Goal: Task Accomplishment & Management: Manage account settings

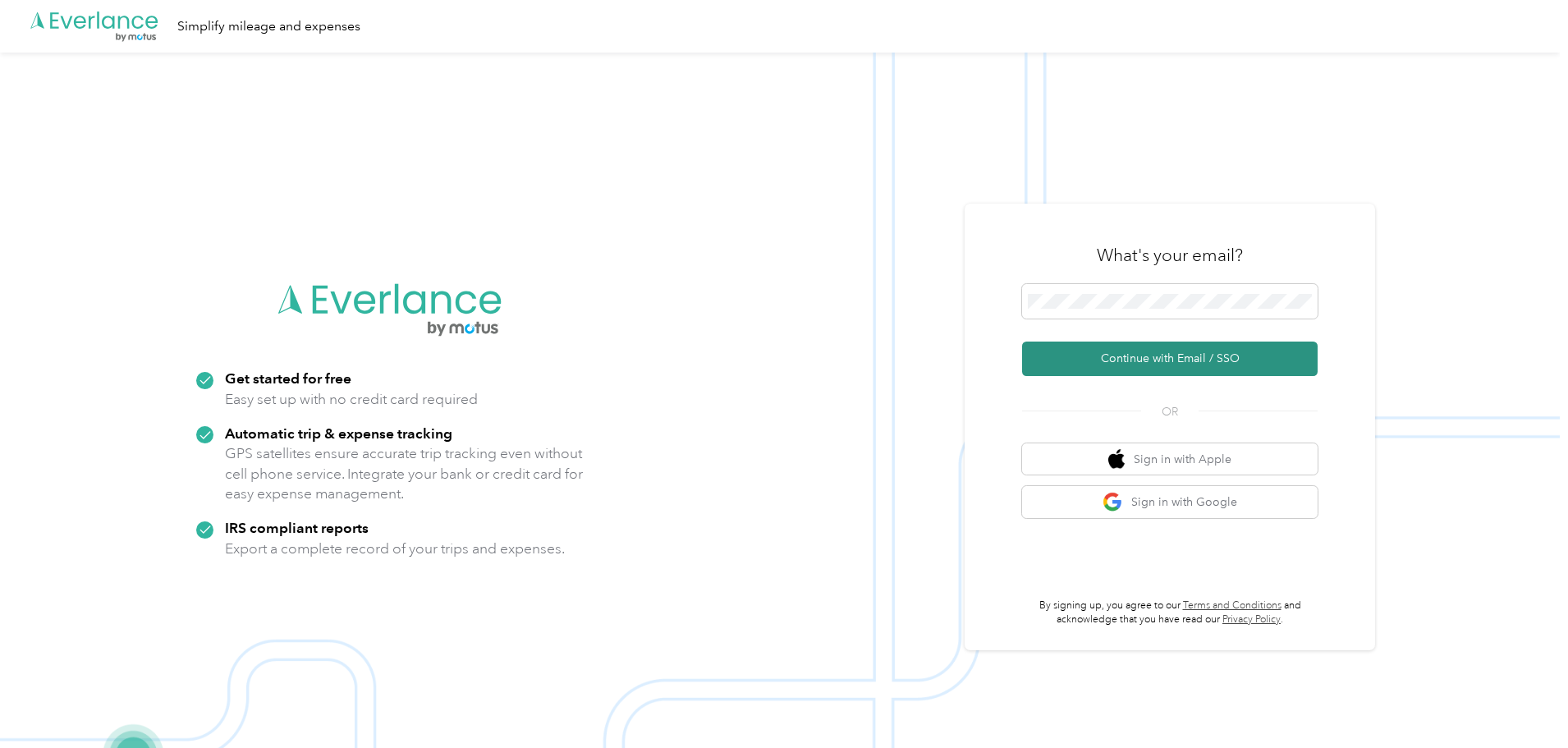
click at [1176, 370] on button "Continue with Email / SSO" at bounding box center [1169, 359] width 295 height 34
click at [1171, 352] on button "Continue with Email / SSO" at bounding box center [1169, 359] width 295 height 34
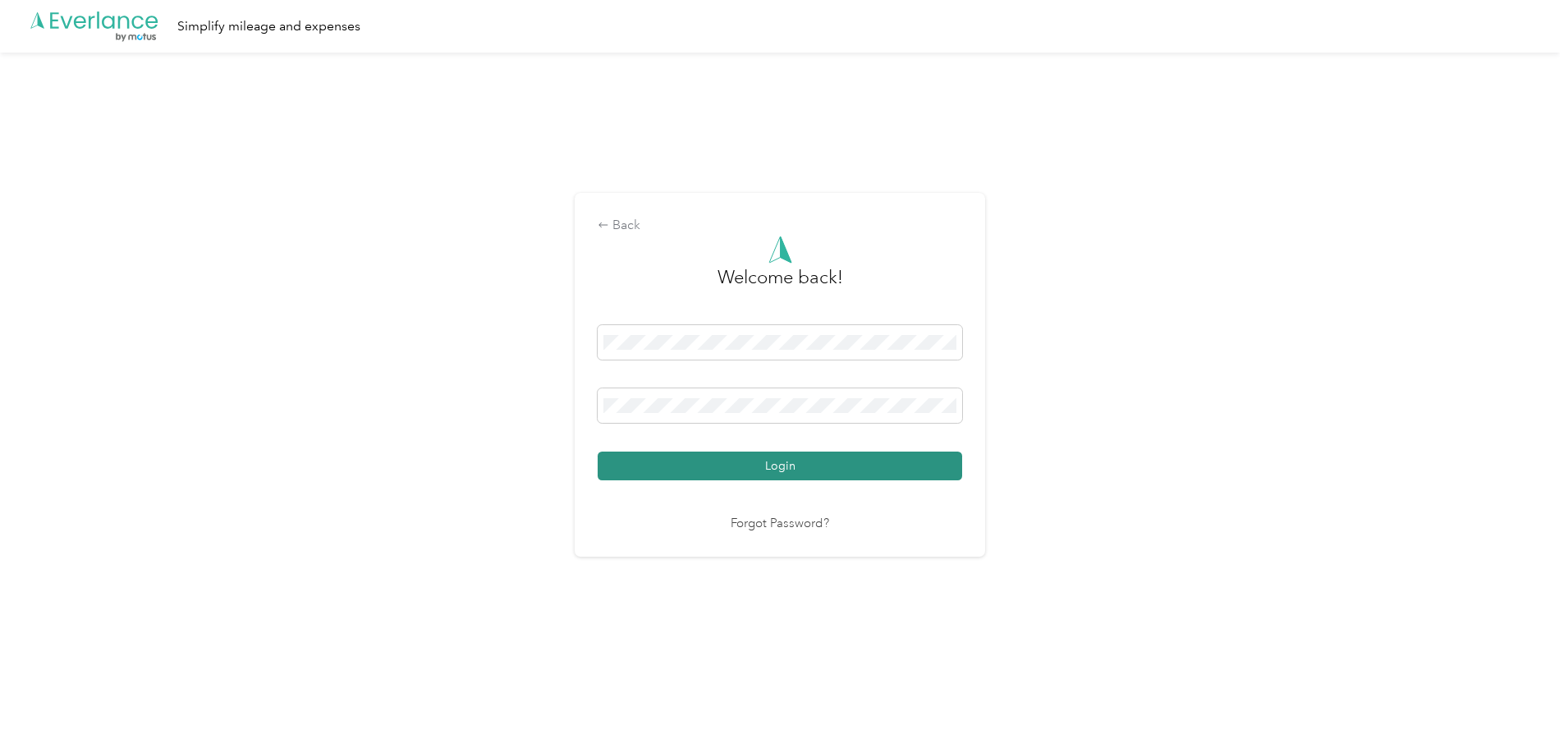
click at [815, 457] on button "Login" at bounding box center [780, 466] width 364 height 29
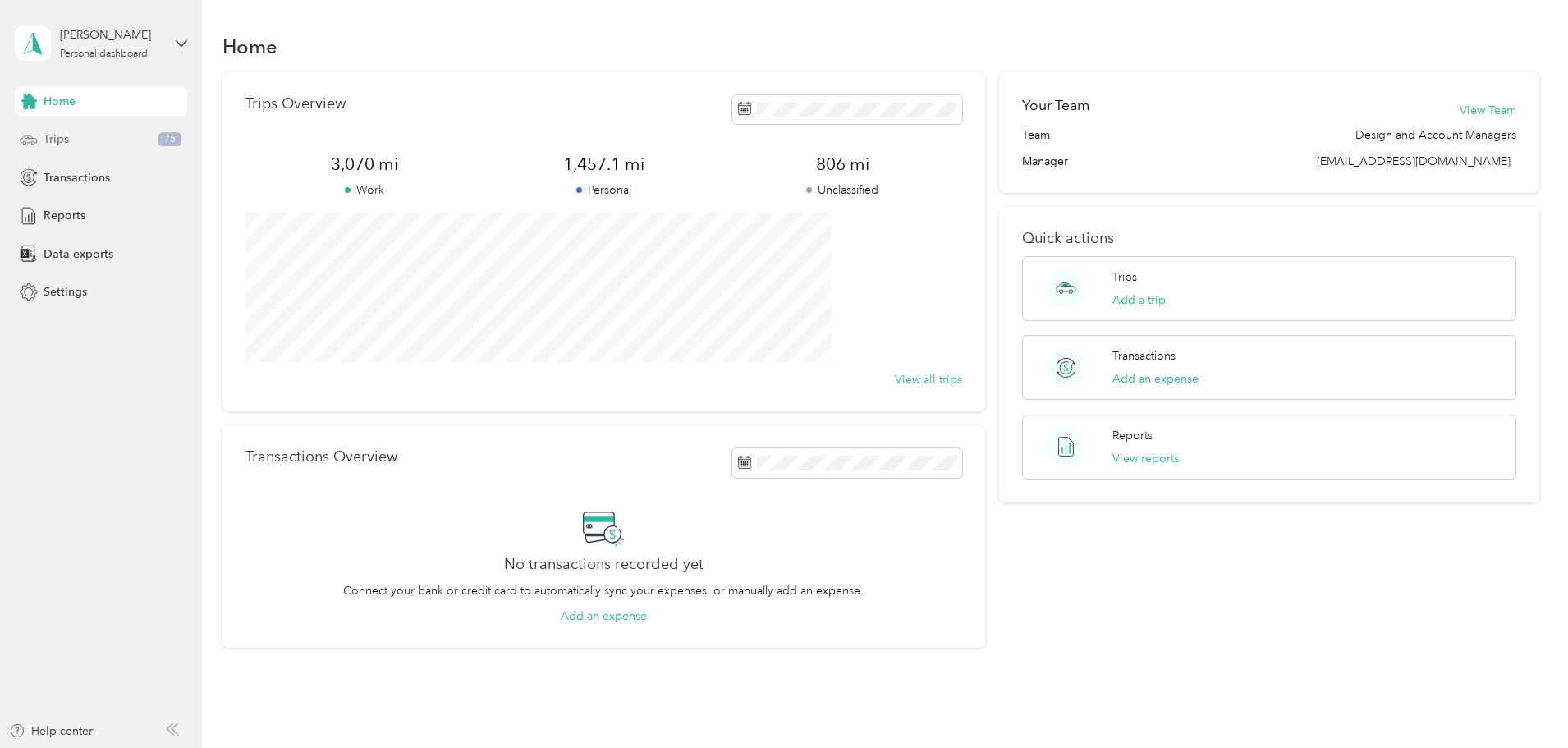
click at [61, 129] on div "Trips 75" at bounding box center [101, 139] width 172 height 30
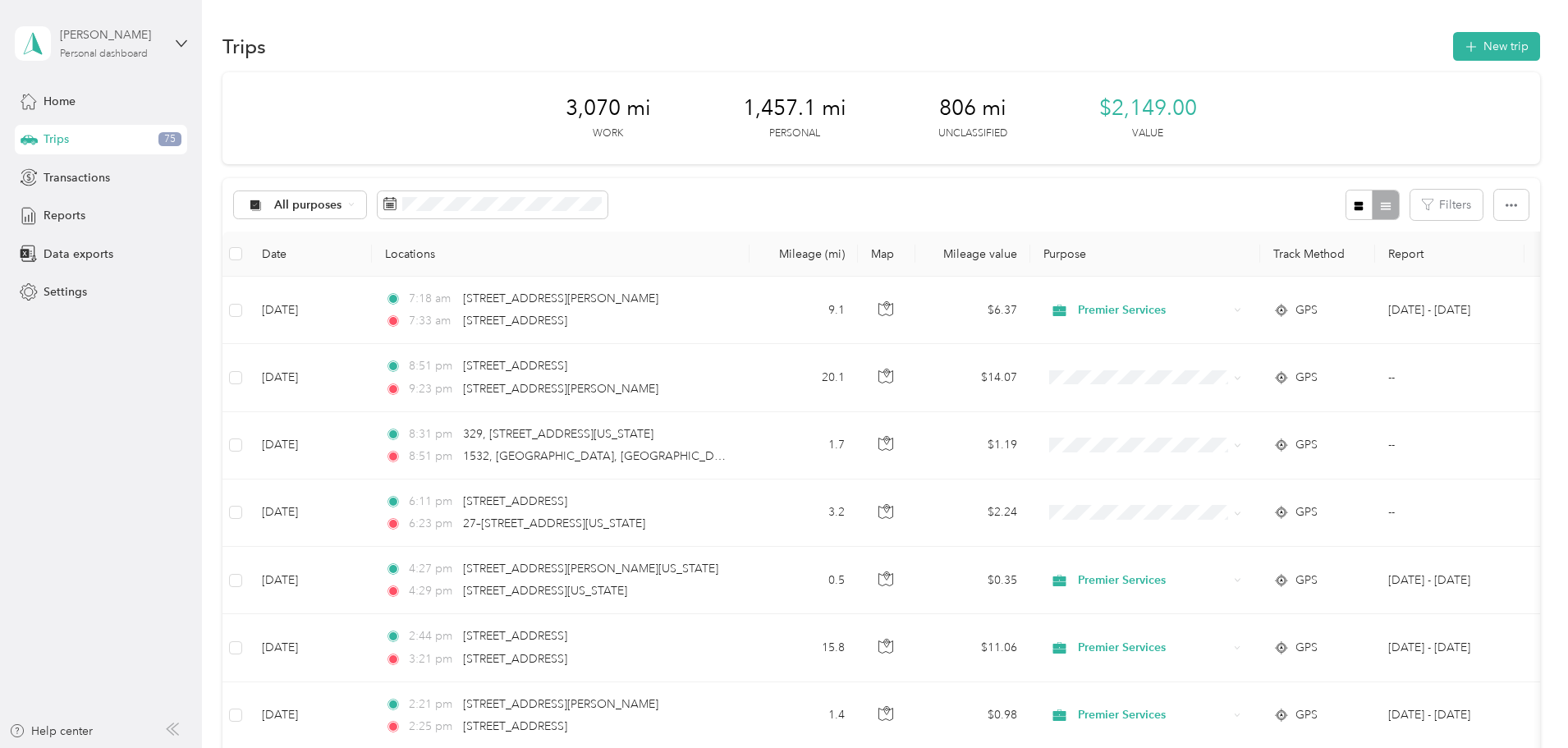
click at [90, 32] on div "[PERSON_NAME]" at bounding box center [111, 34] width 102 height 17
click at [34, 44] on polygon at bounding box center [38, 43] width 9 height 22
click at [59, 100] on span "Home" at bounding box center [59, 101] width 32 height 17
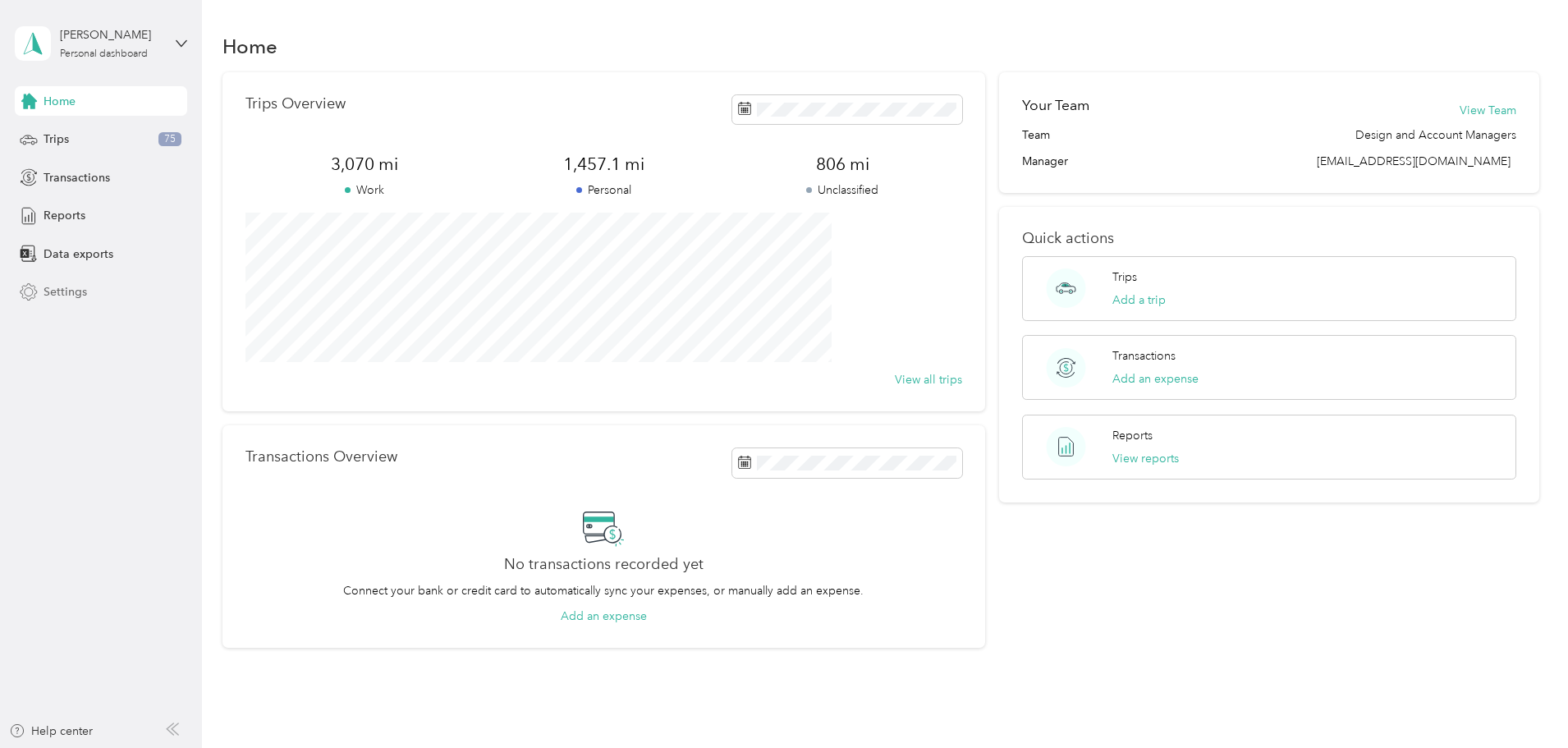
click at [95, 285] on div "Settings" at bounding box center [101, 292] width 172 height 30
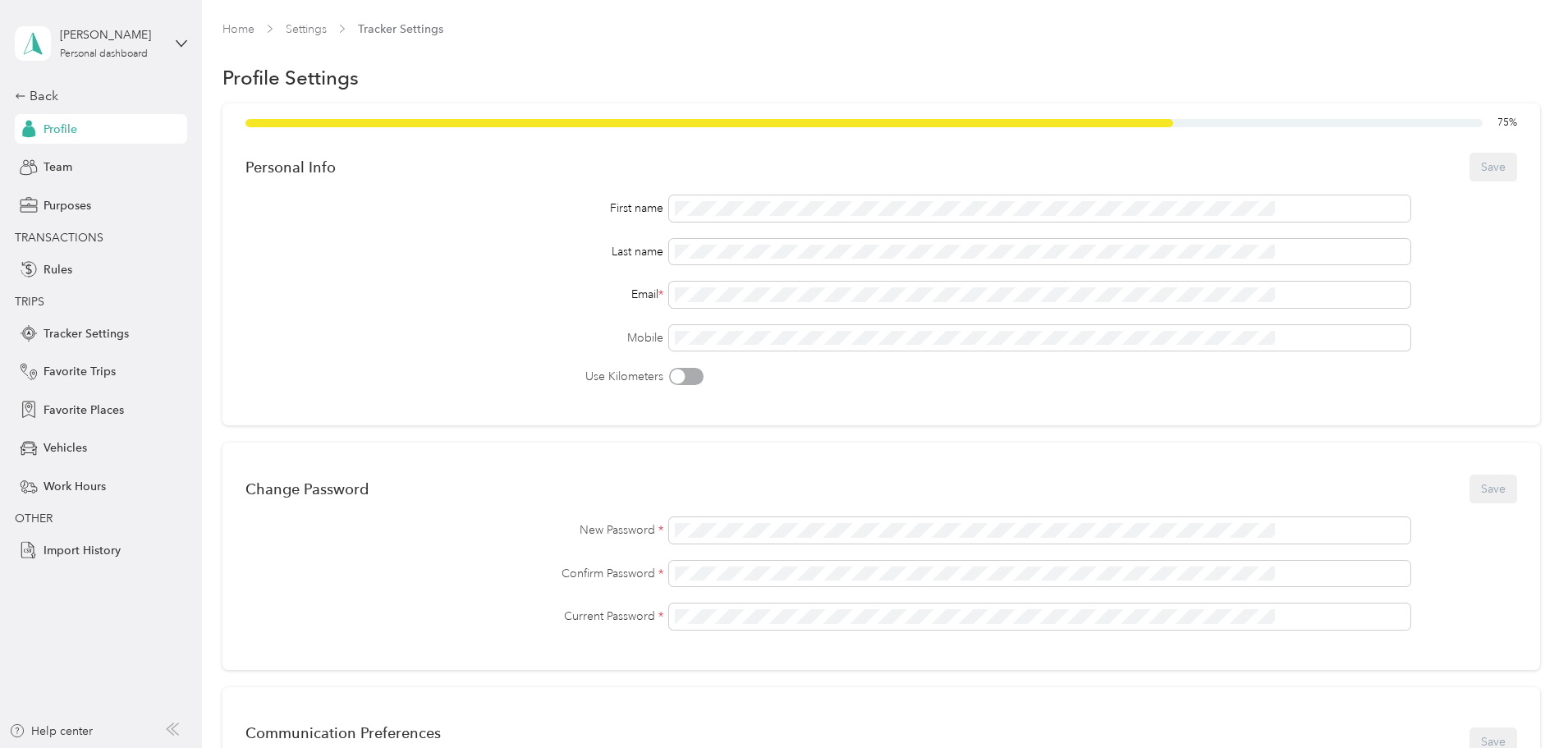
scroll to position [562, 0]
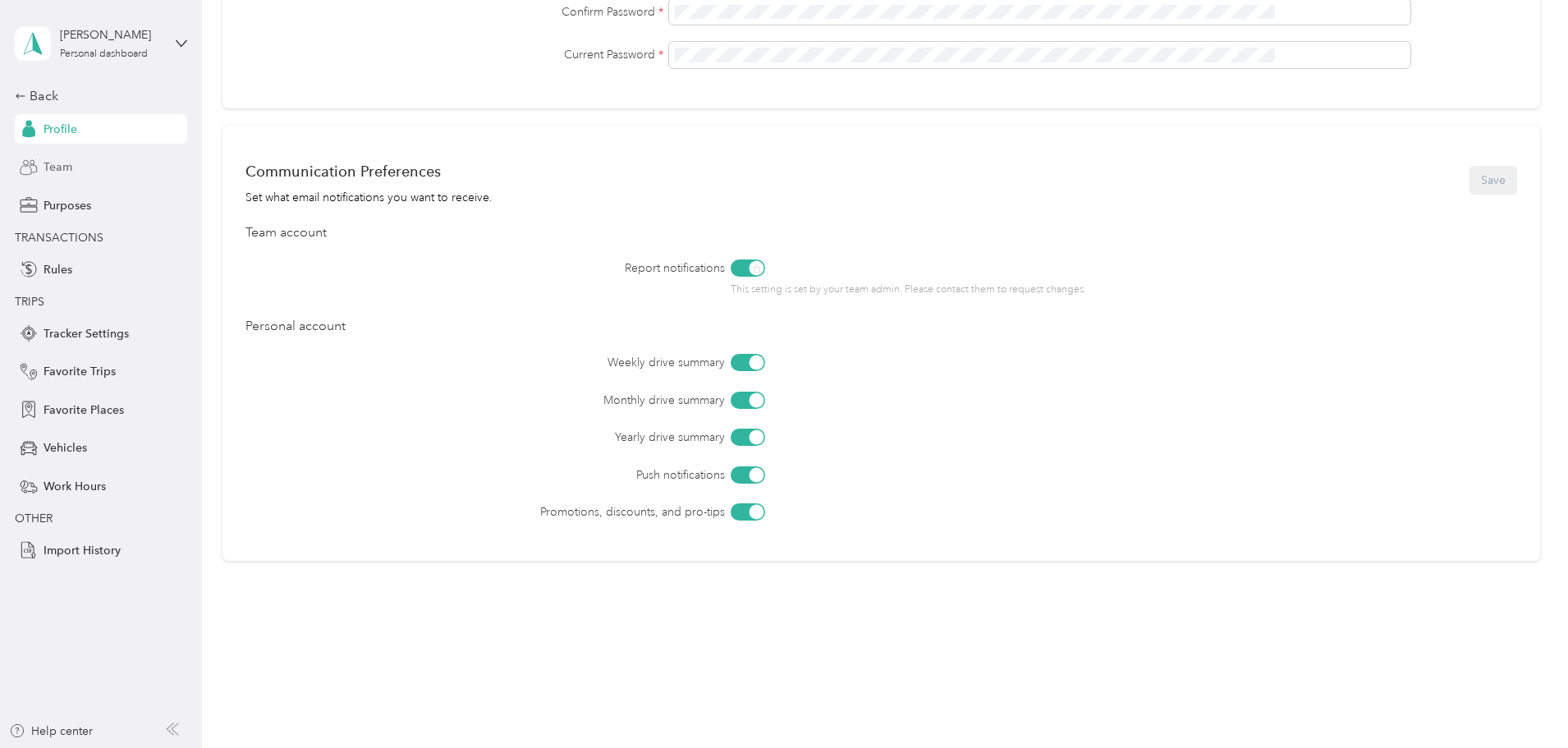
click at [72, 172] on div "Team" at bounding box center [101, 167] width 172 height 30
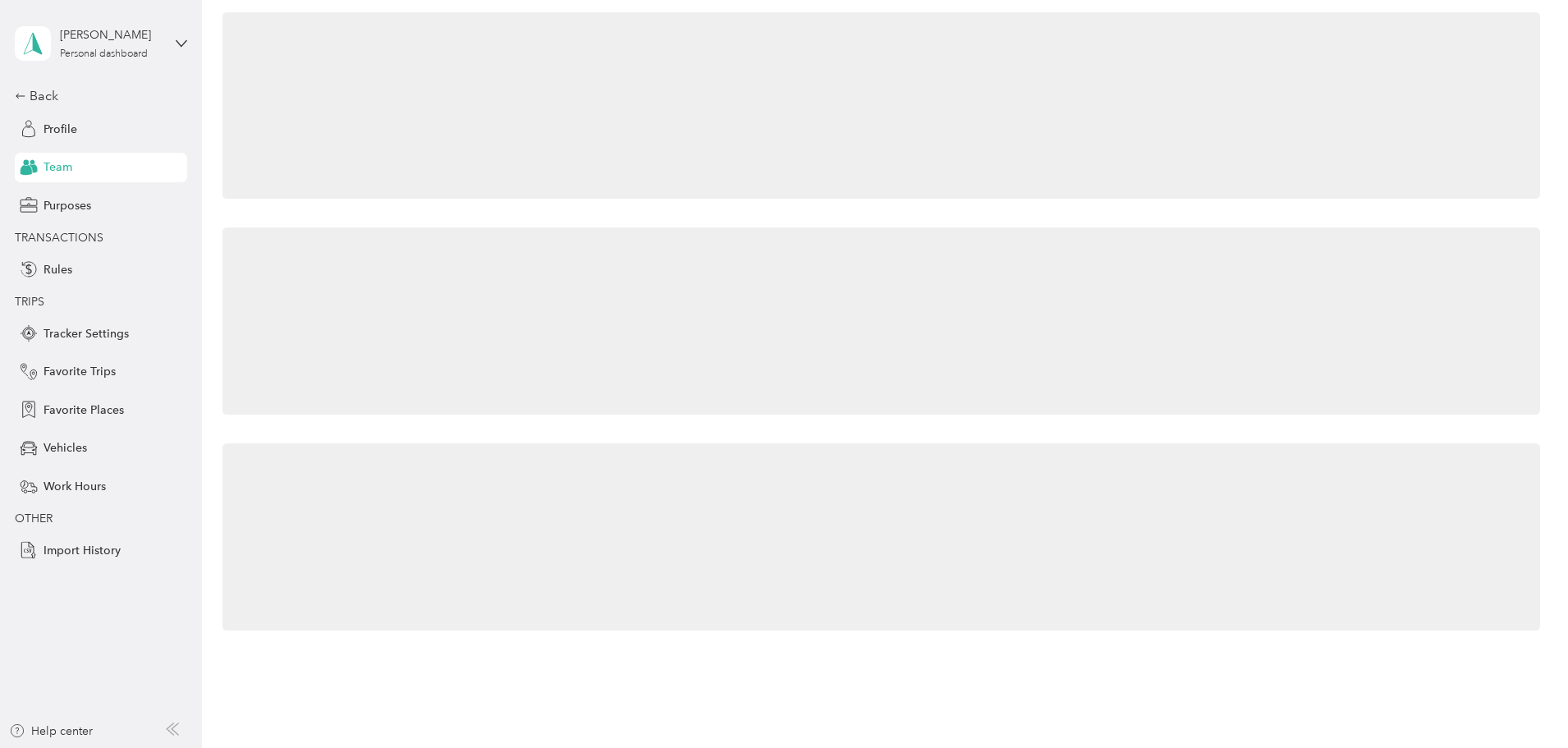
scroll to position [36, 0]
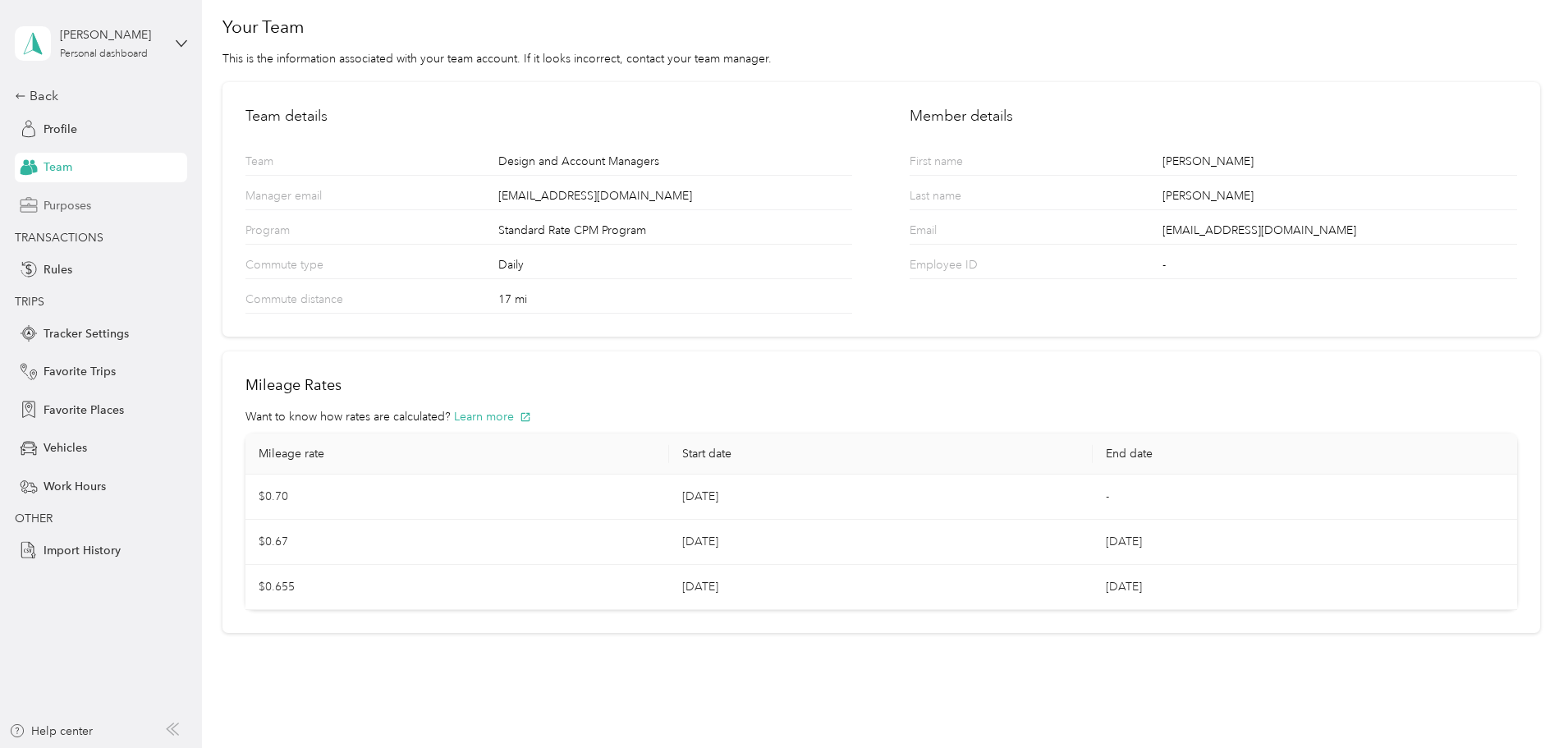
click at [24, 208] on icon at bounding box center [29, 206] width 18 height 18
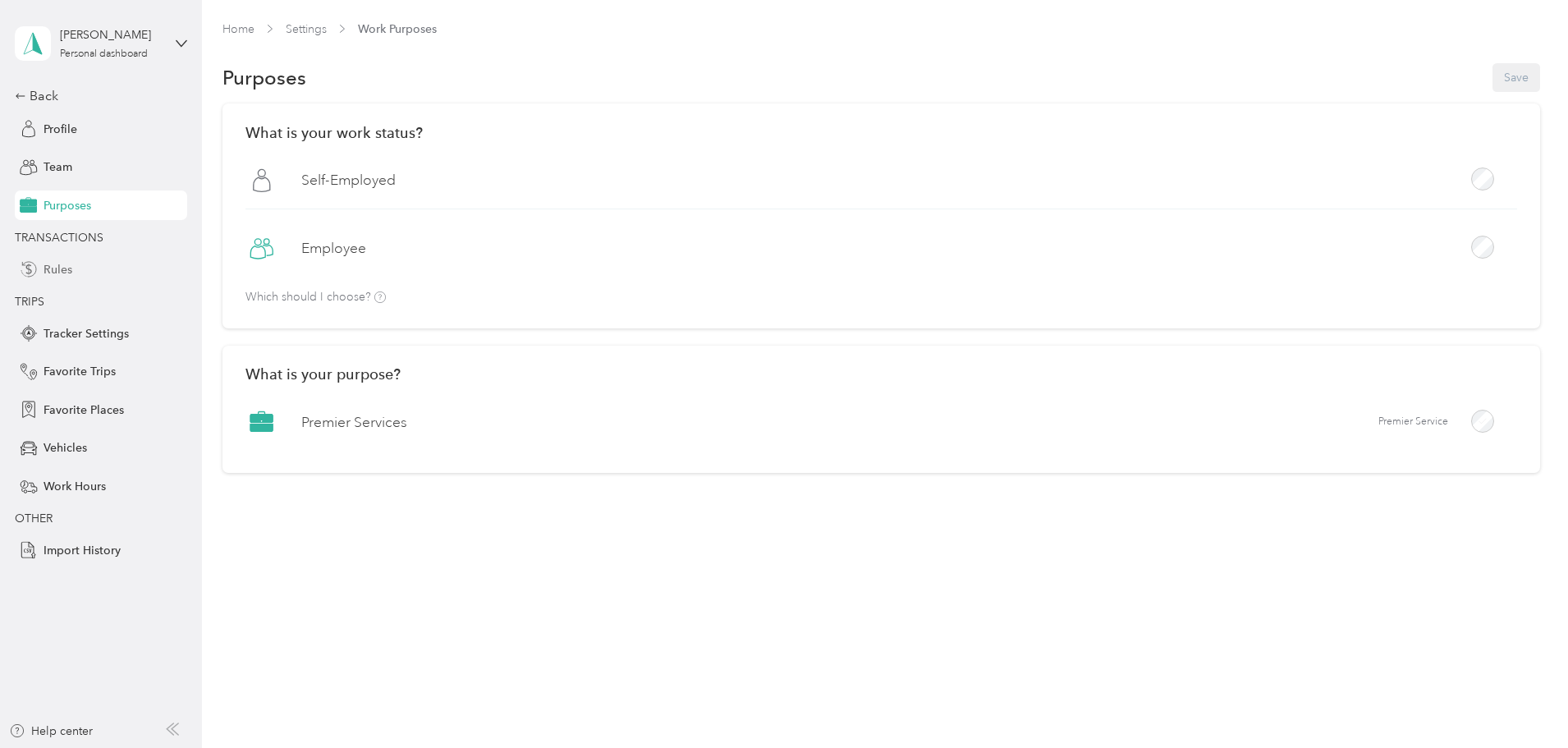
click at [33, 271] on icon at bounding box center [29, 269] width 18 height 18
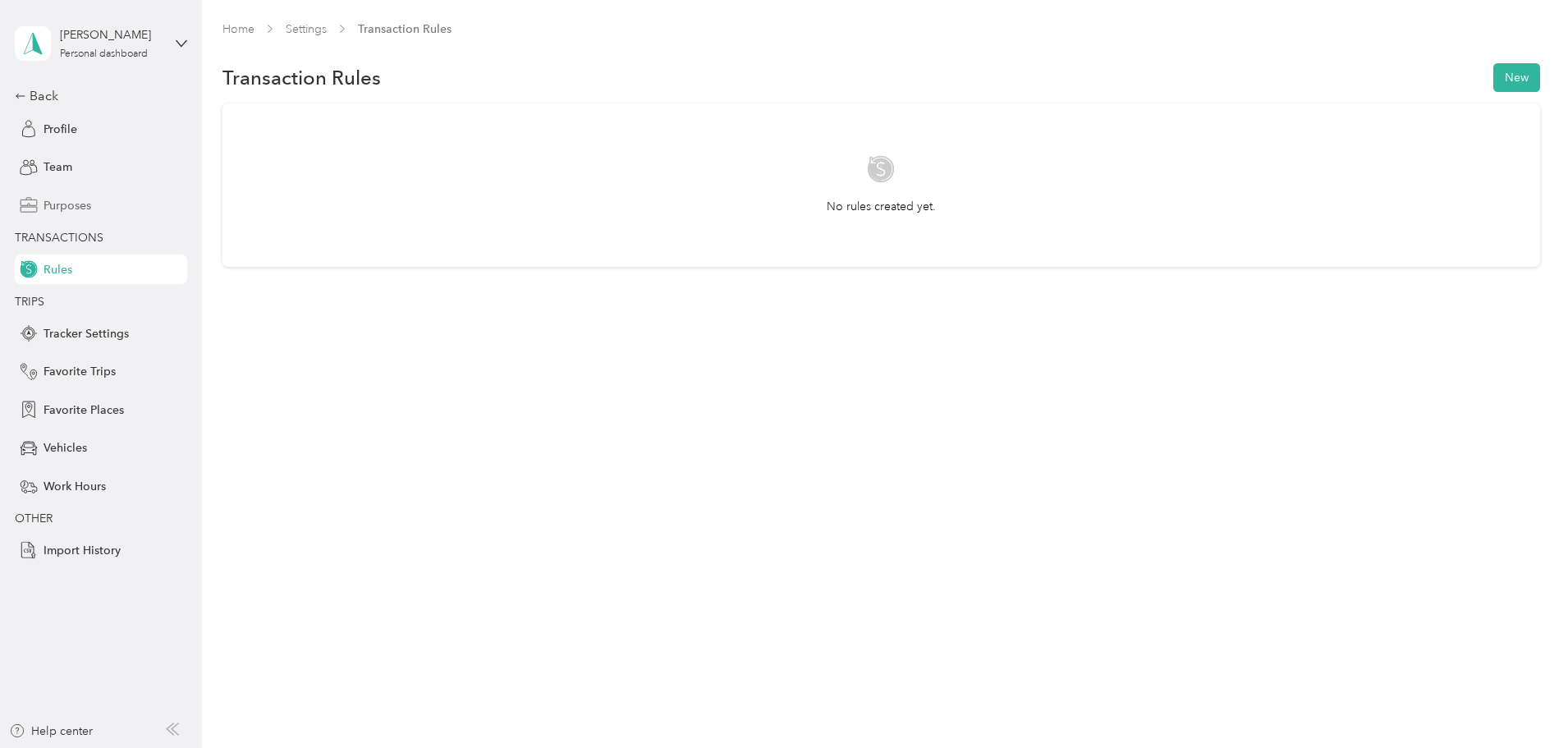
click at [66, 391] on div "Back Profile Team Purposes TRANSACTIONS Rules TRIPS Tracker Settings Favorite T…" at bounding box center [101, 325] width 172 height 479
click at [51, 328] on span "Tracker Settings" at bounding box center [85, 333] width 85 height 17
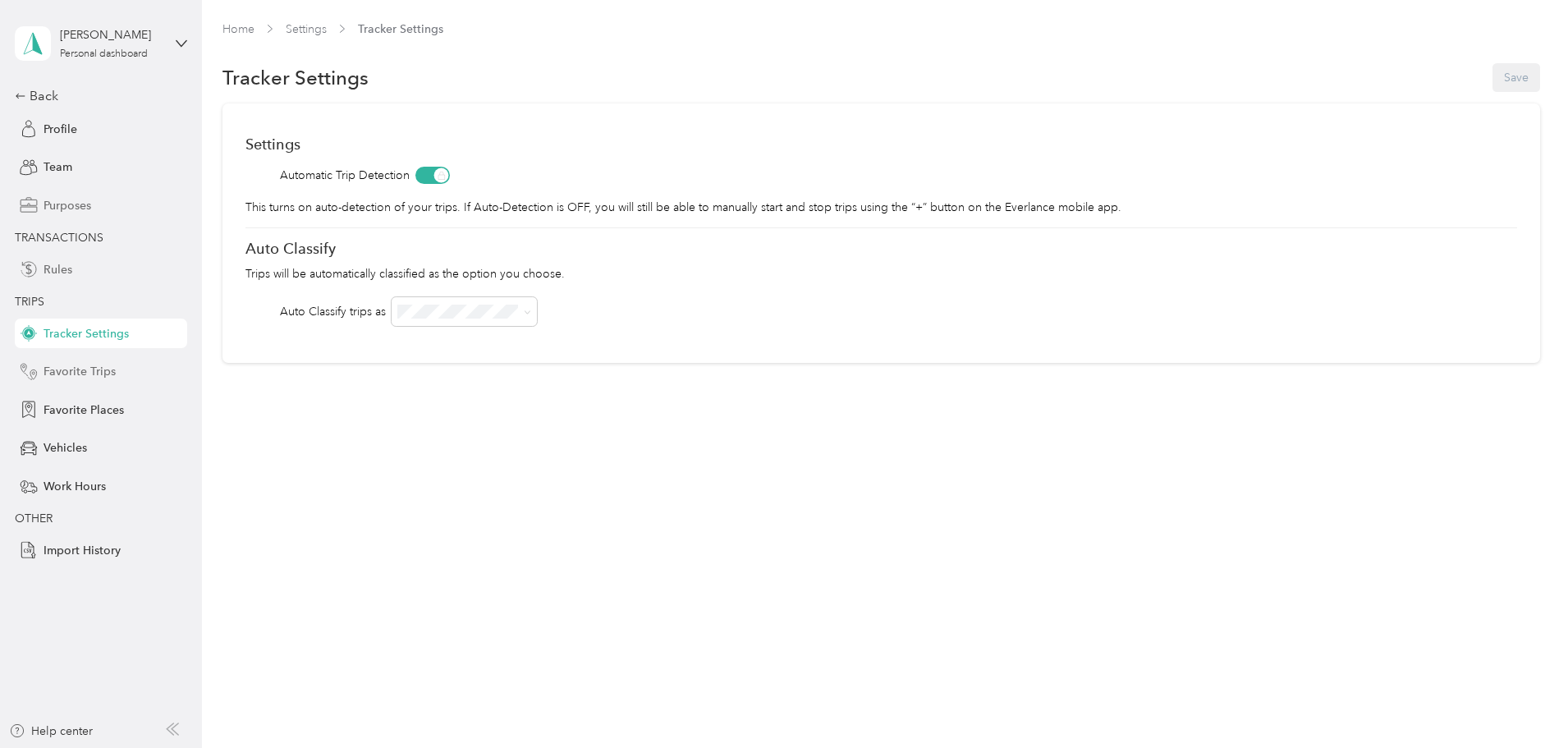
click at [85, 380] on span "Favorite Trips" at bounding box center [79, 371] width 72 height 17
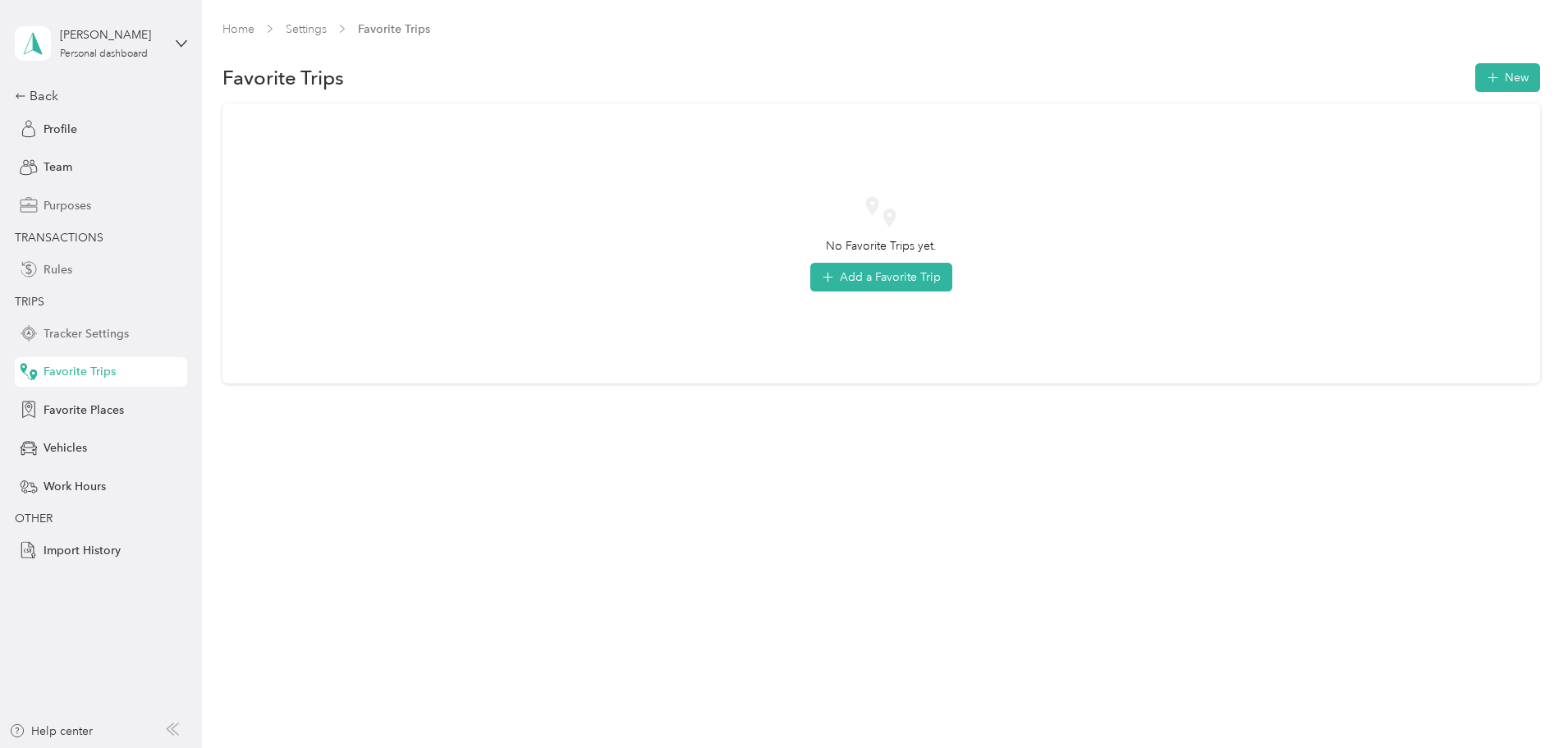
click at [77, 339] on span "Tracker Settings" at bounding box center [85, 333] width 85 height 17
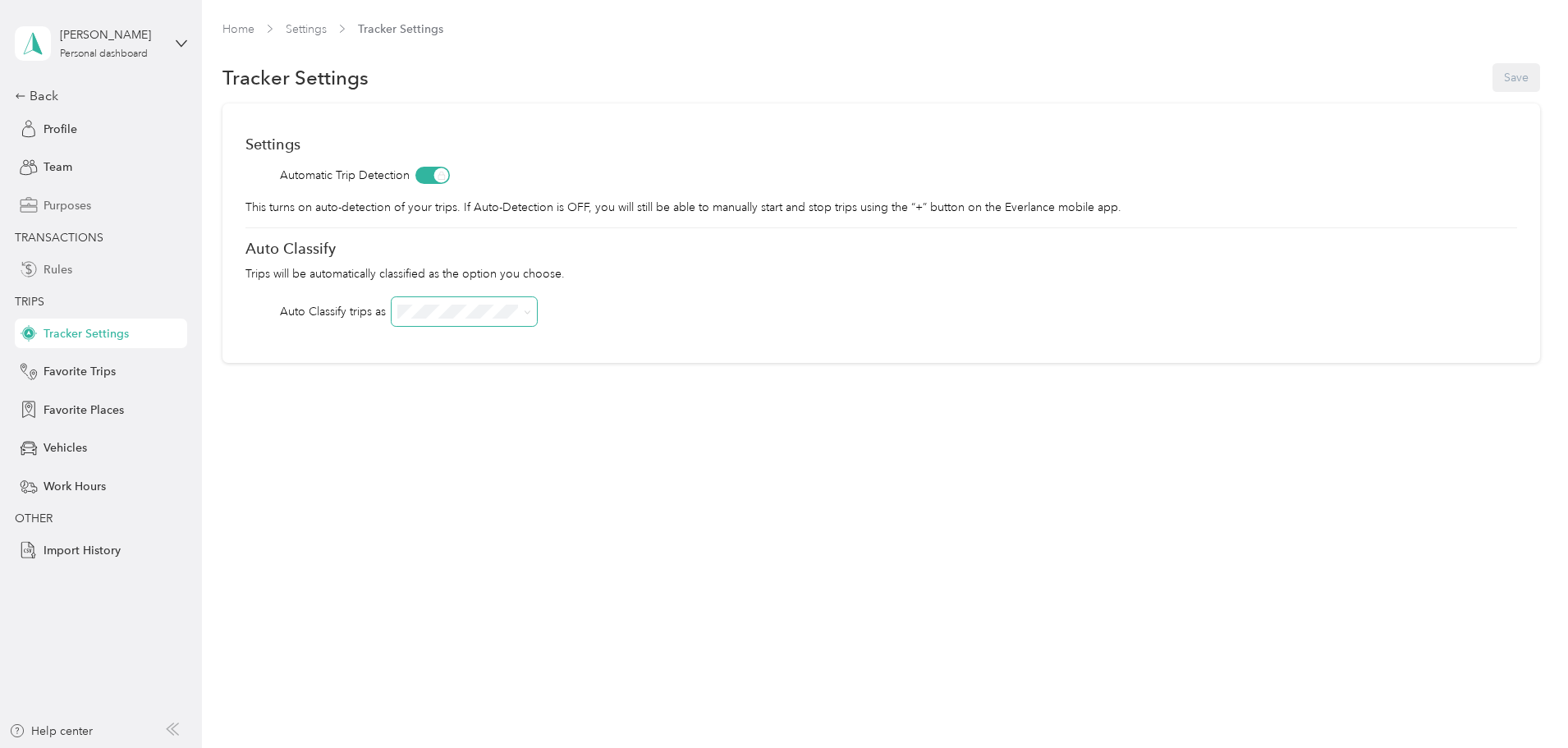
click at [535, 320] on span at bounding box center [464, 312] width 145 height 29
click at [111, 371] on span "Favorite Trips" at bounding box center [79, 371] width 72 height 17
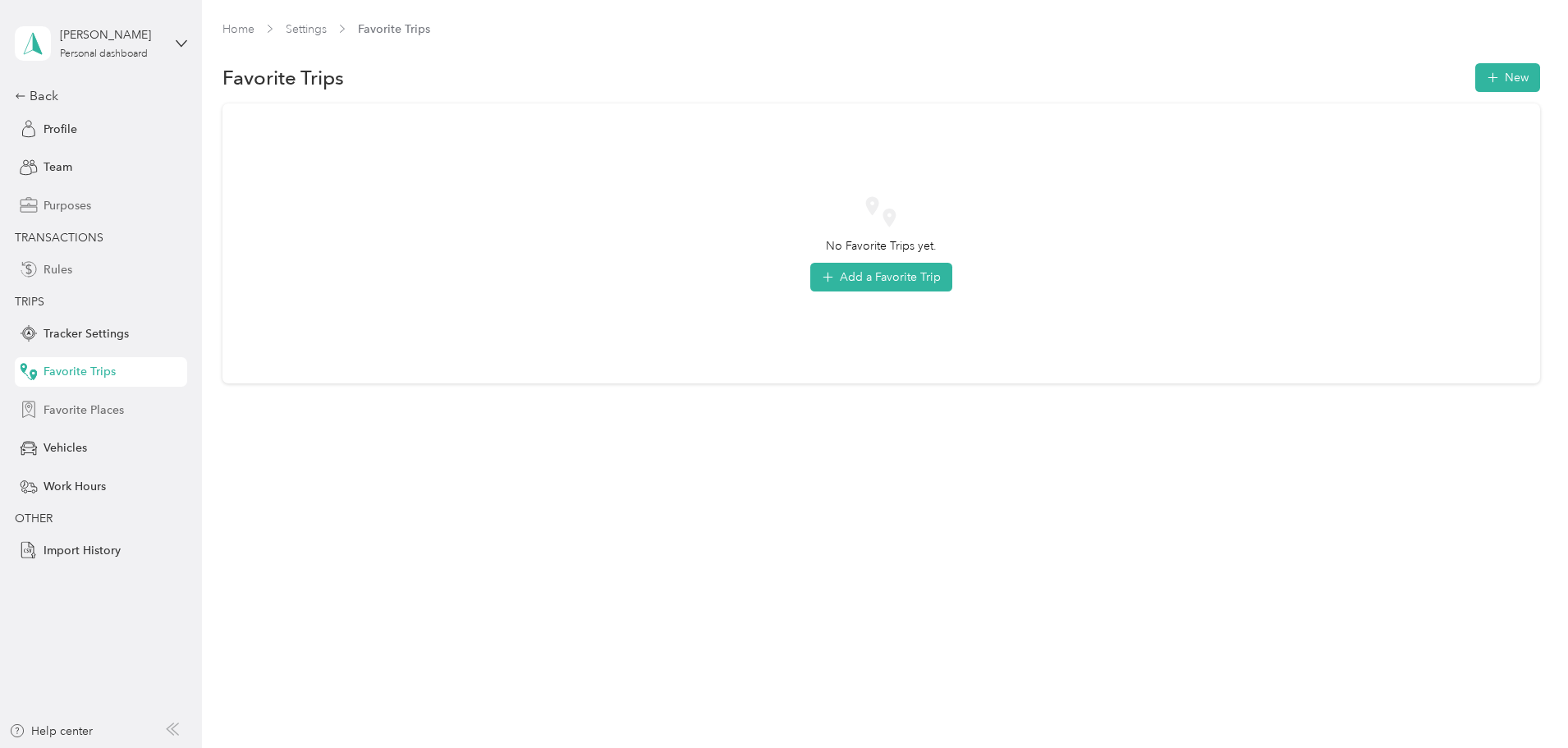
click at [87, 407] on span "Favorite Places" at bounding box center [83, 409] width 81 height 17
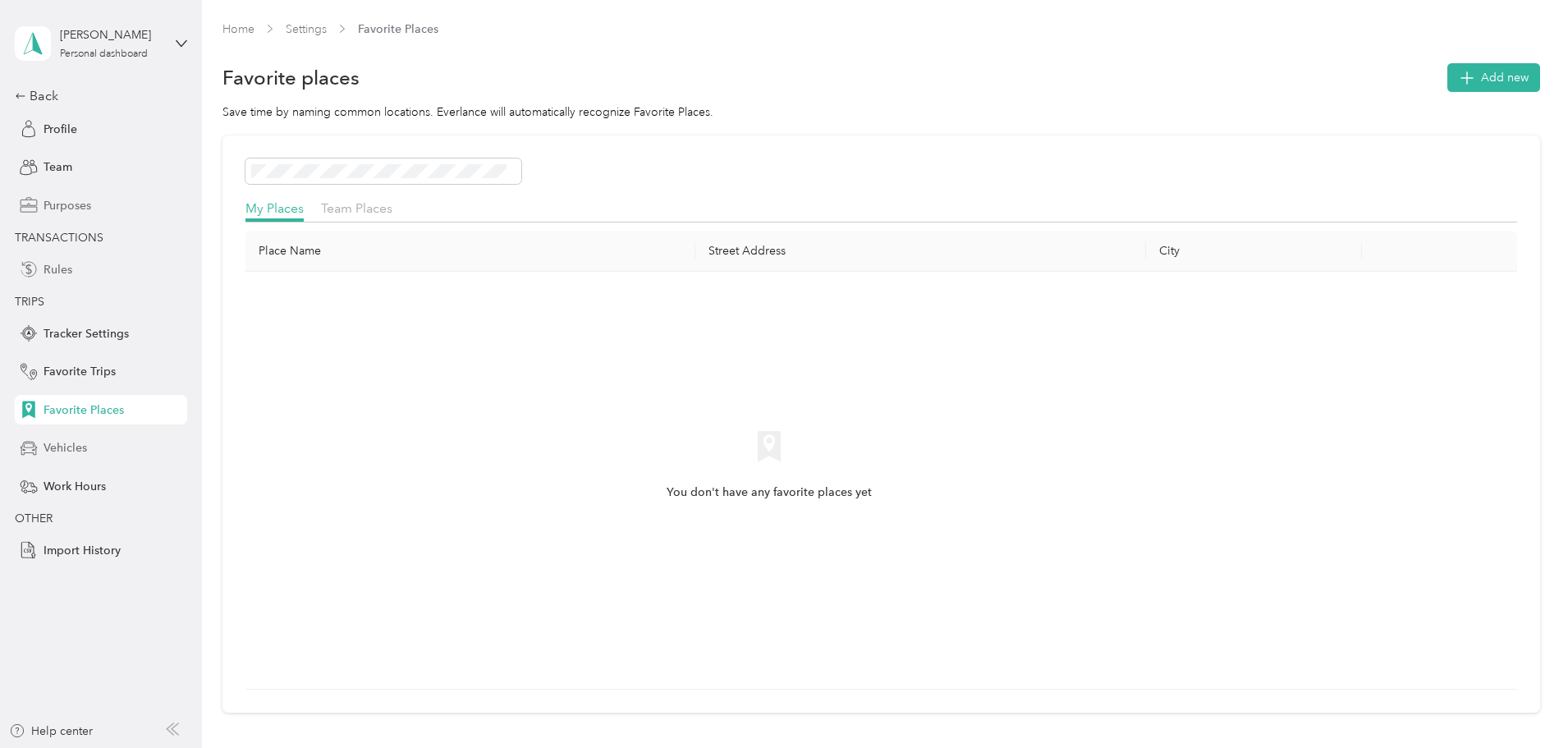
click at [79, 448] on span "Vehicles" at bounding box center [65, 447] width 43 height 17
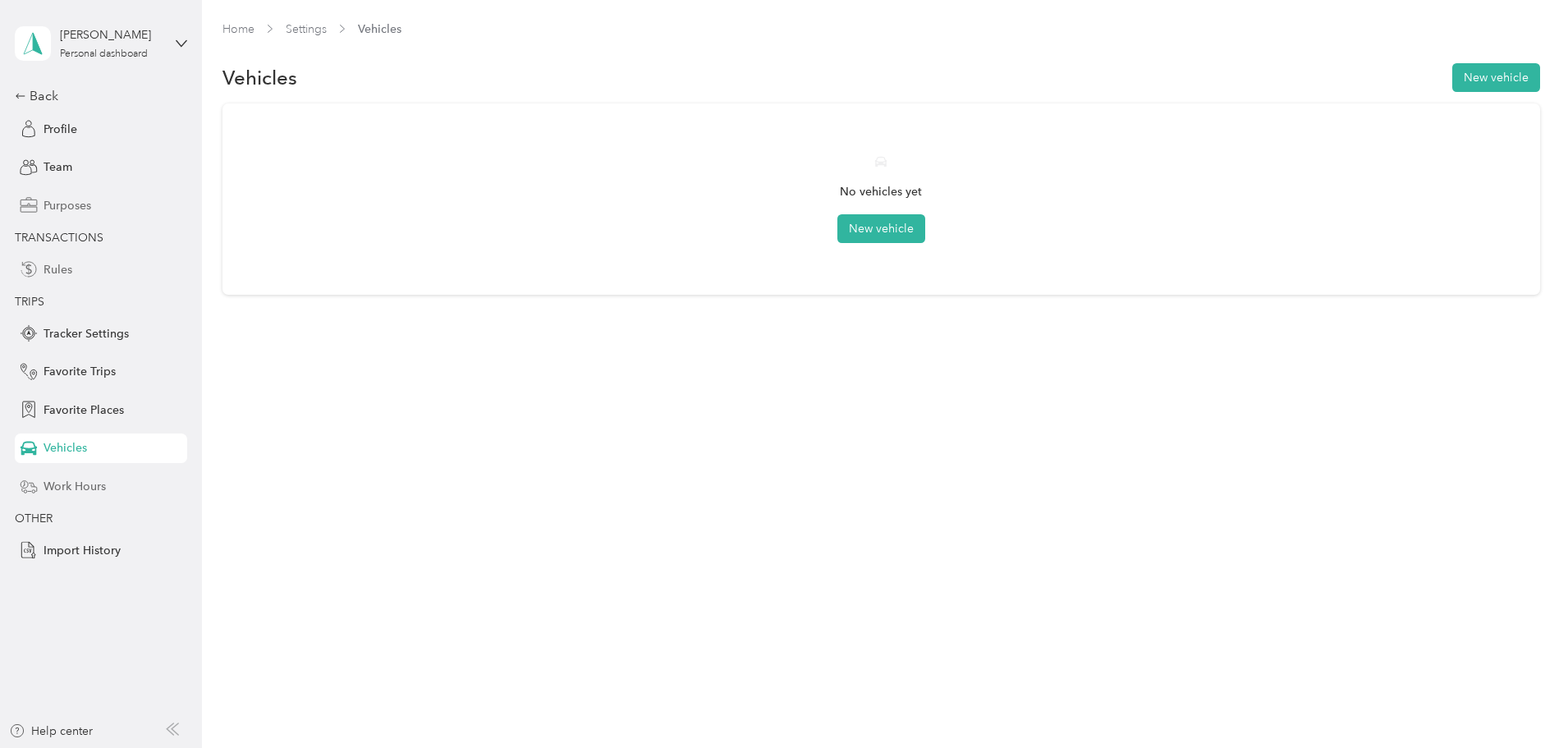
click at [78, 487] on span "Work Hours" at bounding box center [74, 486] width 63 height 17
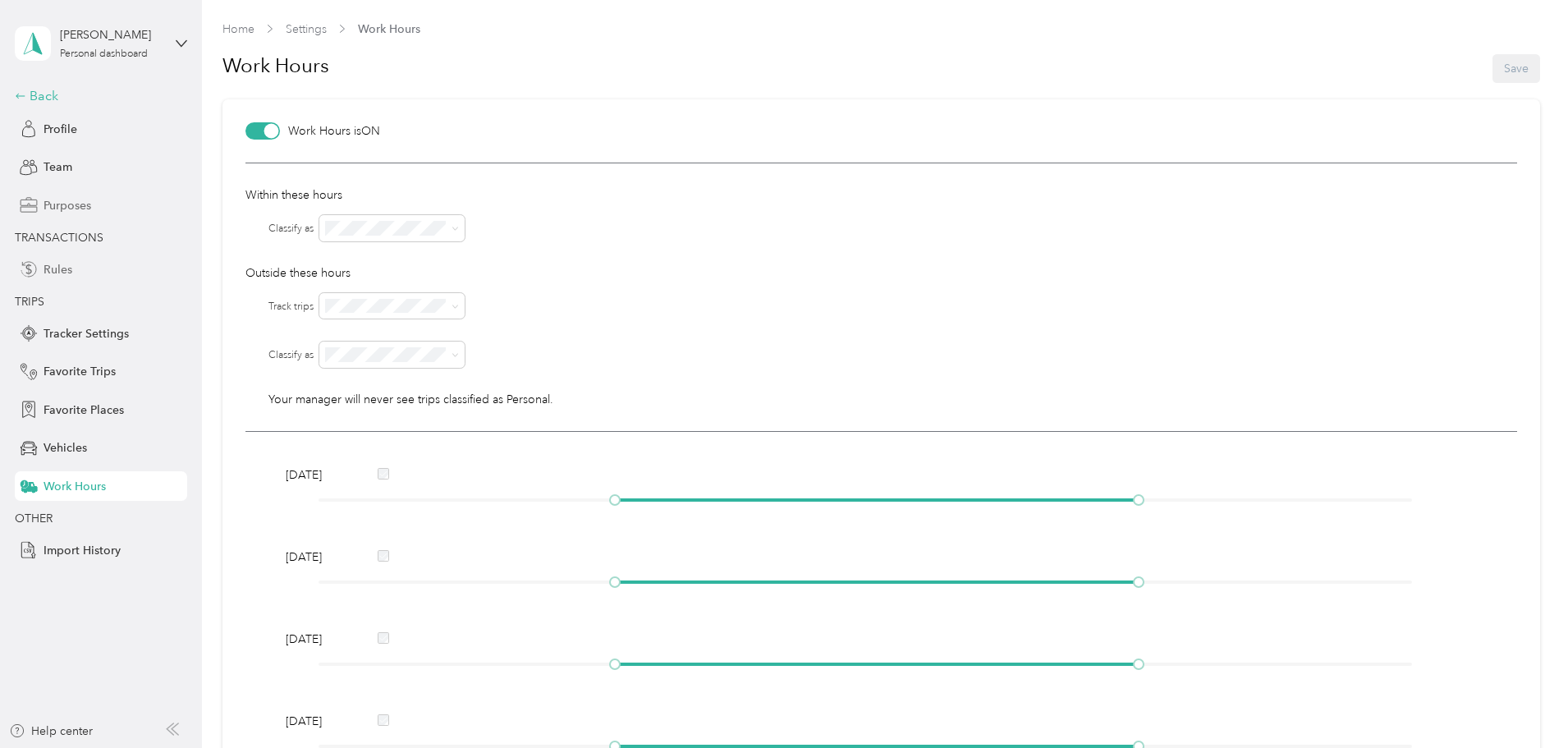
click at [15, 87] on div "Back" at bounding box center [96, 96] width 164 height 20
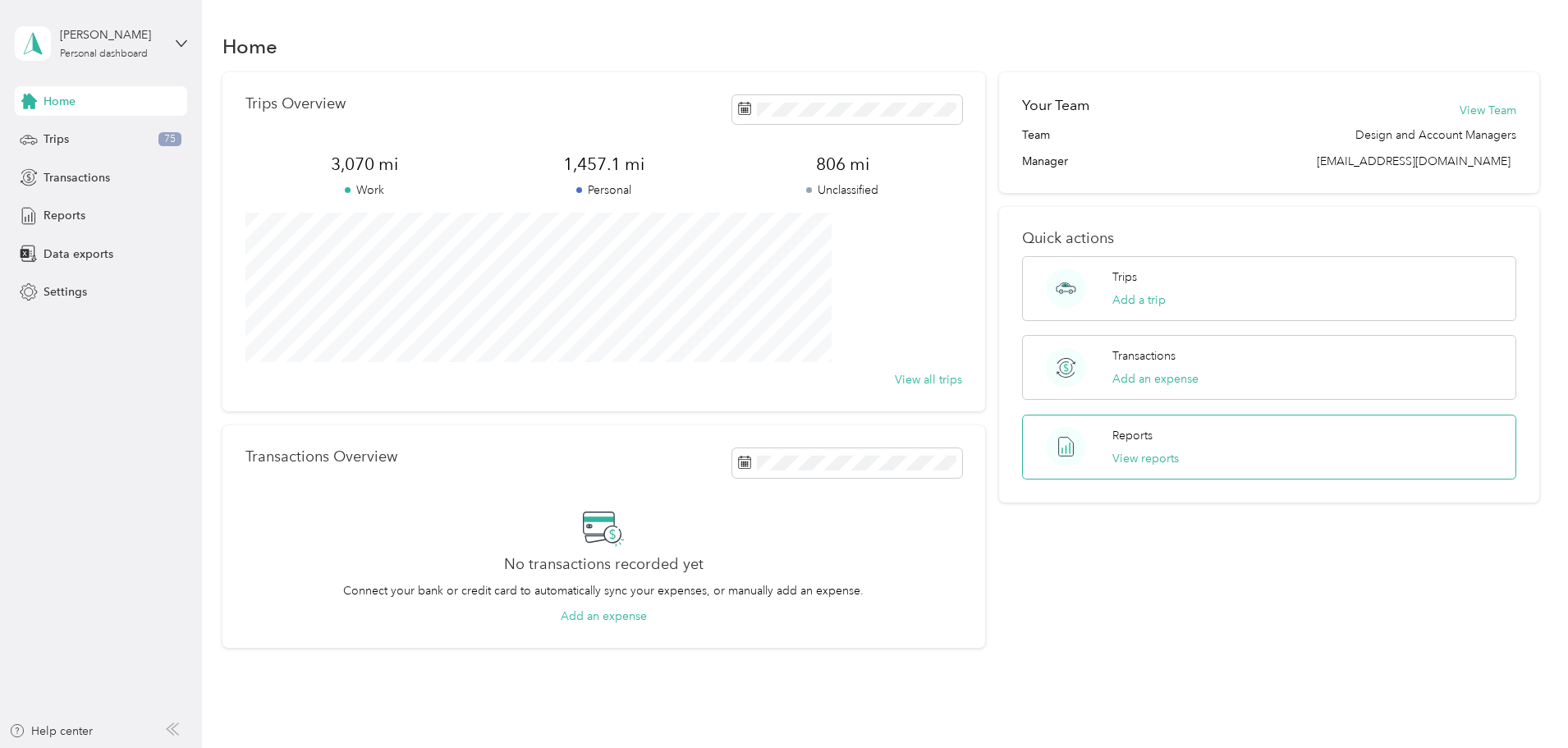
click at [1061, 453] on circle at bounding box center [1066, 447] width 39 height 40
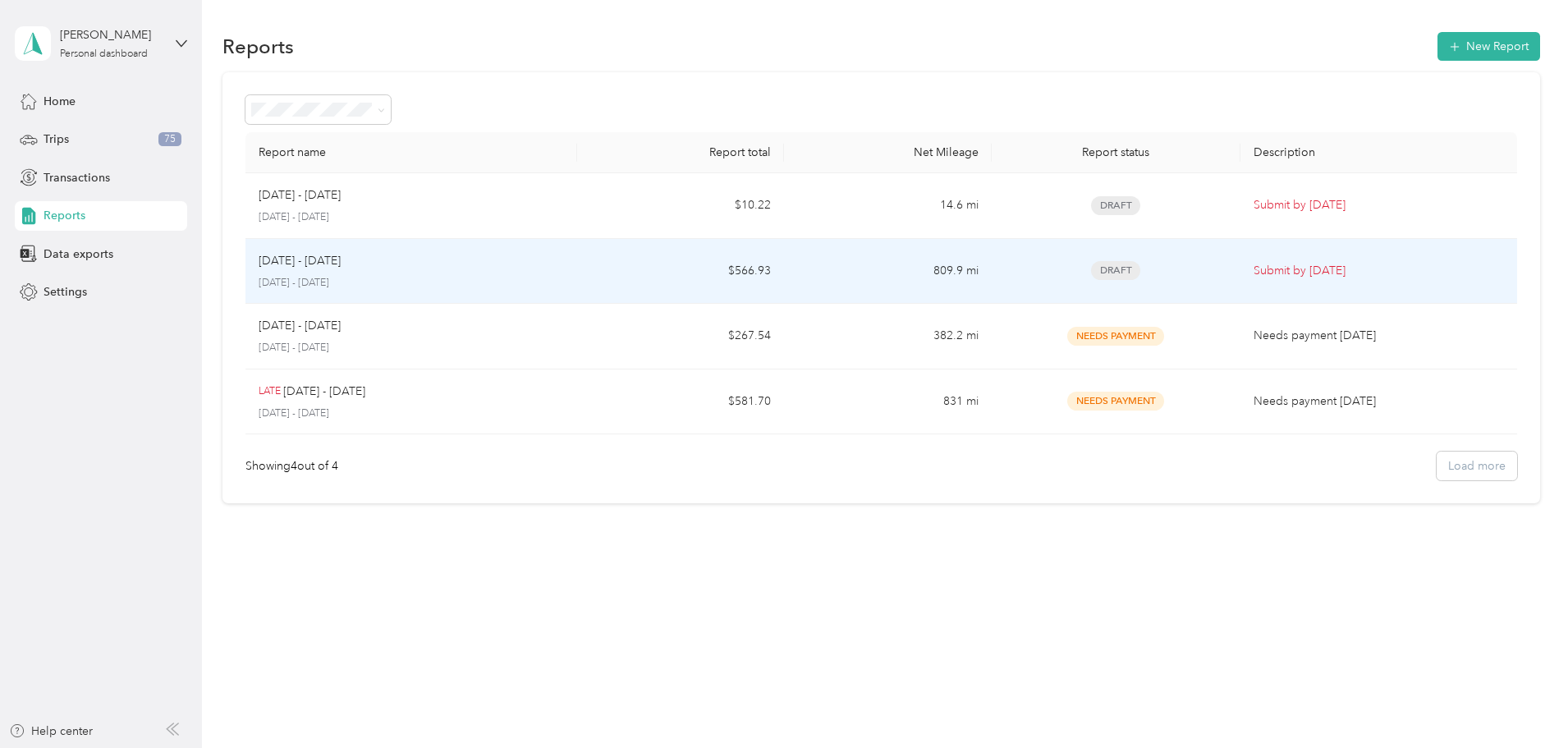
click at [818, 265] on td "809.9 mi" at bounding box center [888, 271] width 207 height 66
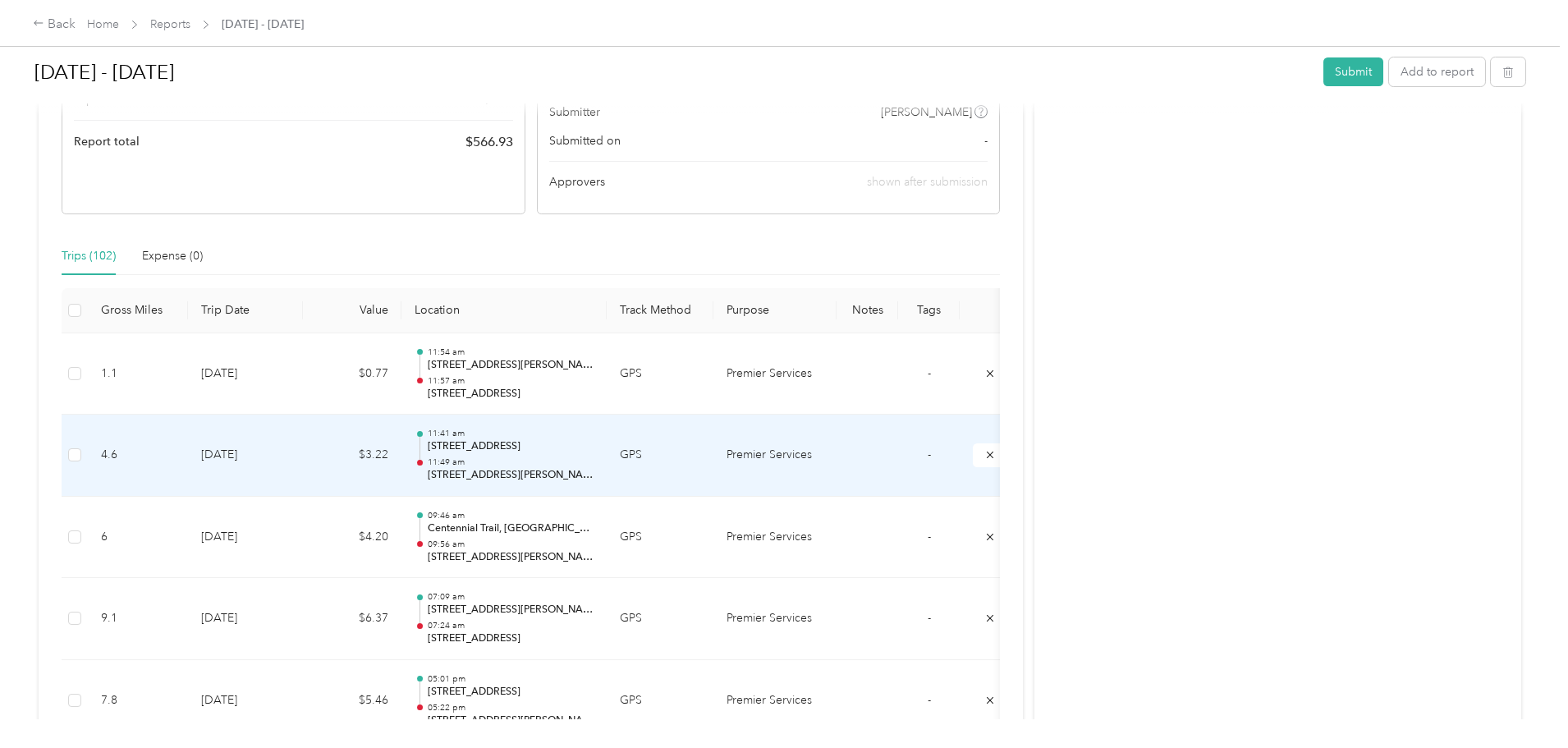
scroll to position [329, 0]
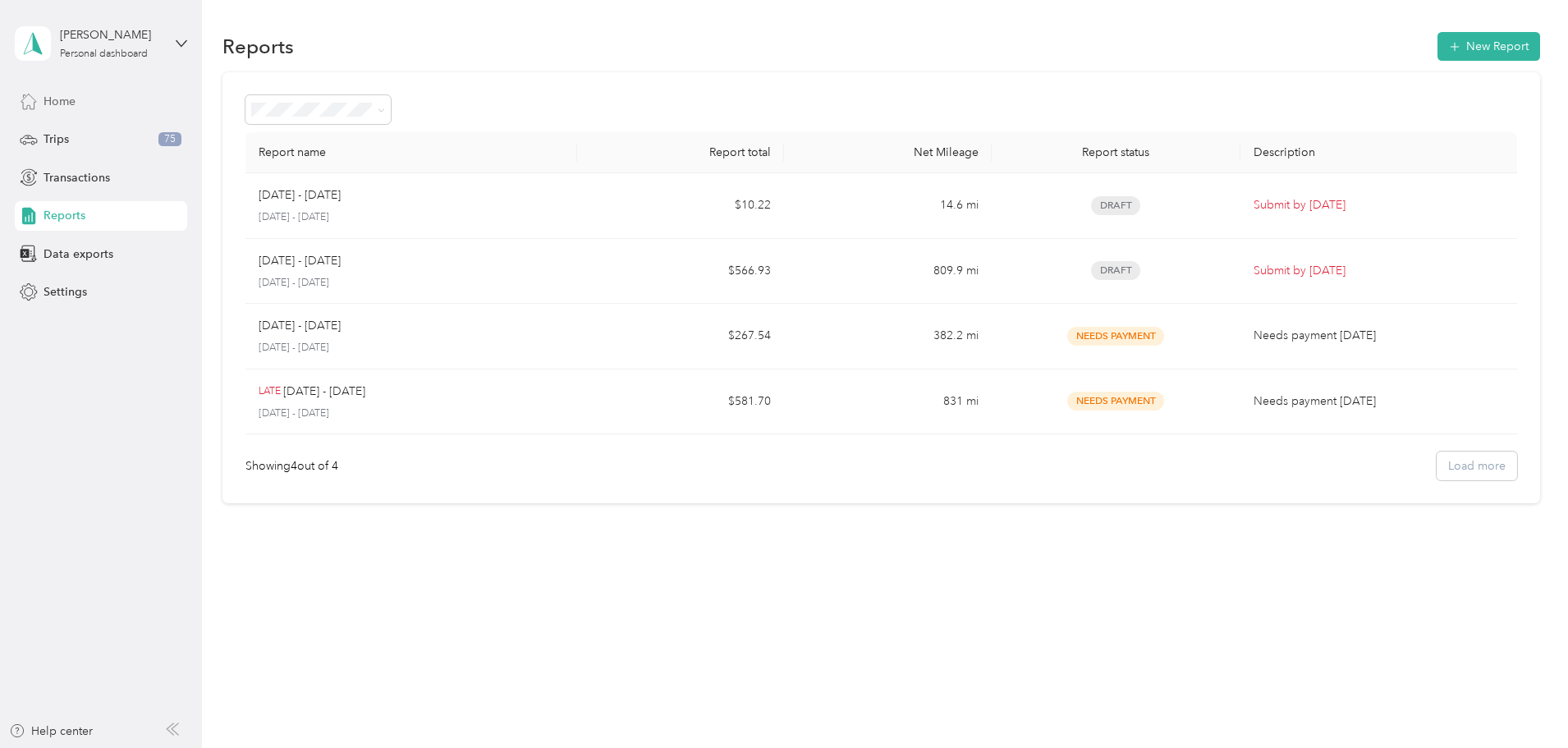
click at [42, 101] on div "Home" at bounding box center [101, 101] width 172 height 30
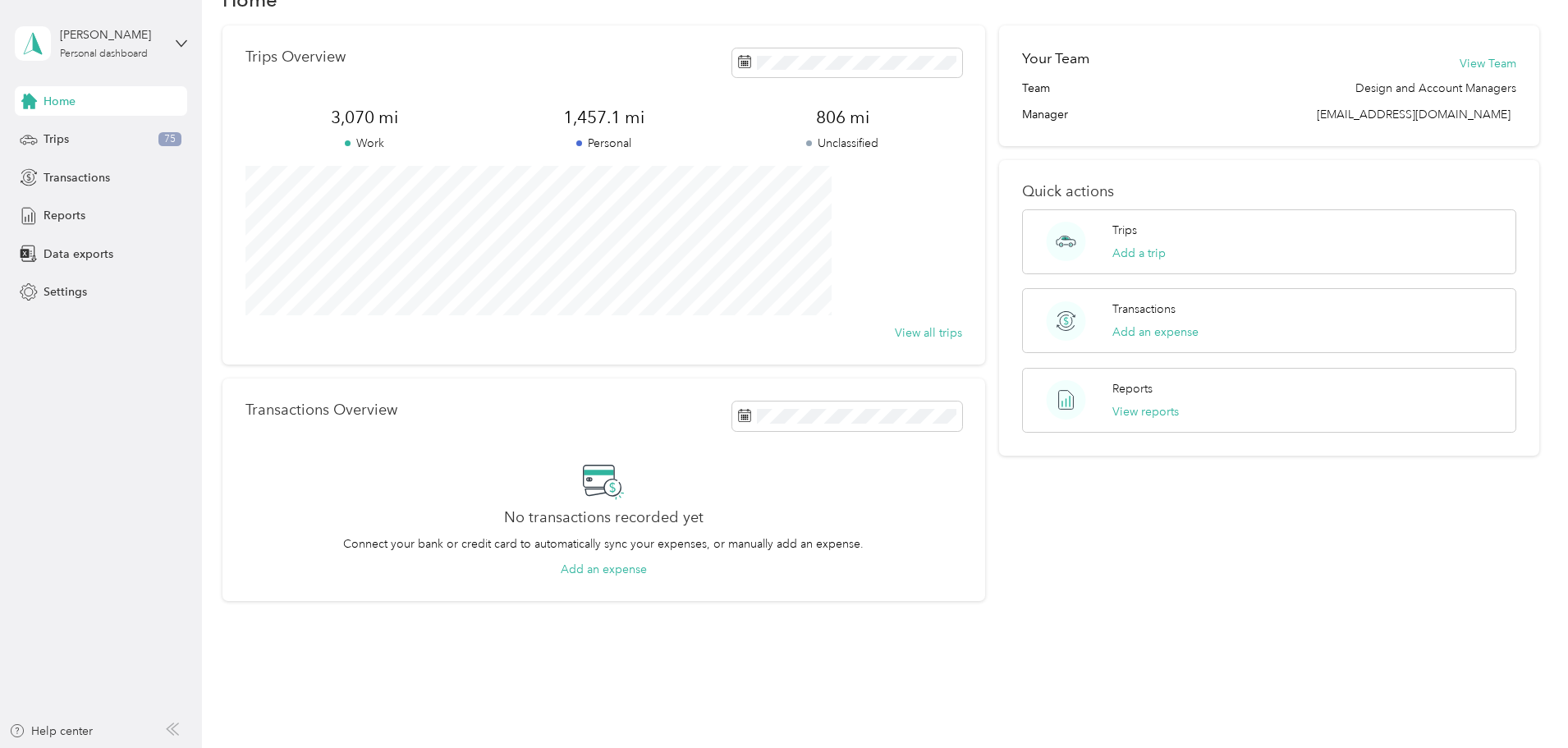
scroll to position [70, 0]
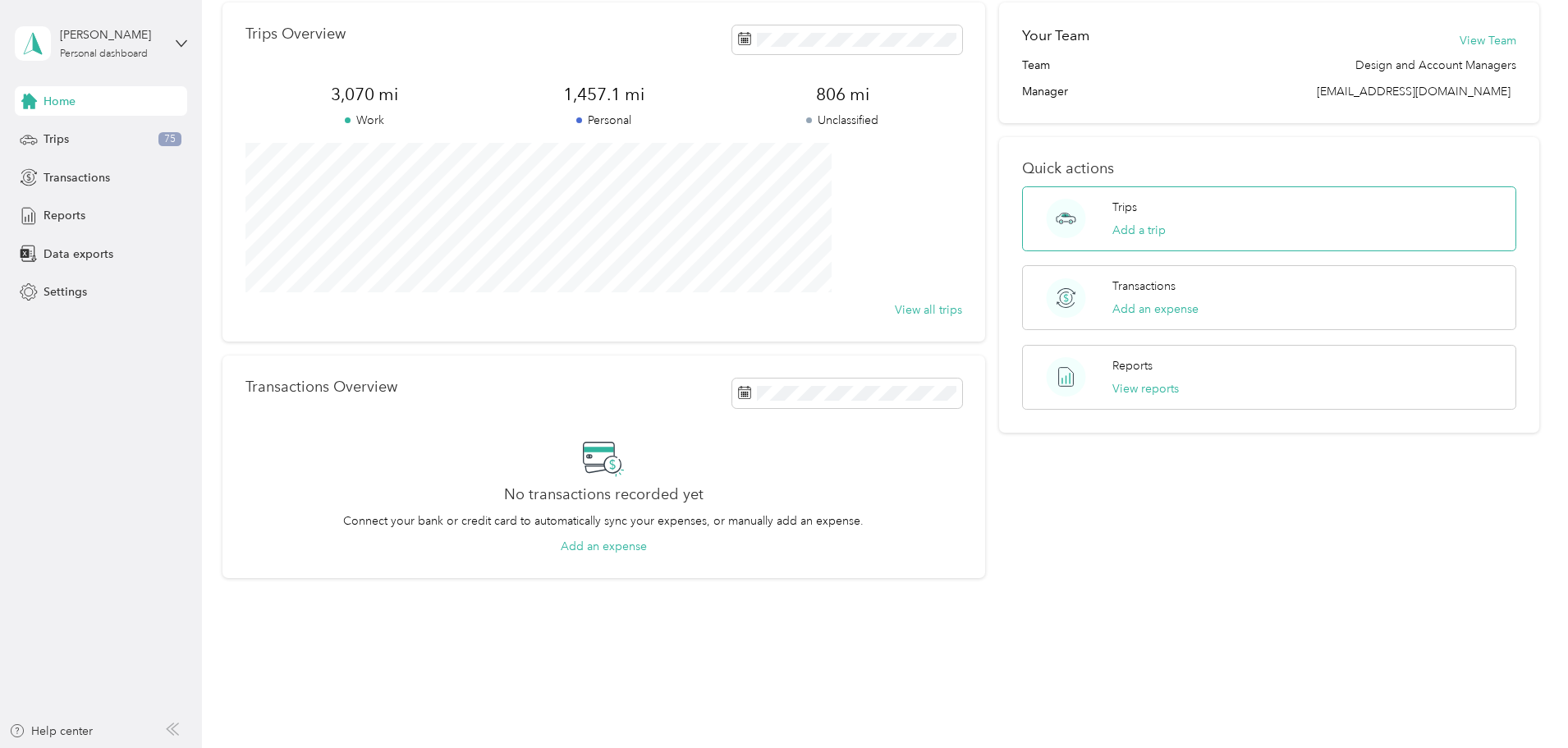
click at [1086, 239] on div "Trips Add a trip" at bounding box center [1269, 219] width 495 height 65
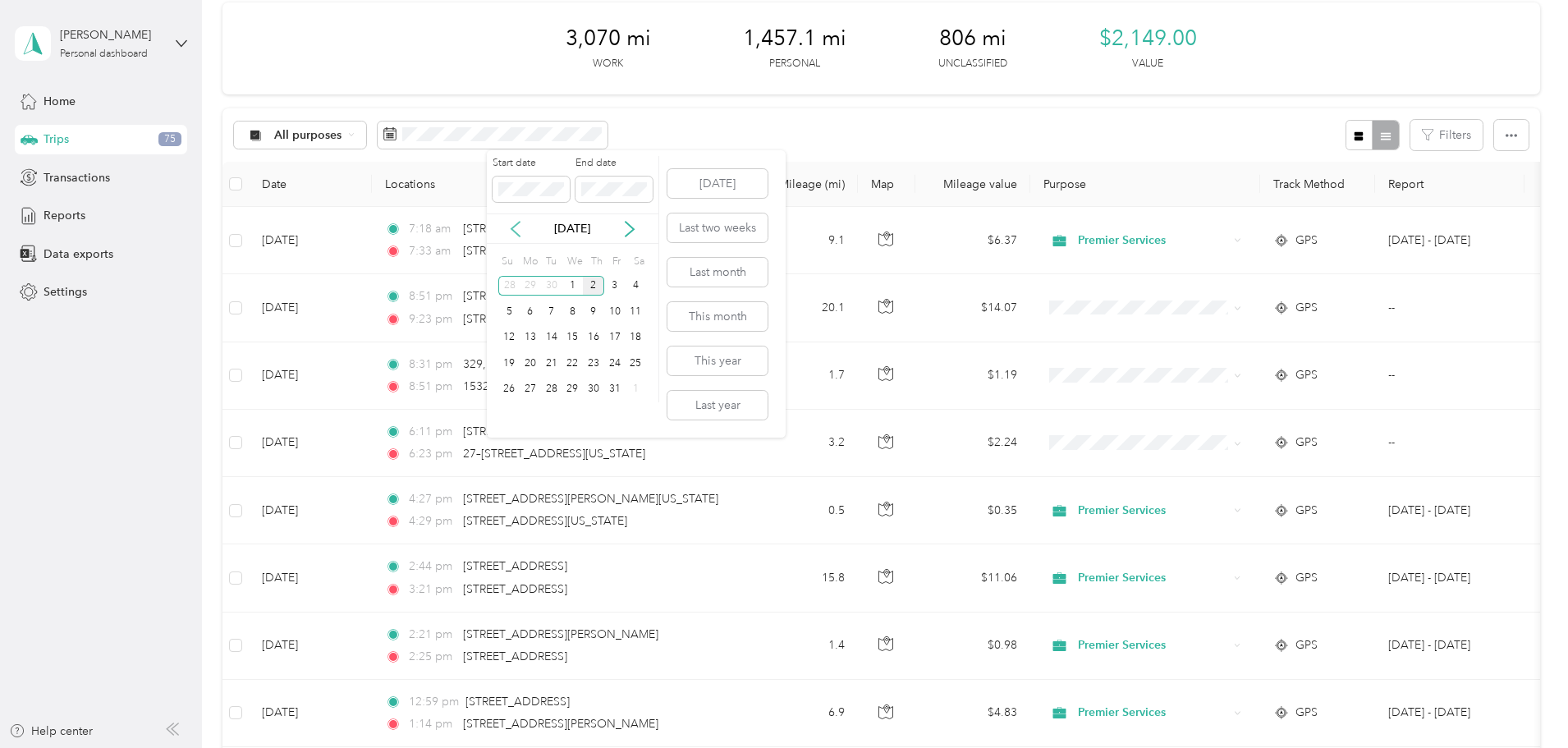
click at [521, 233] on icon at bounding box center [515, 229] width 16 height 16
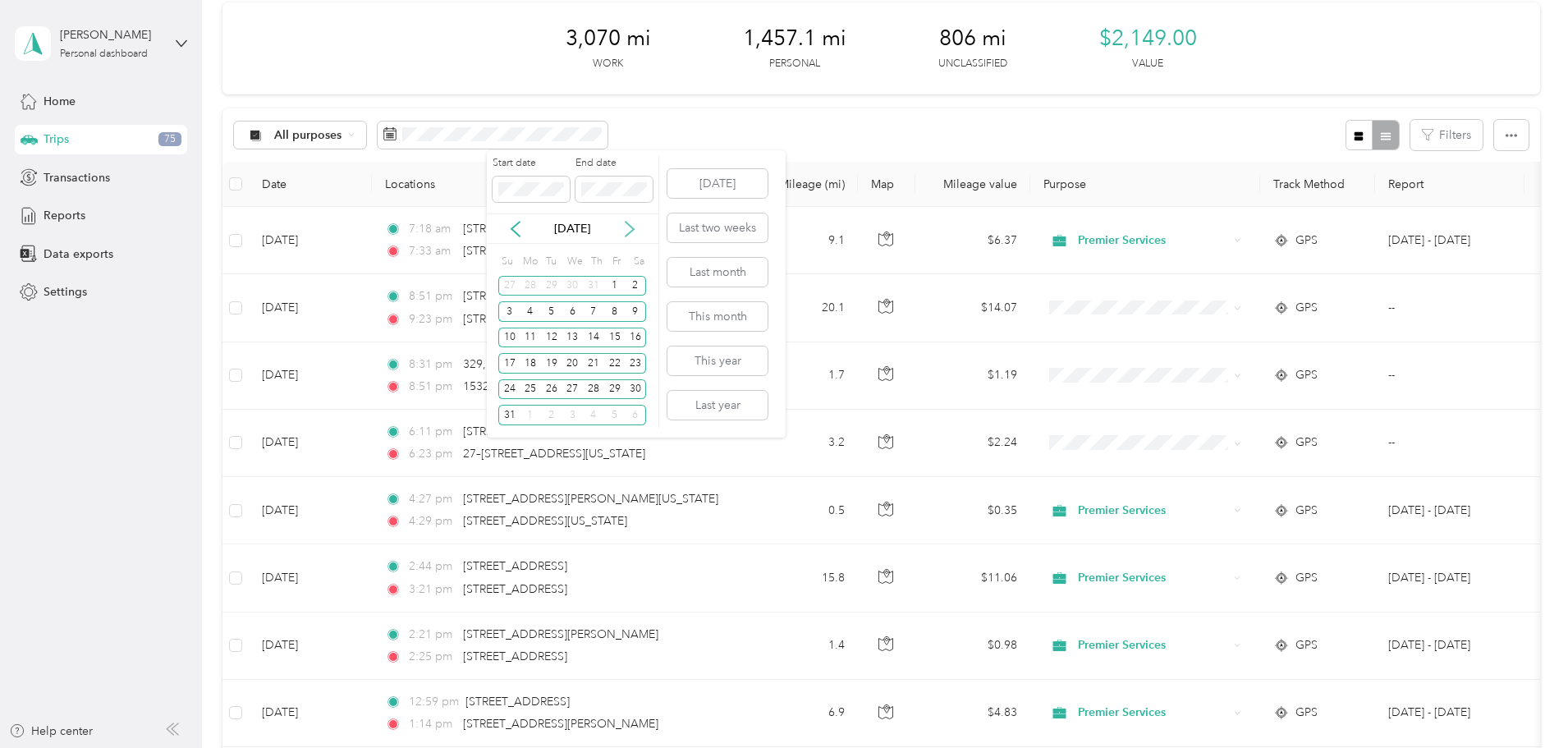
click at [623, 229] on icon at bounding box center [629, 229] width 16 height 16
click at [524, 283] on div "1" at bounding box center [530, 286] width 22 height 21
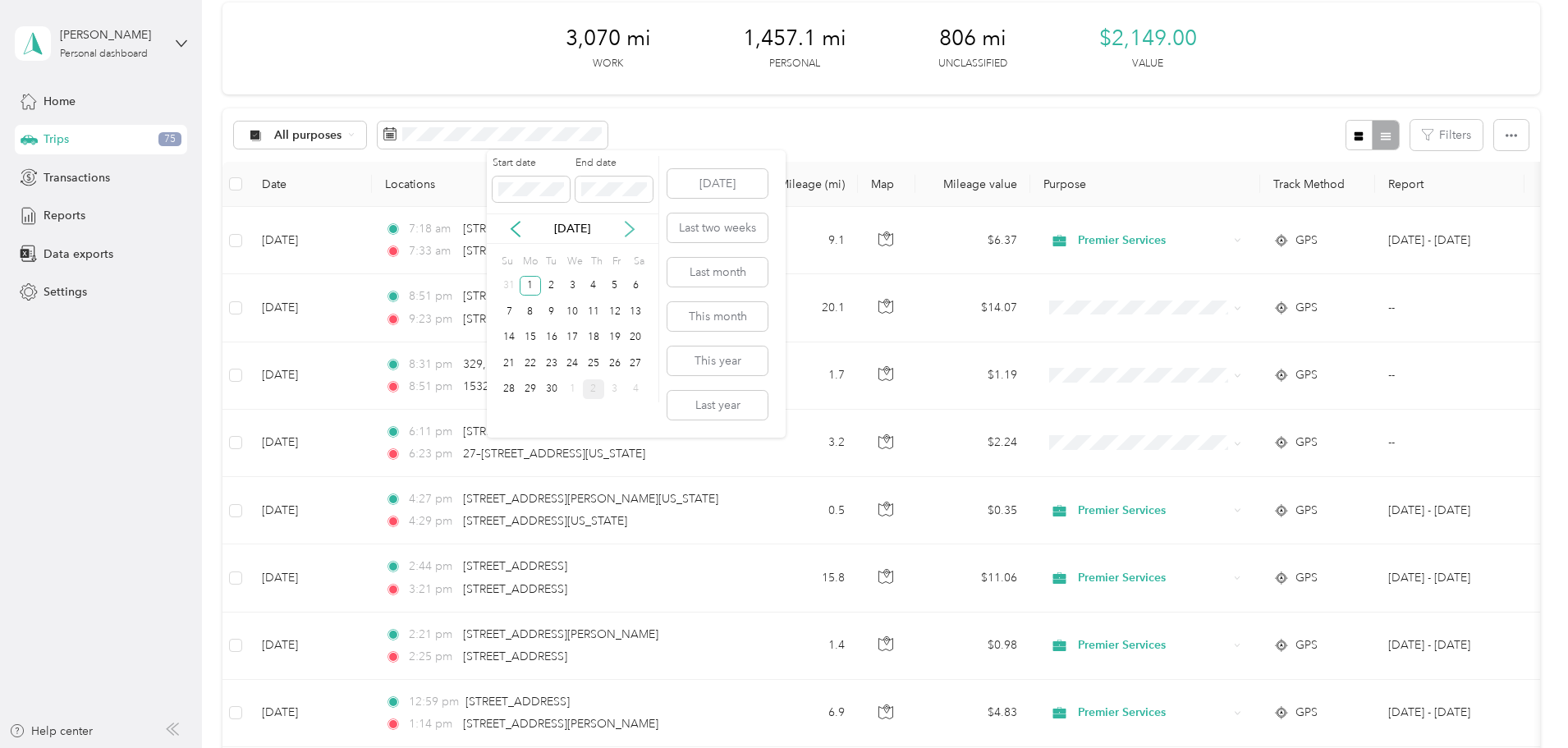
click at [629, 232] on icon at bounding box center [629, 229] width 16 height 16
click at [569, 286] on div "1" at bounding box center [573, 286] width 22 height 21
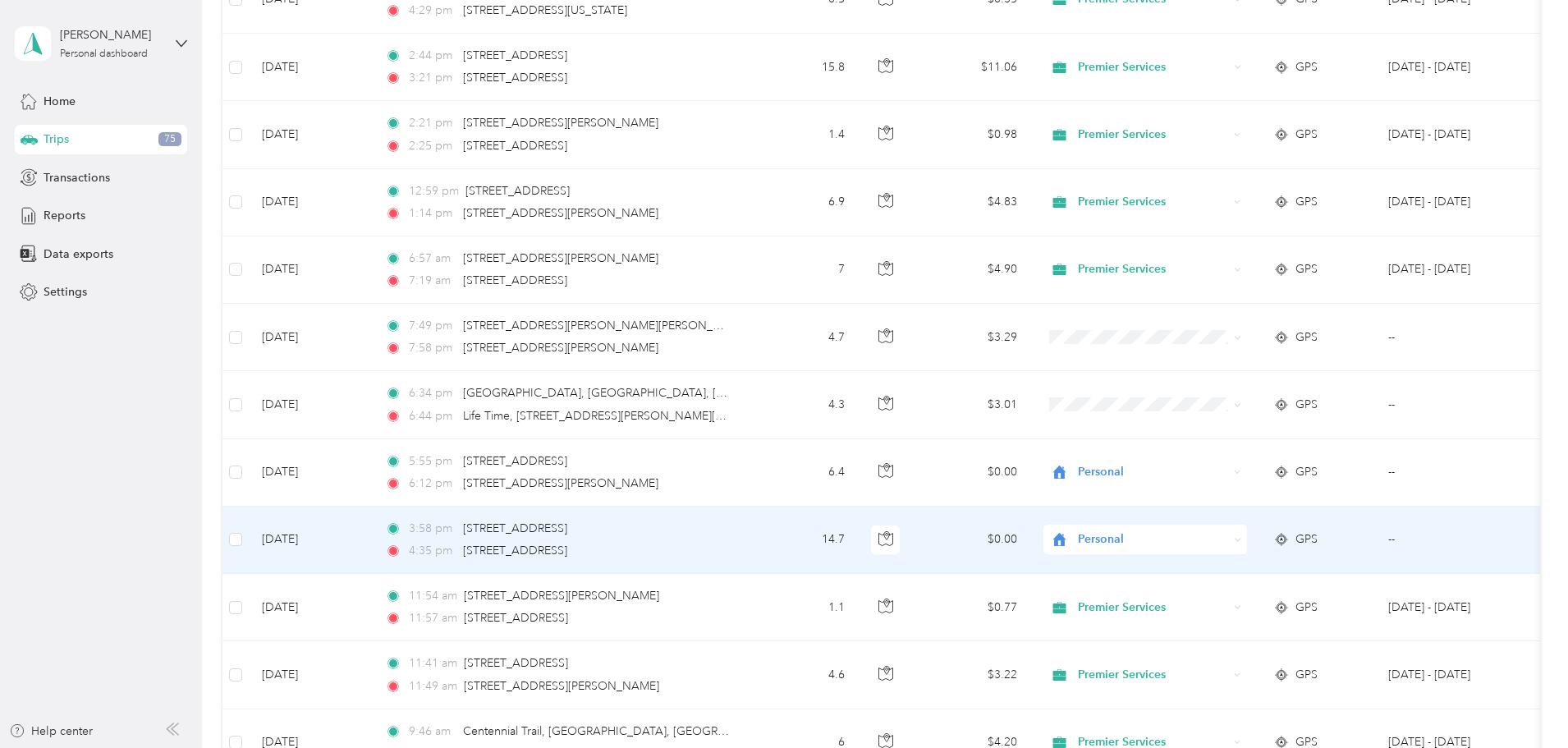
scroll to position [563, 0]
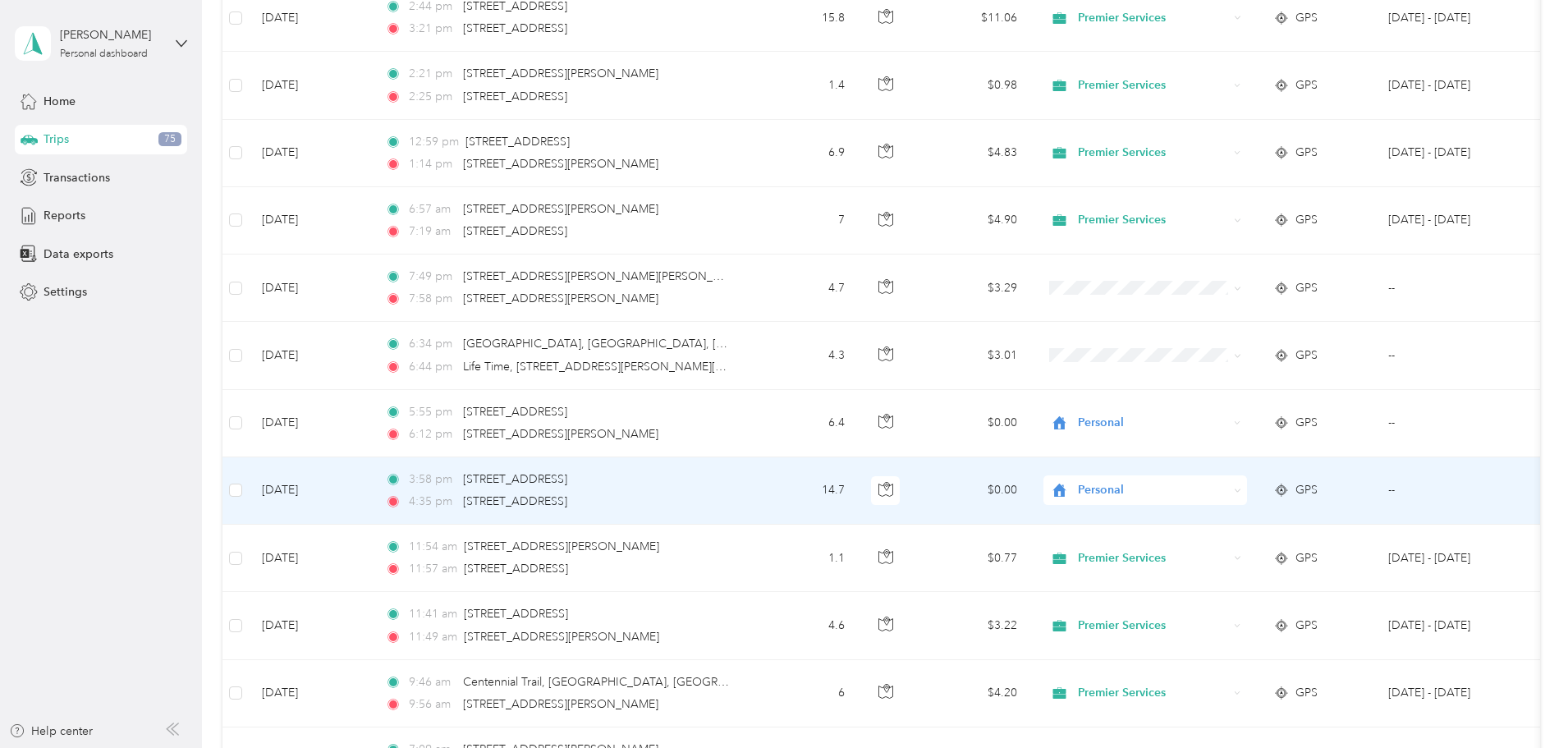
click at [1184, 491] on span "Personal" at bounding box center [1138, 490] width 179 height 18
click at [1180, 528] on li "Premier Services" at bounding box center [1254, 521] width 204 height 29
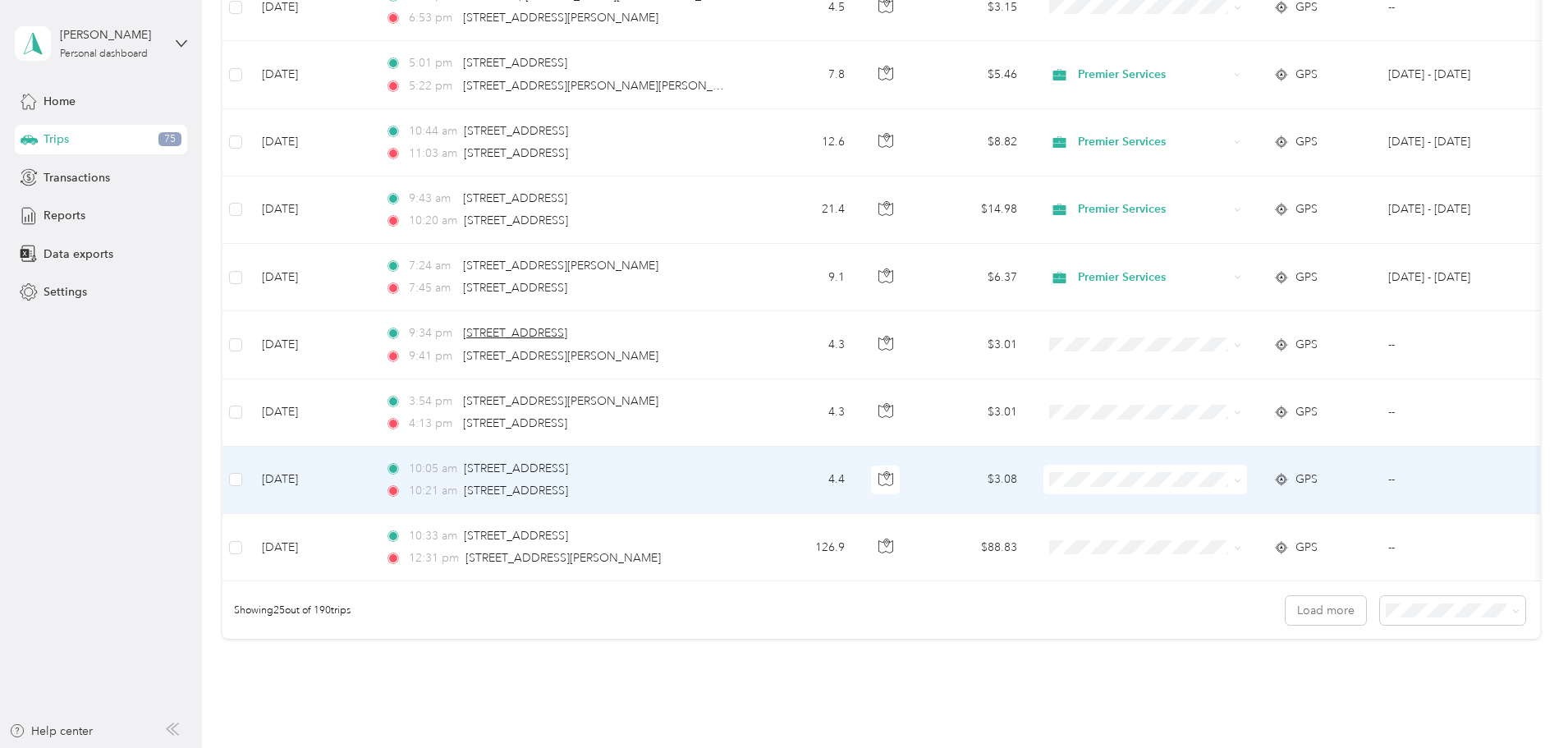
scroll to position [1466, 0]
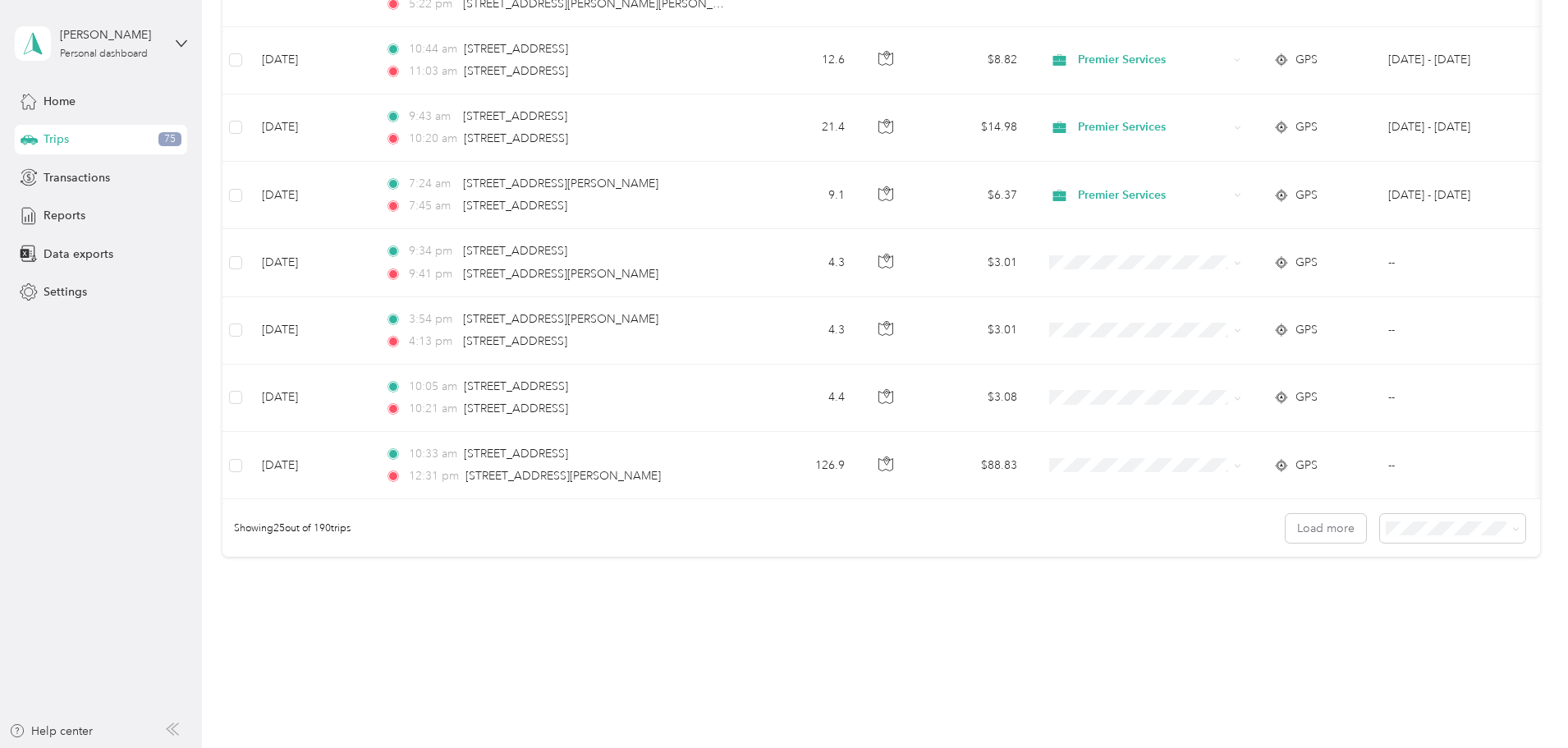
click at [1332, 626] on span "100 per load" at bounding box center [1311, 626] width 67 height 14
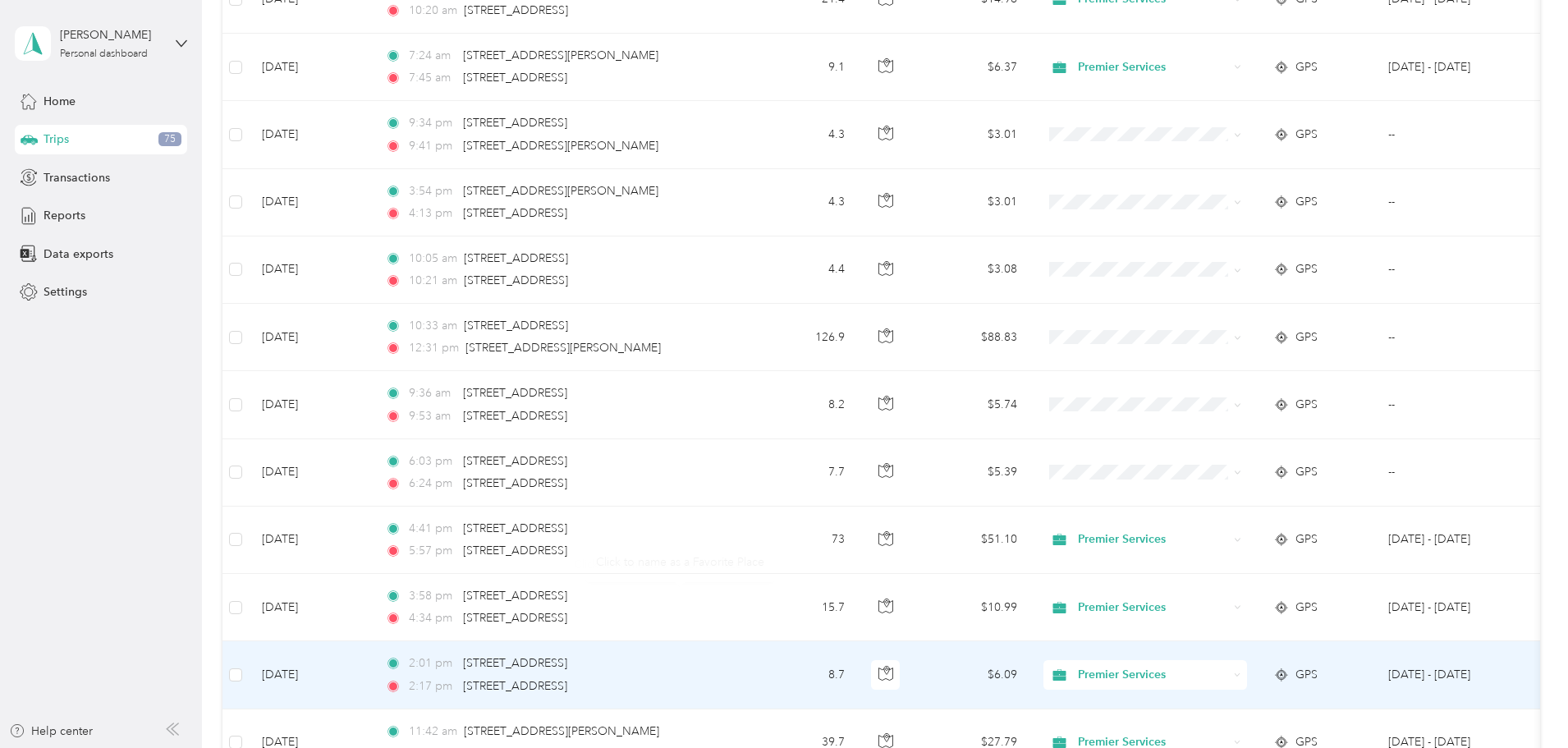
scroll to position [1631, 0]
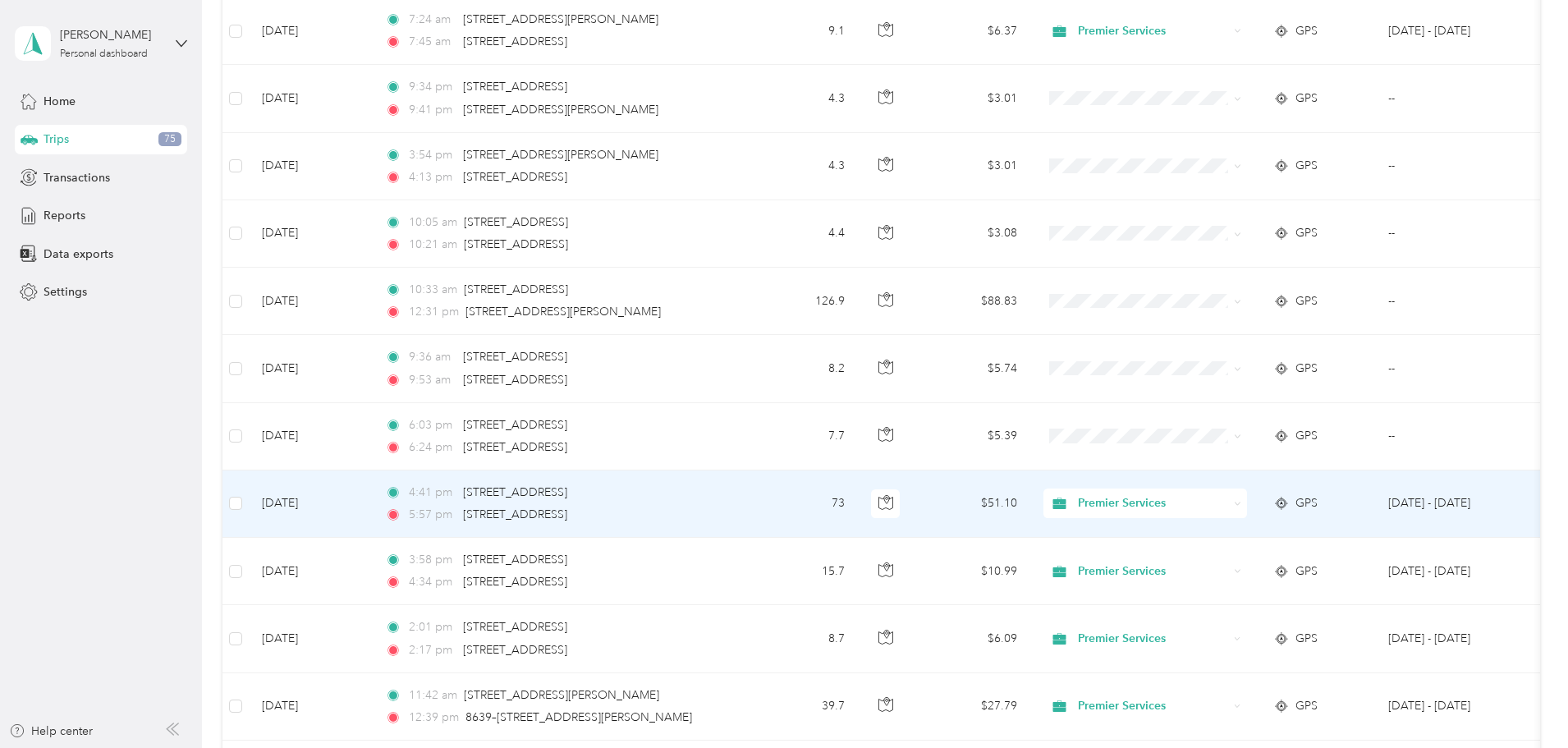
click at [1065, 509] on icon at bounding box center [1059, 503] width 13 height 12
click at [1177, 551] on li "Personal" at bounding box center [1254, 561] width 204 height 29
click at [1191, 511] on span "Premier Services" at bounding box center [1152, 504] width 150 height 18
click at [1204, 562] on span "Personal" at bounding box center [1269, 562] width 152 height 17
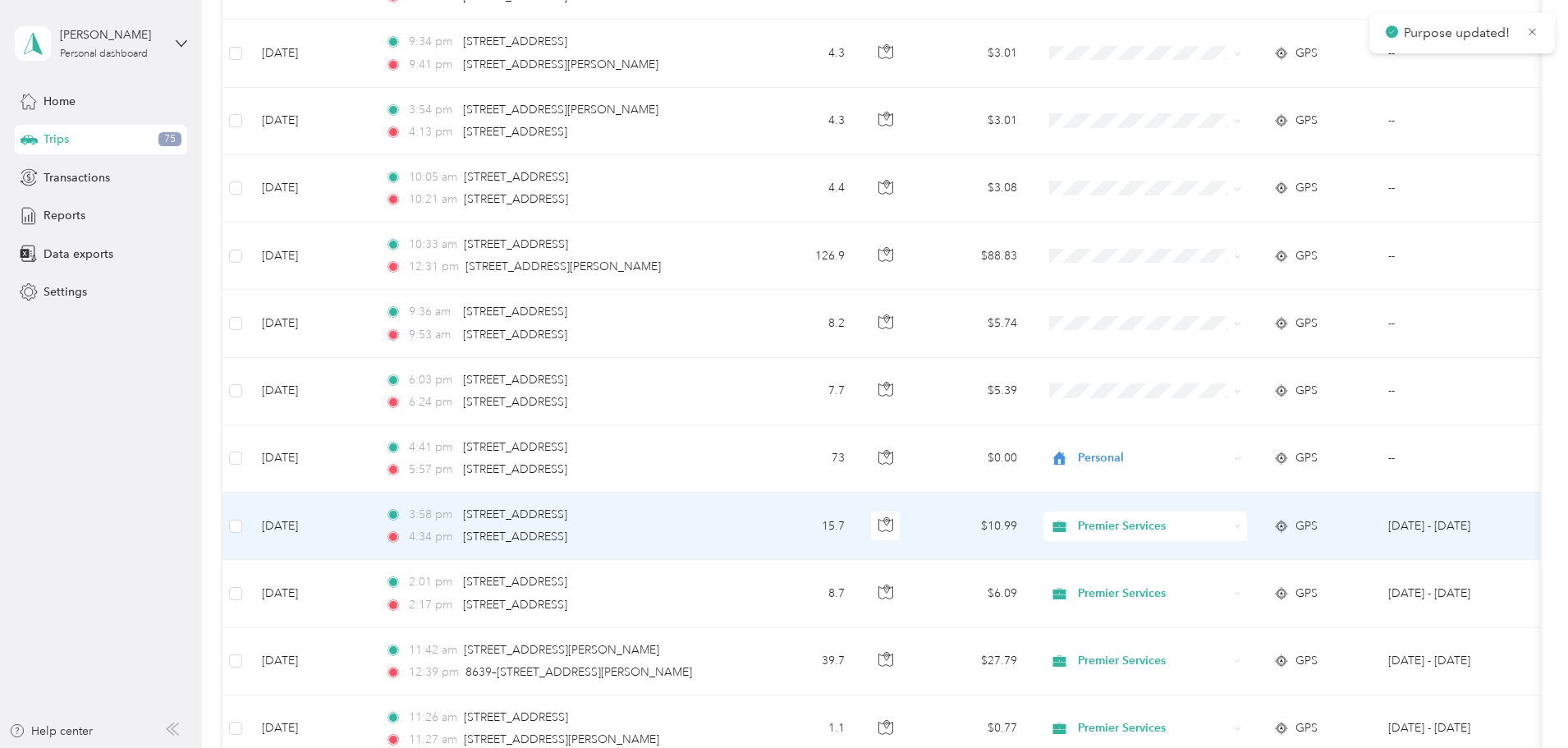
scroll to position [1712, 0]
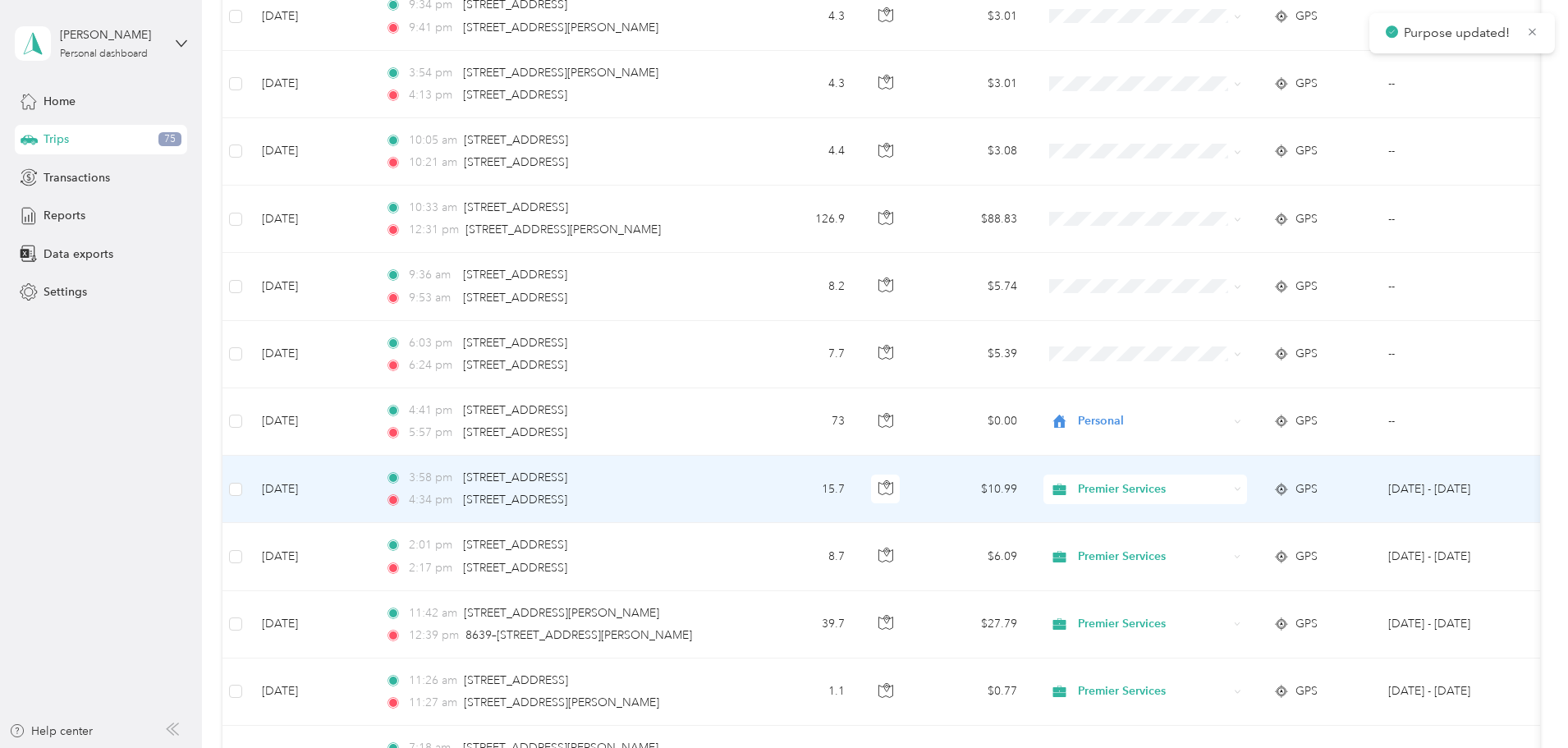
click at [1196, 494] on span "Premier Services" at bounding box center [1152, 489] width 150 height 18
click at [1191, 543] on span "Personal" at bounding box center [1254, 549] width 180 height 17
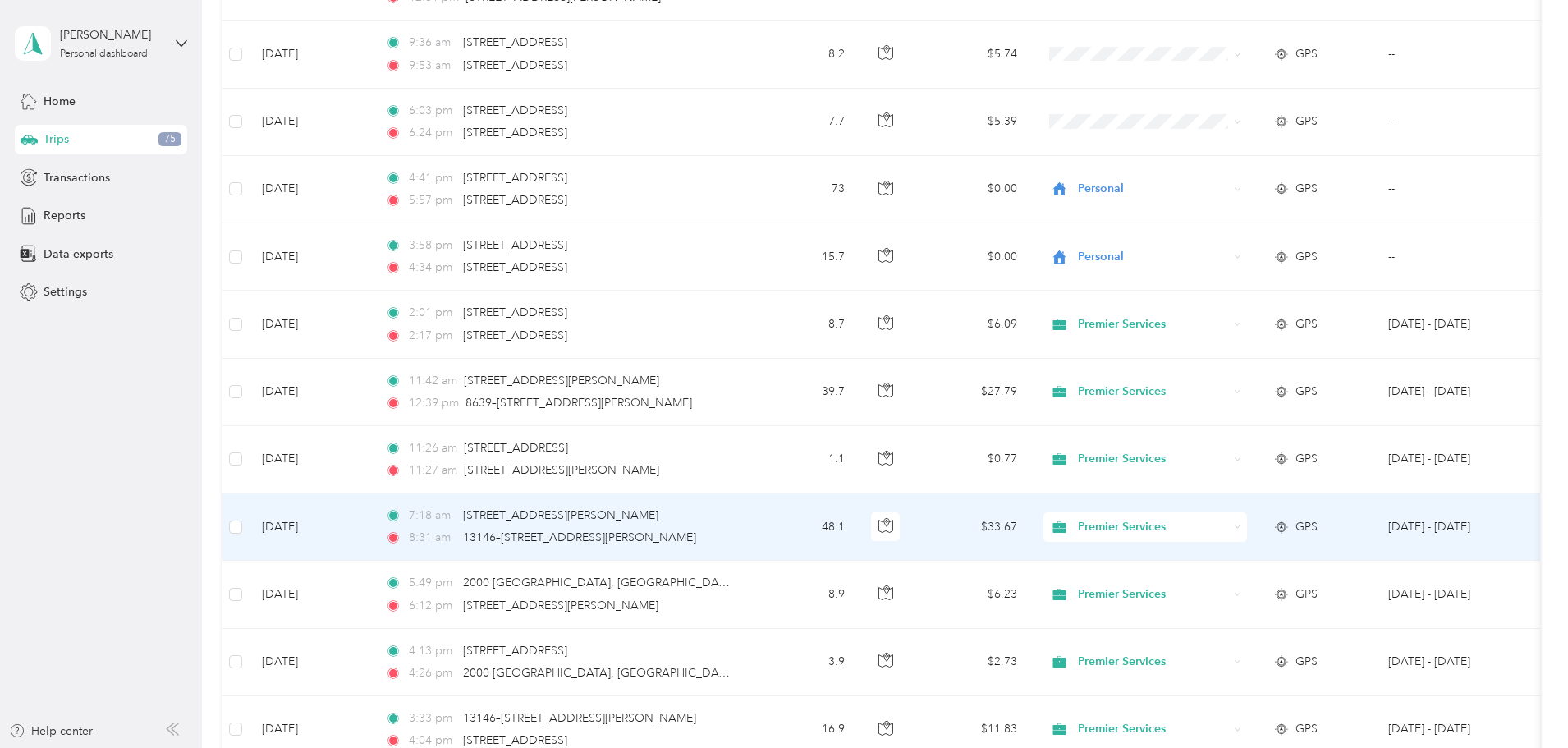
scroll to position [1959, 0]
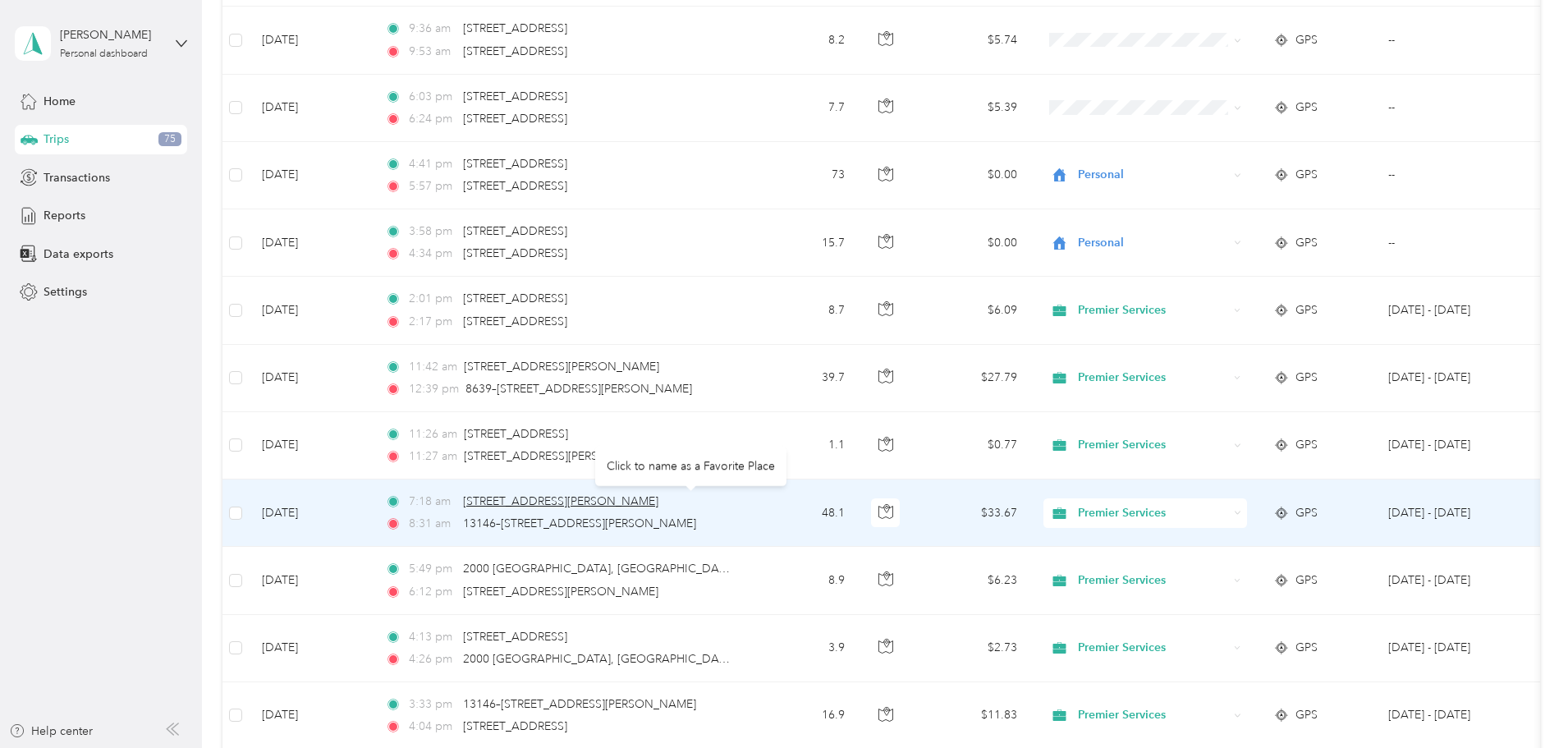
click at [659, 506] on span "[STREET_ADDRESS][PERSON_NAME]" at bounding box center [561, 502] width 196 height 14
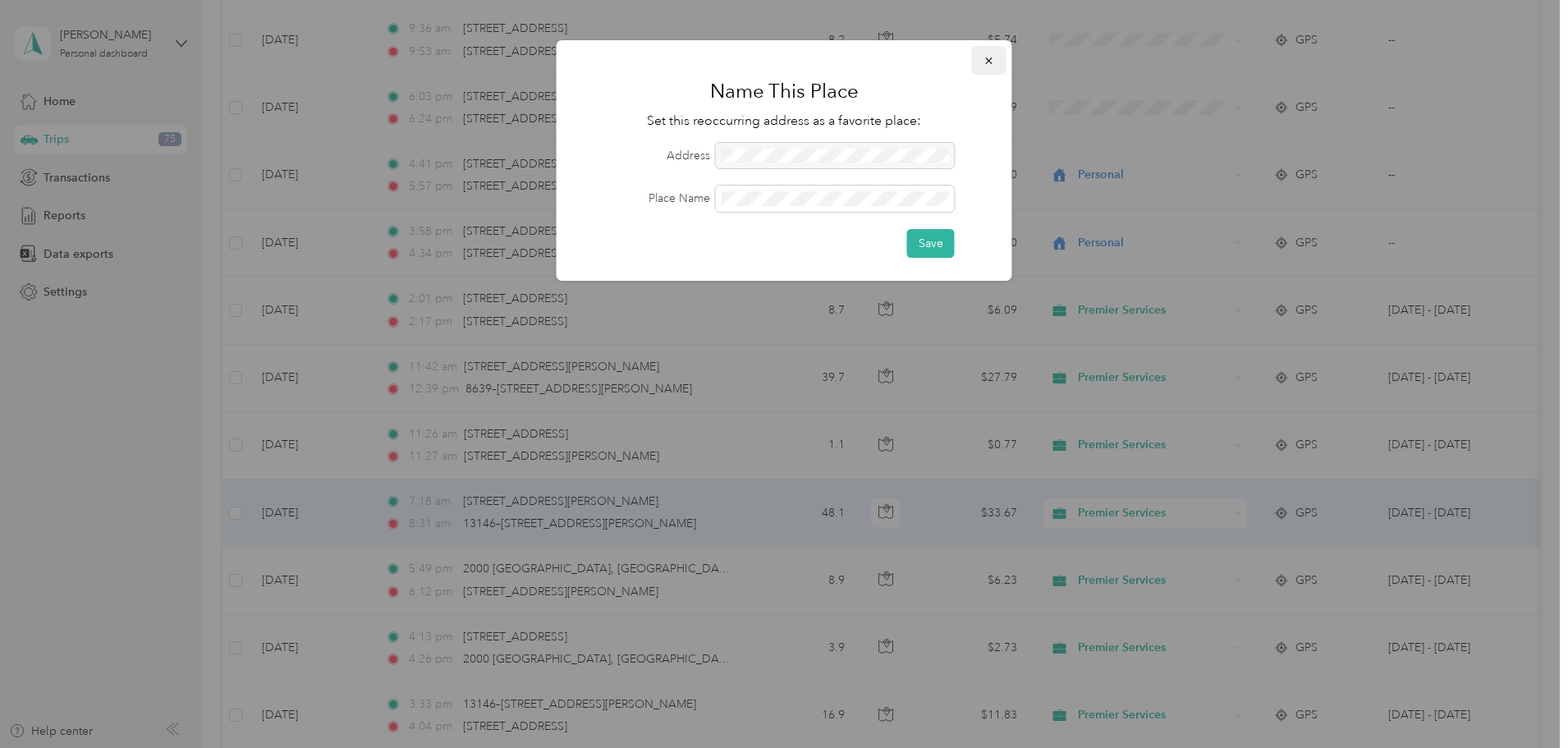
click at [988, 60] on icon "button" at bounding box center [988, 60] width 6 height 6
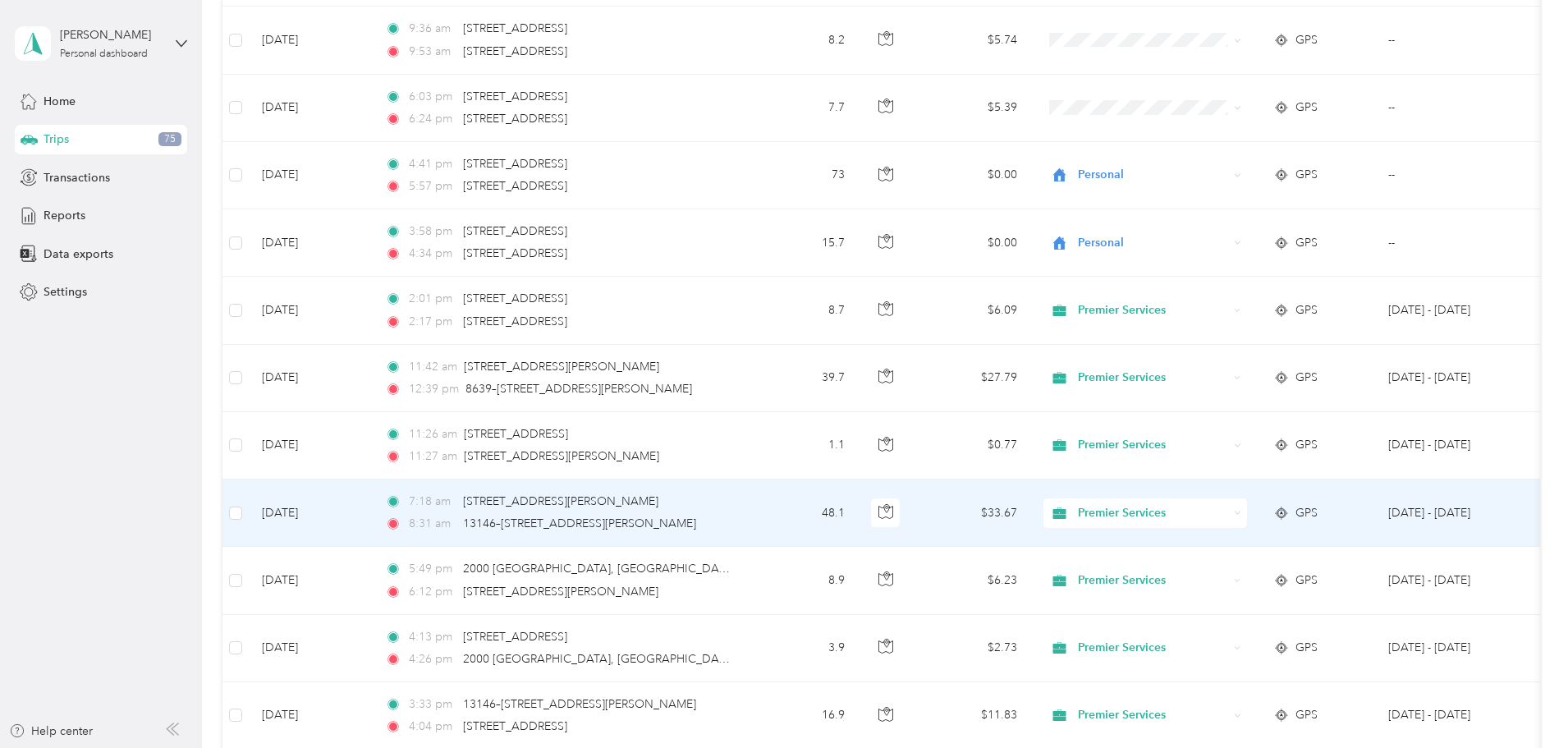
click at [372, 498] on td "[DATE]" at bounding box center [310, 513] width 123 height 67
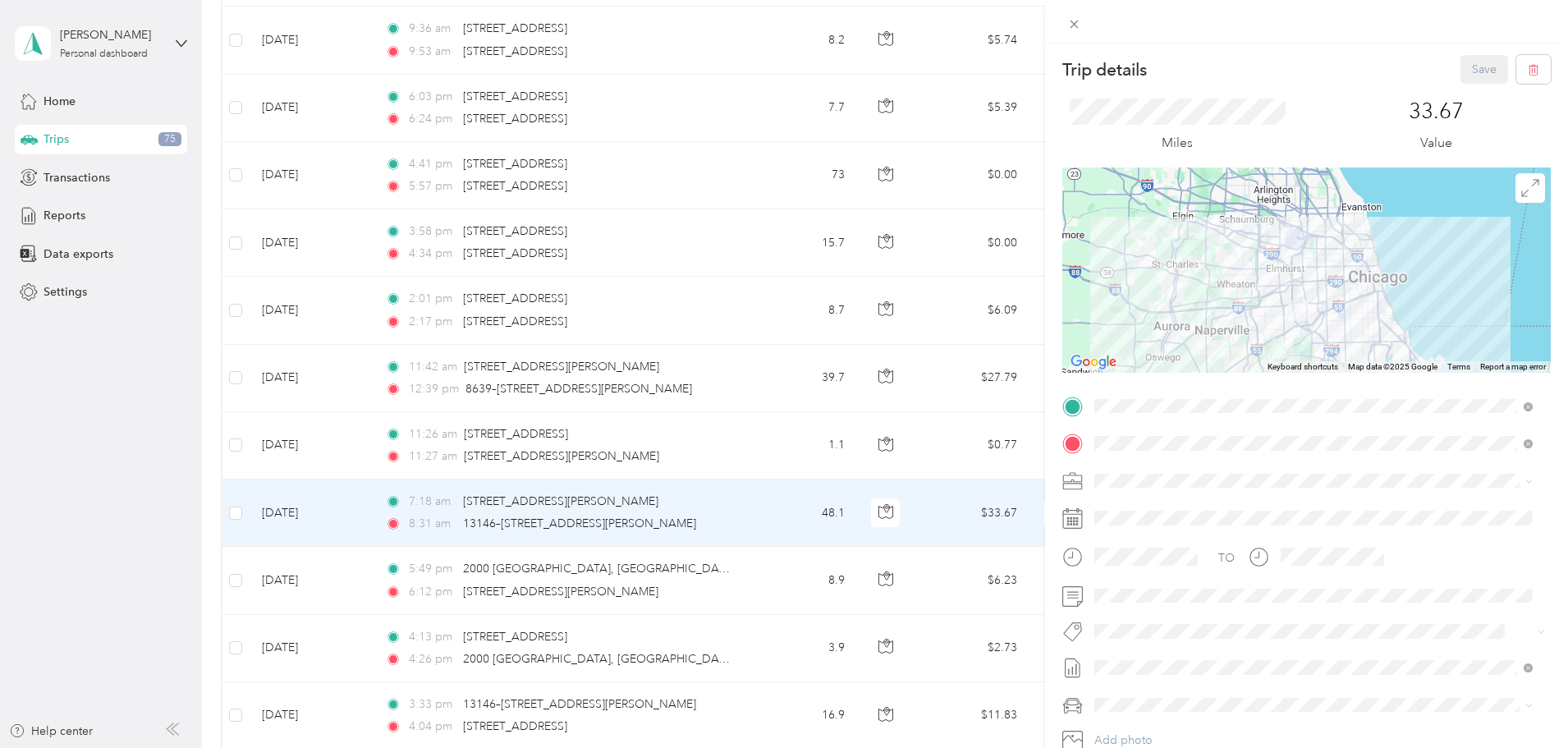
drag, startPoint x: 1301, startPoint y: 300, endPoint x: 1294, endPoint y: 325, distance: 26.0
click at [1294, 325] on div at bounding box center [1307, 270] width 488 height 206
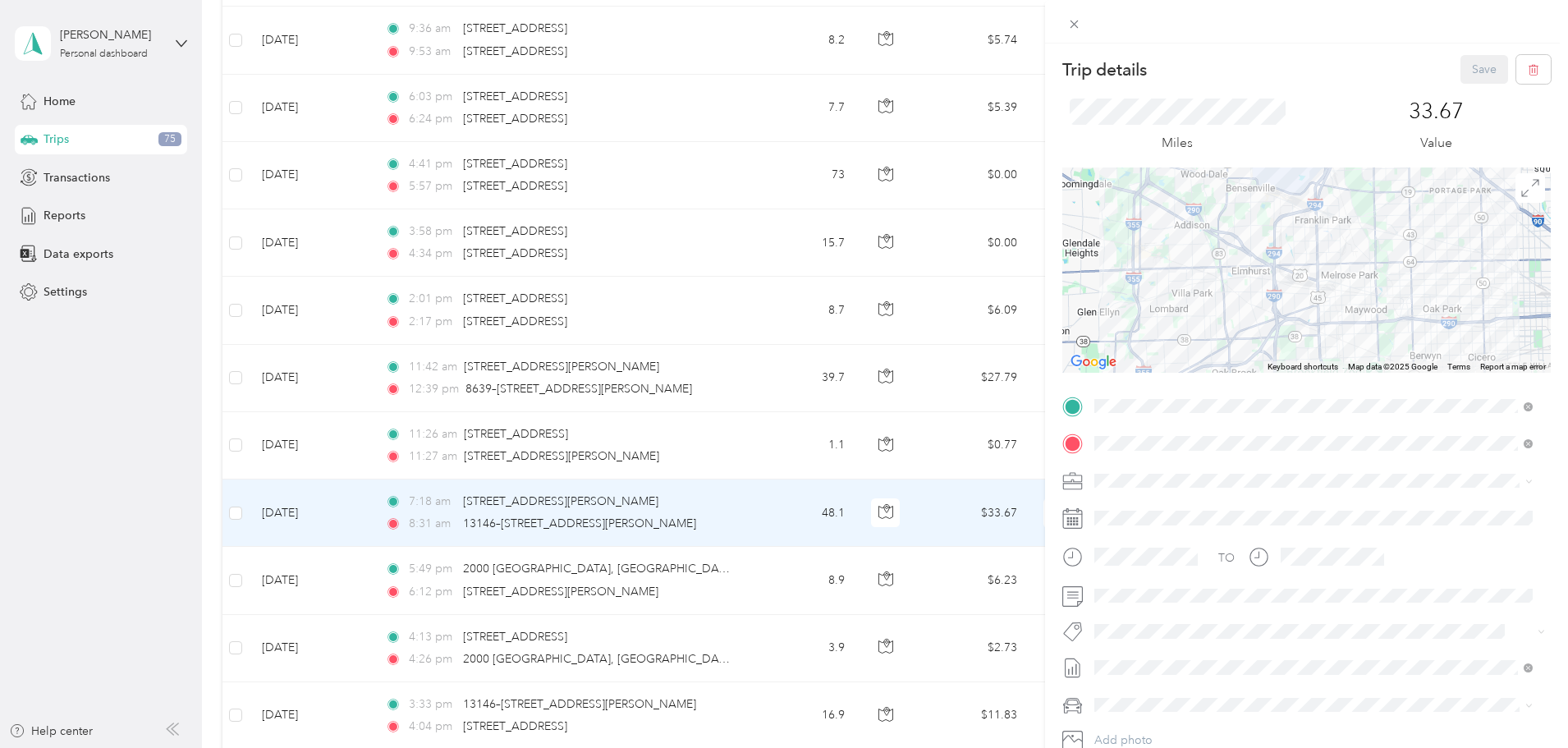
click at [1338, 233] on div at bounding box center [1307, 270] width 488 height 206
click at [1072, 22] on icon at bounding box center [1073, 24] width 8 height 8
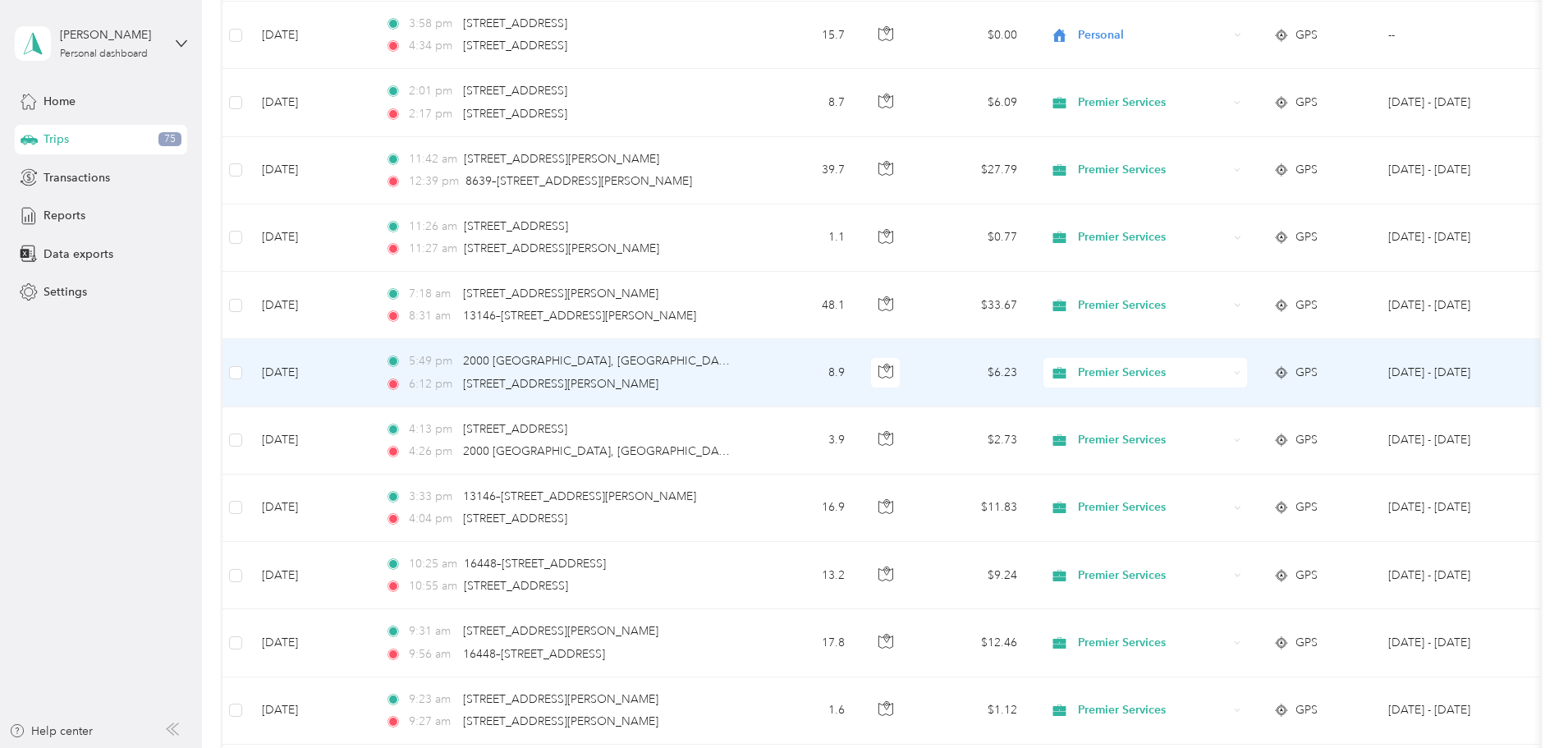
scroll to position [2205, 0]
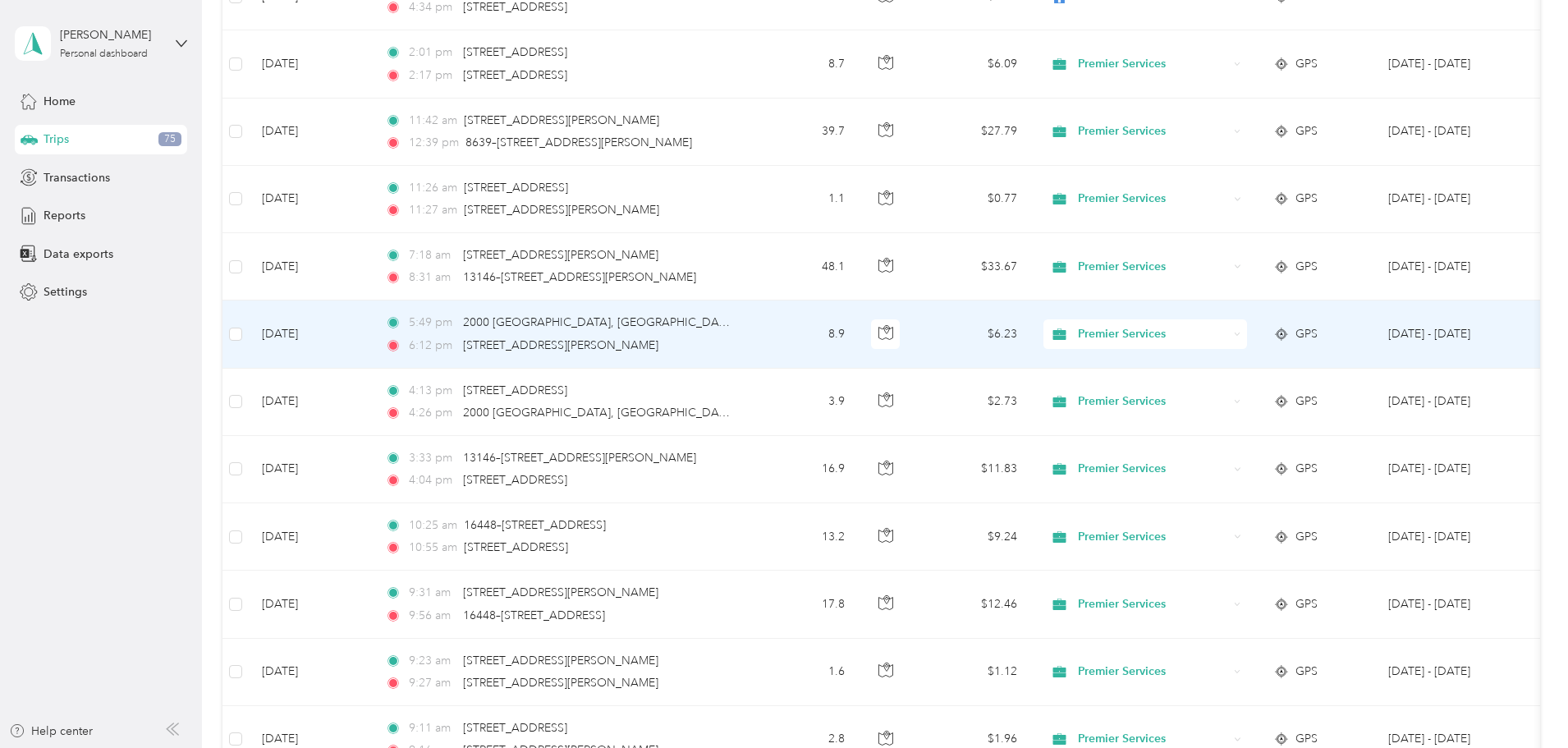
click at [372, 335] on td "[DATE]" at bounding box center [310, 334] width 123 height 67
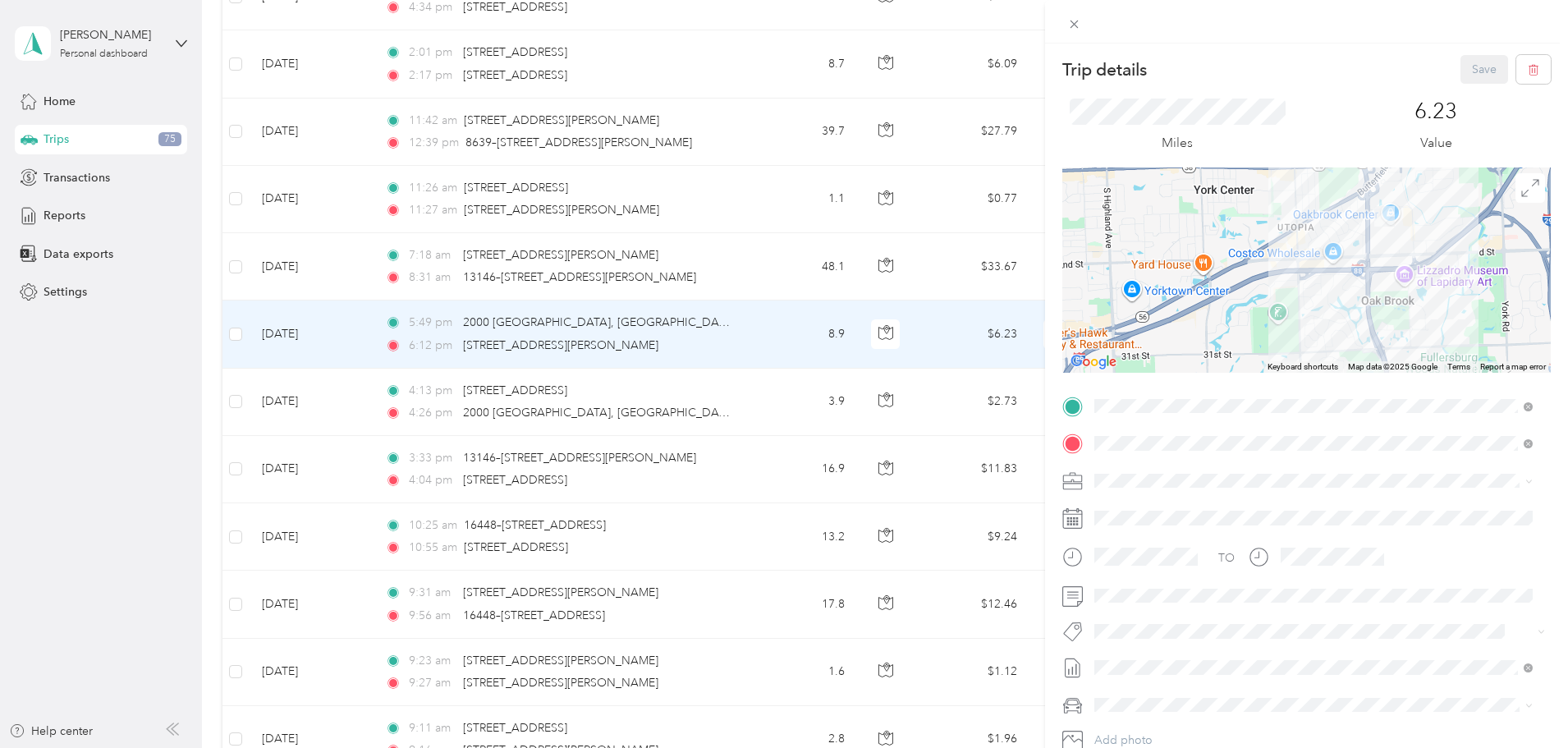
drag, startPoint x: 1340, startPoint y: 245, endPoint x: 1312, endPoint y: 280, distance: 44.8
click at [1312, 280] on div at bounding box center [1307, 270] width 488 height 206
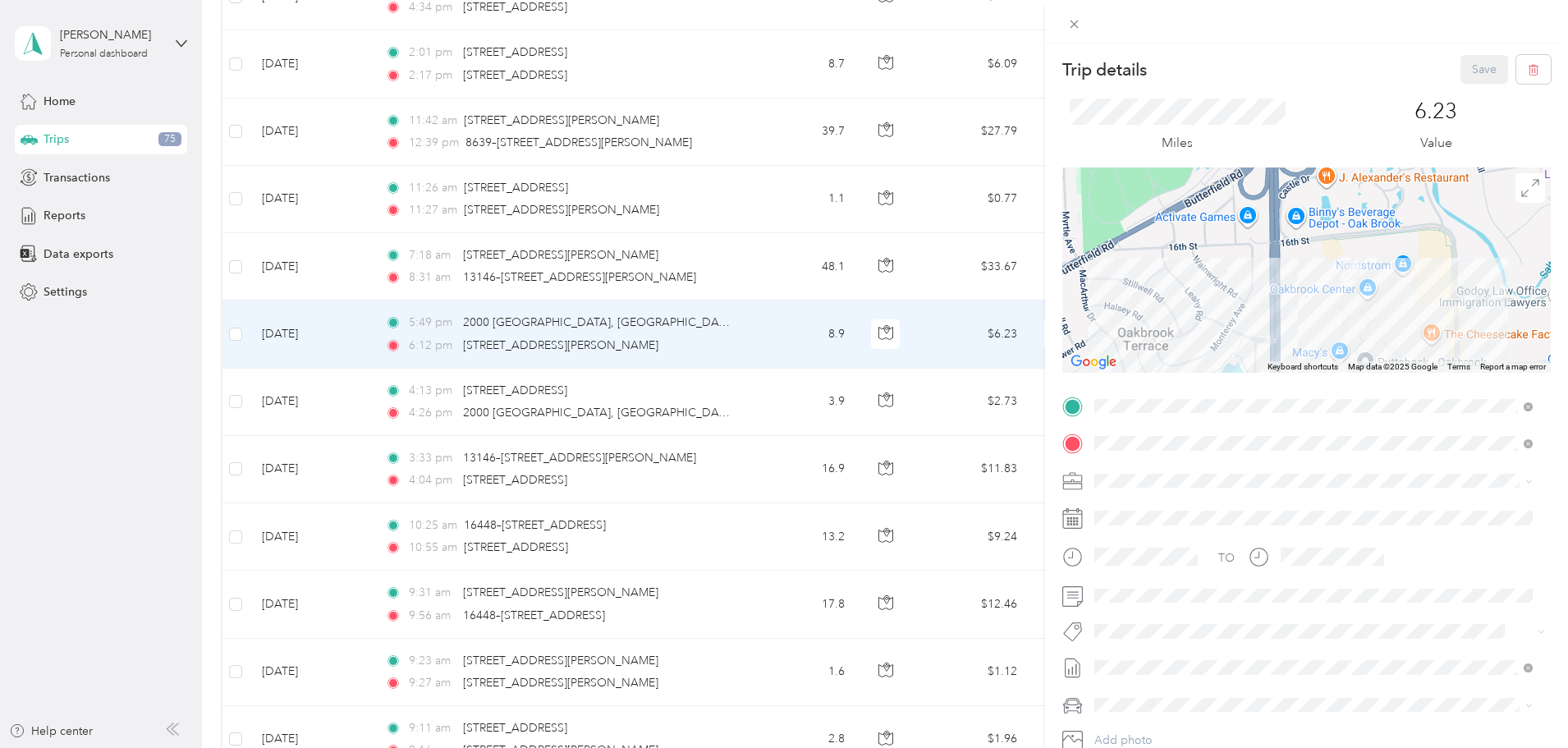
drag, startPoint x: 1355, startPoint y: 277, endPoint x: 1345, endPoint y: 247, distance: 31.6
click at [1345, 247] on div at bounding box center [1307, 270] width 488 height 206
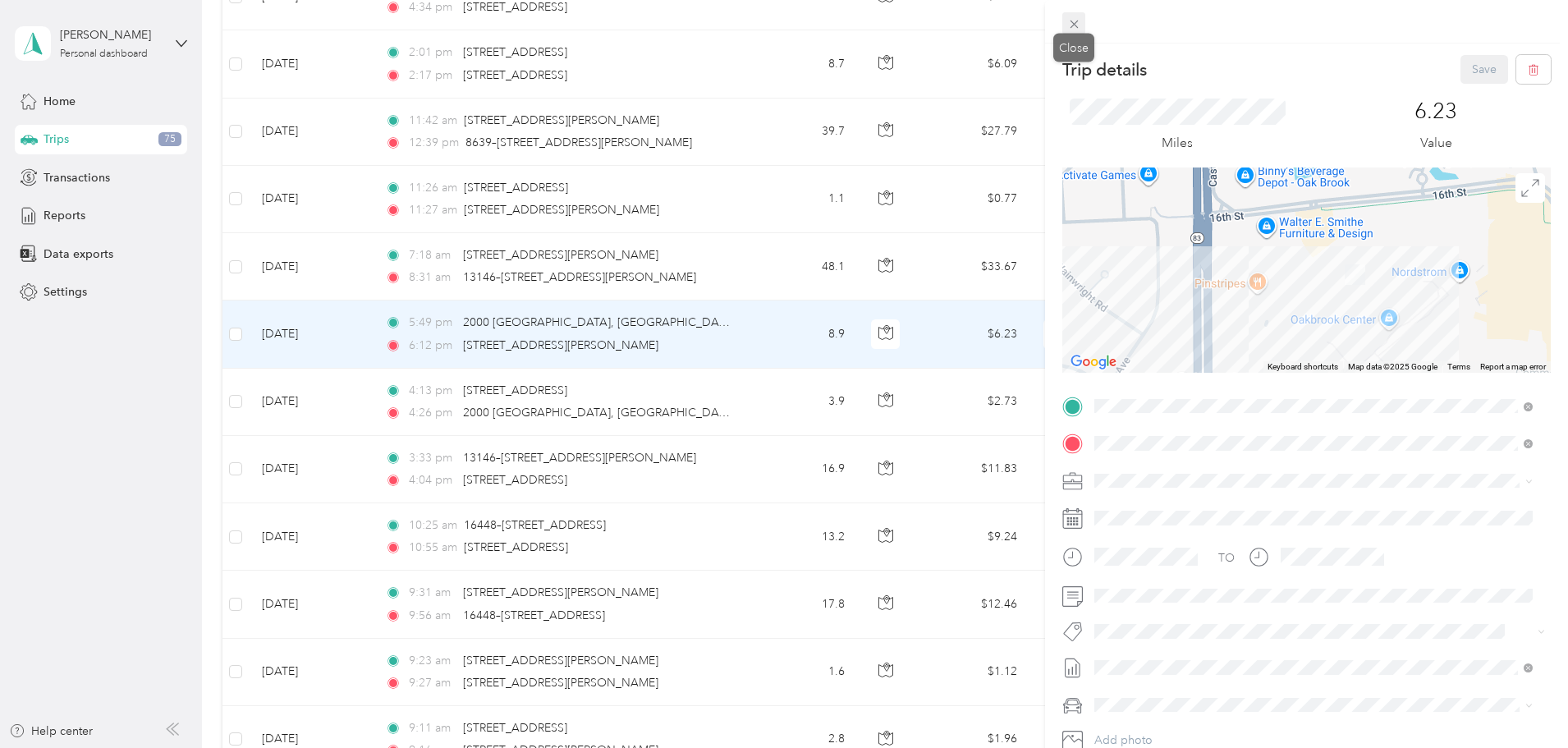
click at [1069, 23] on icon at bounding box center [1074, 24] width 14 height 14
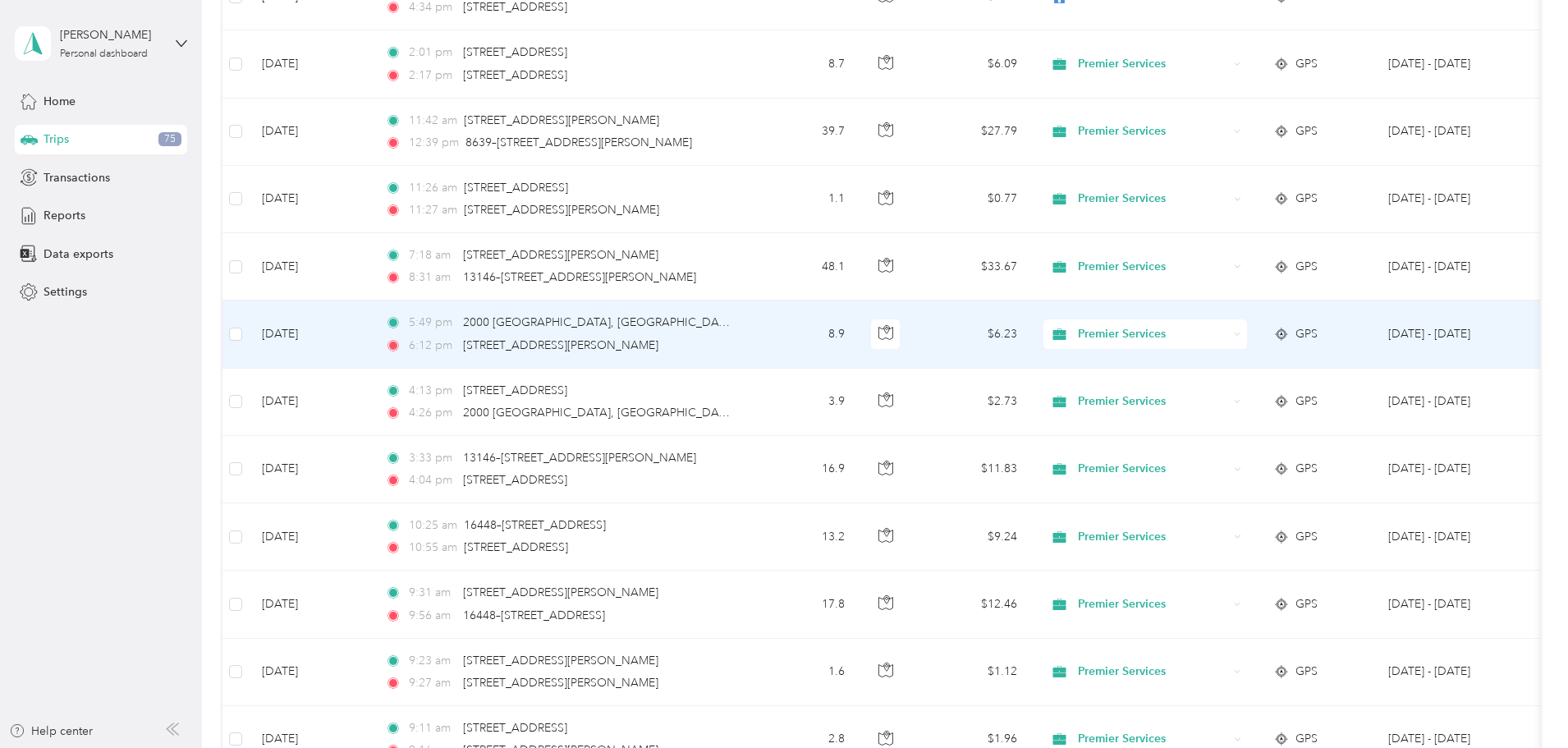
click at [1228, 336] on span "Premier Services" at bounding box center [1152, 334] width 150 height 18
click at [1239, 396] on li "Personal" at bounding box center [1254, 394] width 204 height 29
click at [1228, 332] on span "Premier Services" at bounding box center [1152, 334] width 150 height 18
click at [1226, 394] on span "Personal" at bounding box center [1269, 393] width 152 height 17
click at [1227, 336] on span "Personal" at bounding box center [1152, 334] width 150 height 18
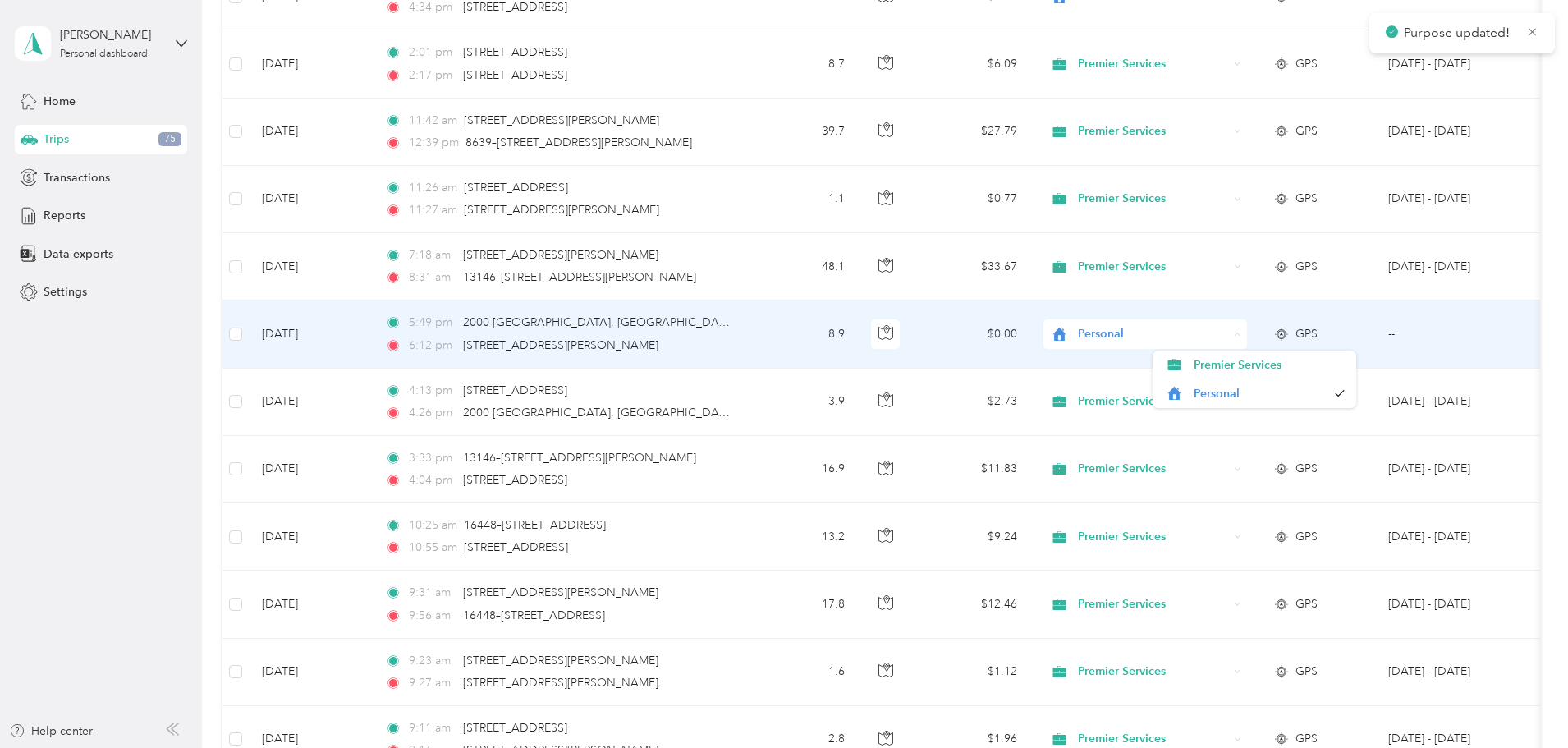
click at [1224, 325] on span "Personal" at bounding box center [1152, 334] width 150 height 18
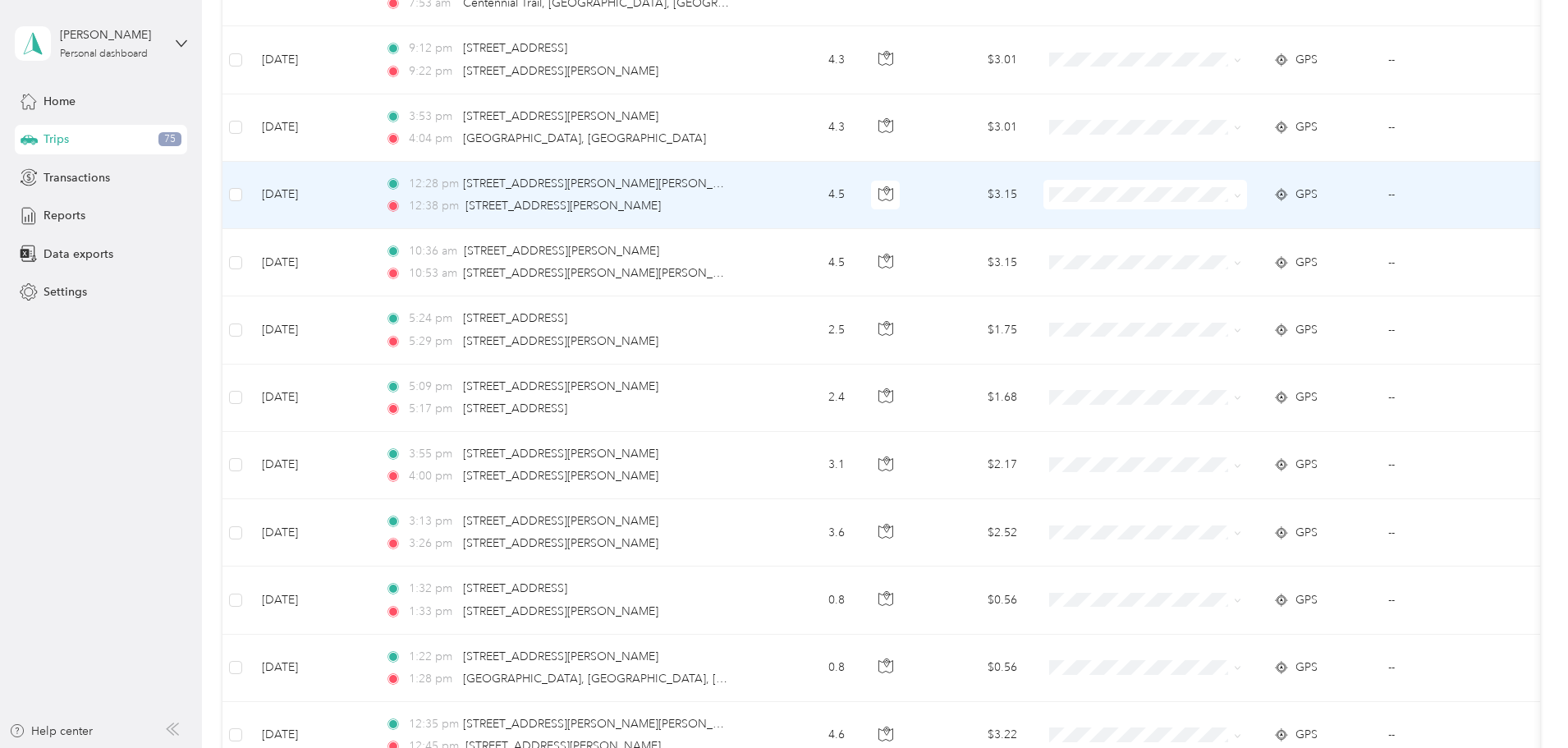
scroll to position [4669, 0]
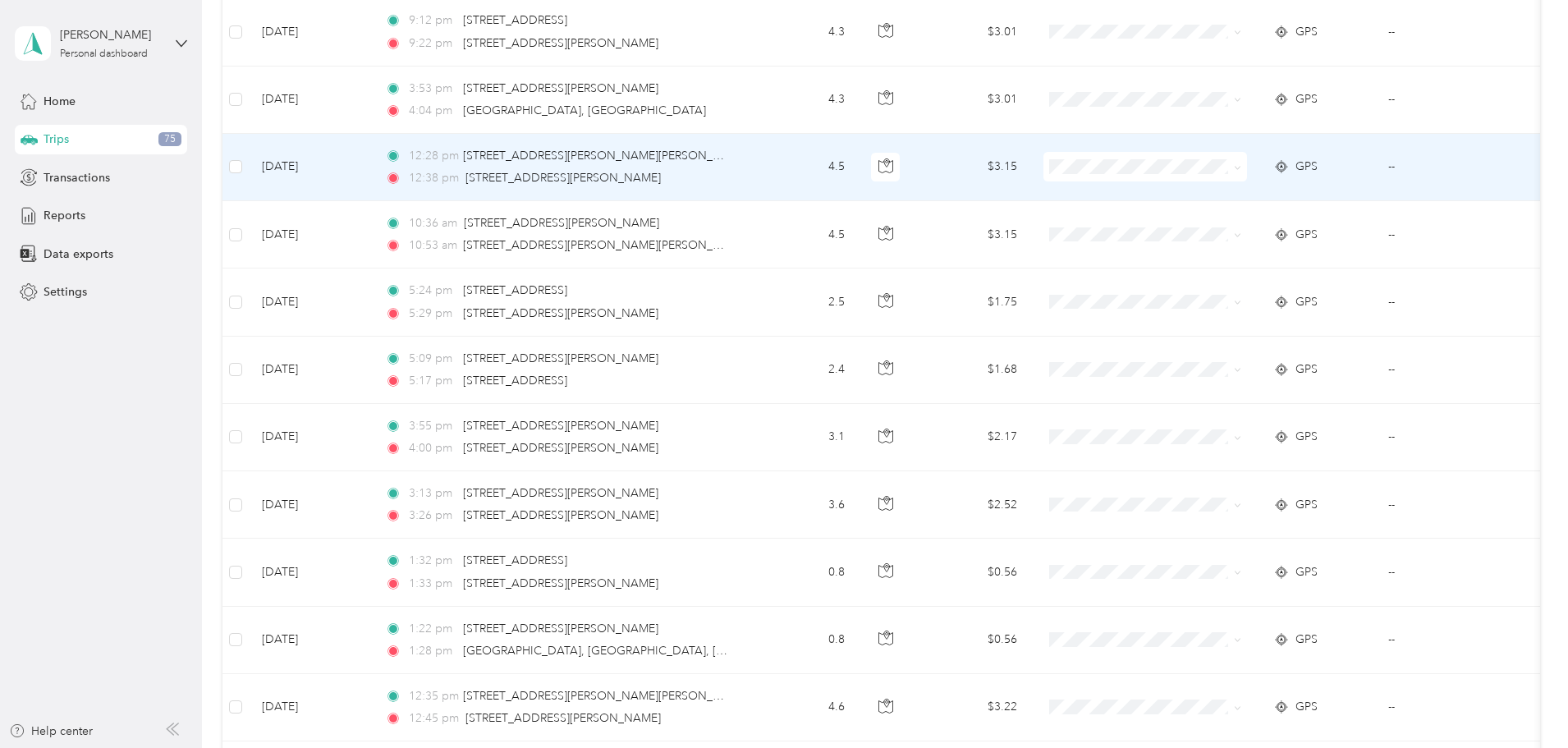
click at [372, 164] on td "[DATE]" at bounding box center [310, 167] width 123 height 67
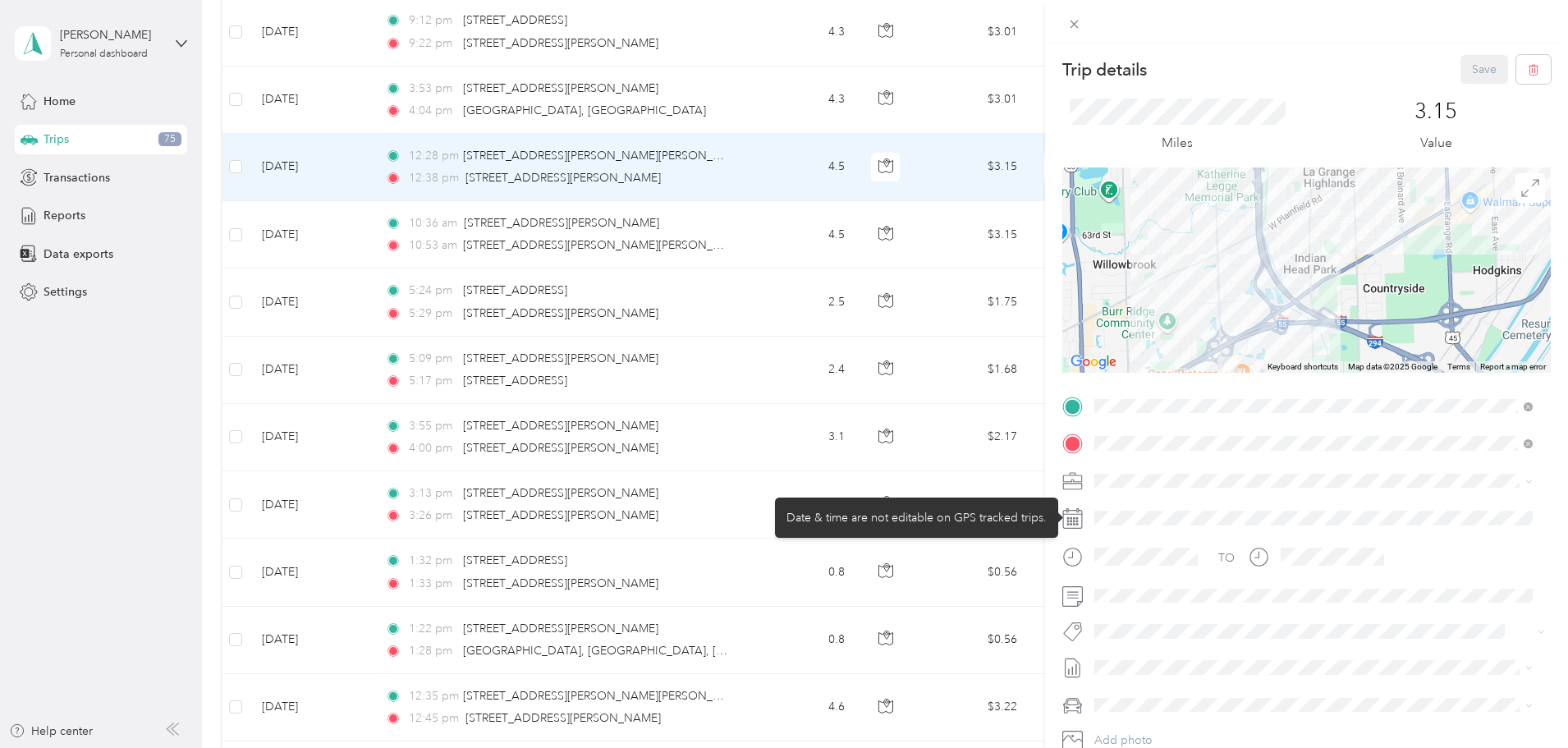
click at [1107, 515] on div at bounding box center [1319, 518] width 462 height 26
click at [1068, 523] on rect at bounding box center [1068, 522] width 3 height 3
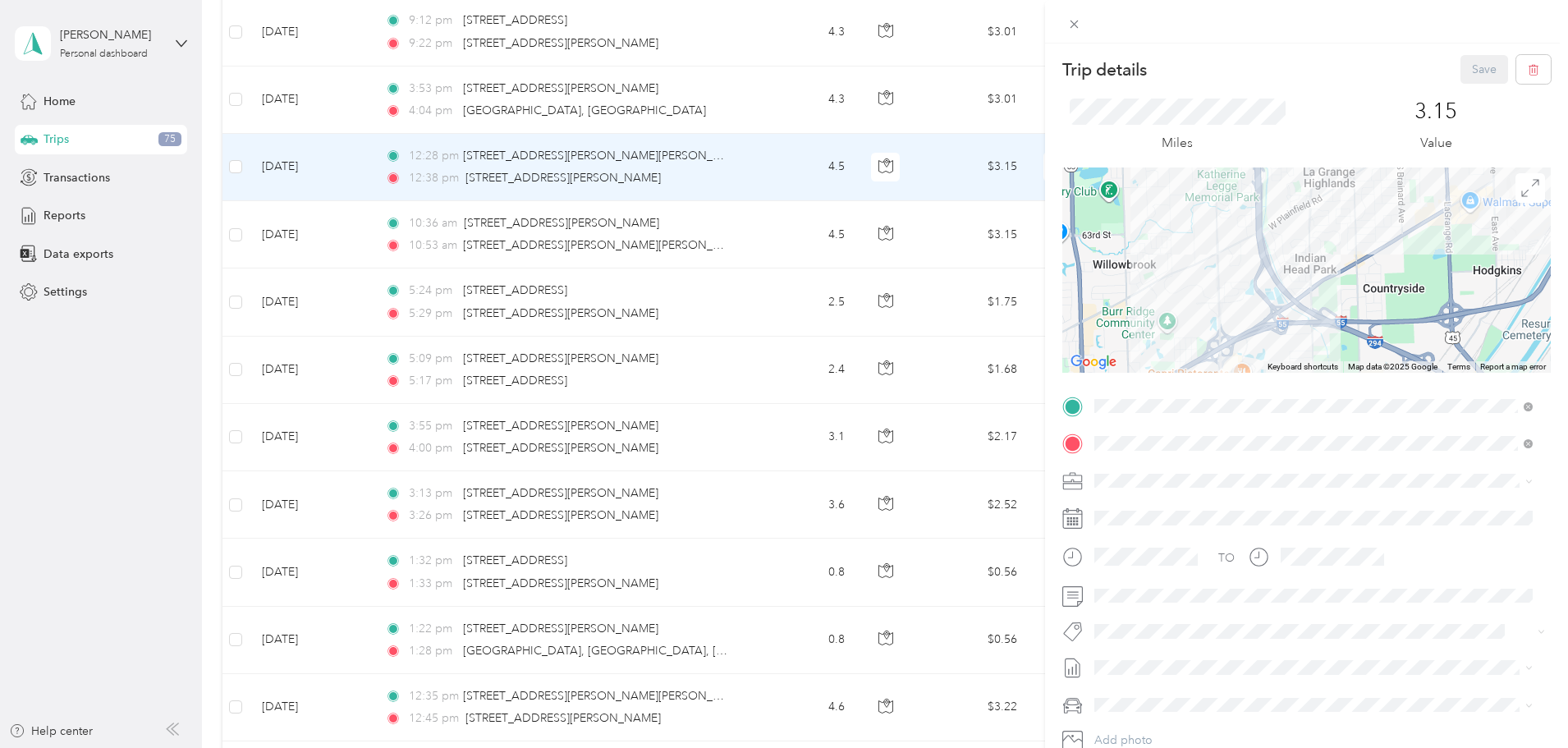
click at [1090, 747] on div "Trip details Save This trip cannot be edited because it is either under review,…" at bounding box center [780, 748] width 1560 height 0
click at [310, 286] on div "Trip details Save This trip cannot be edited because it is either under review,…" at bounding box center [784, 374] width 1568 height 748
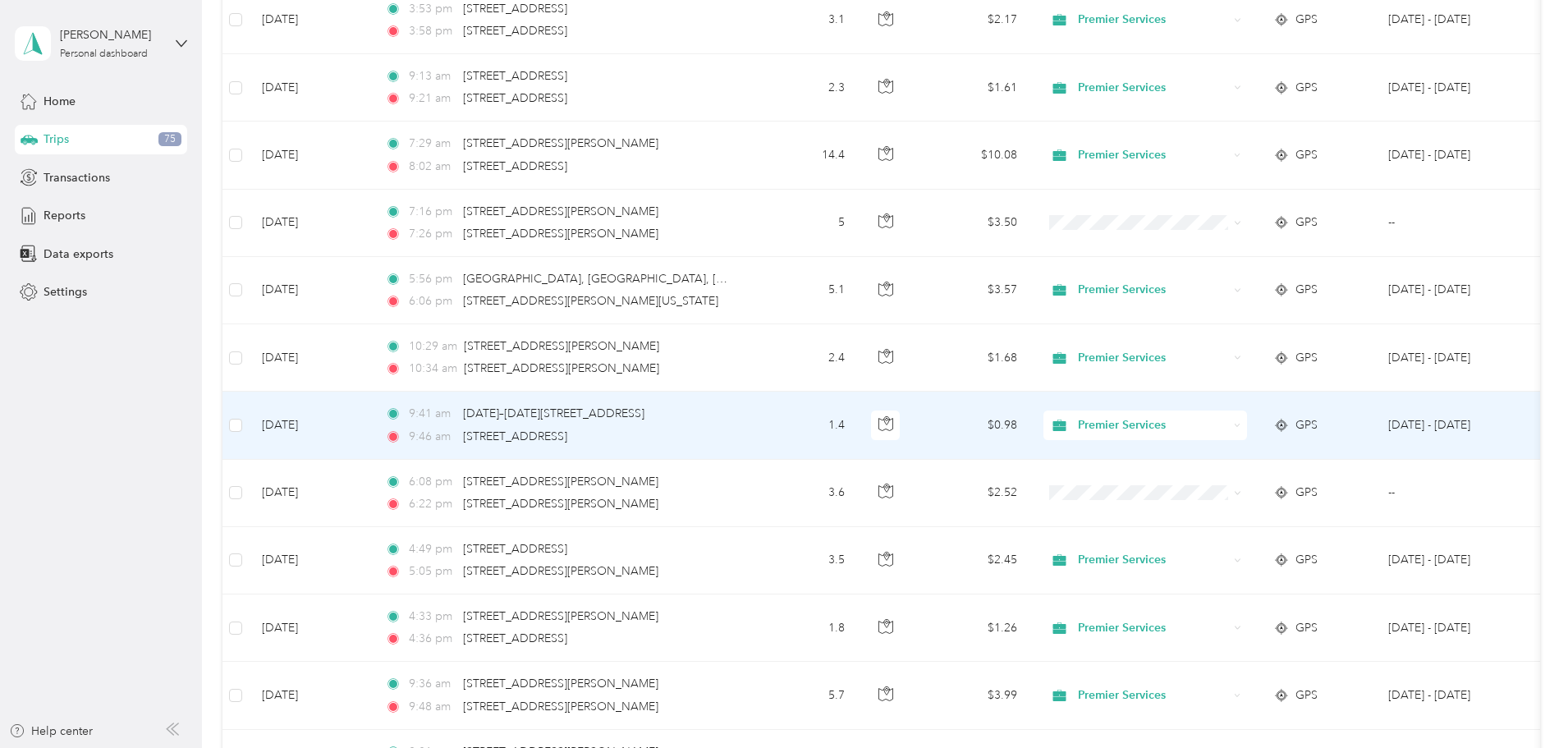
scroll to position [5655, 0]
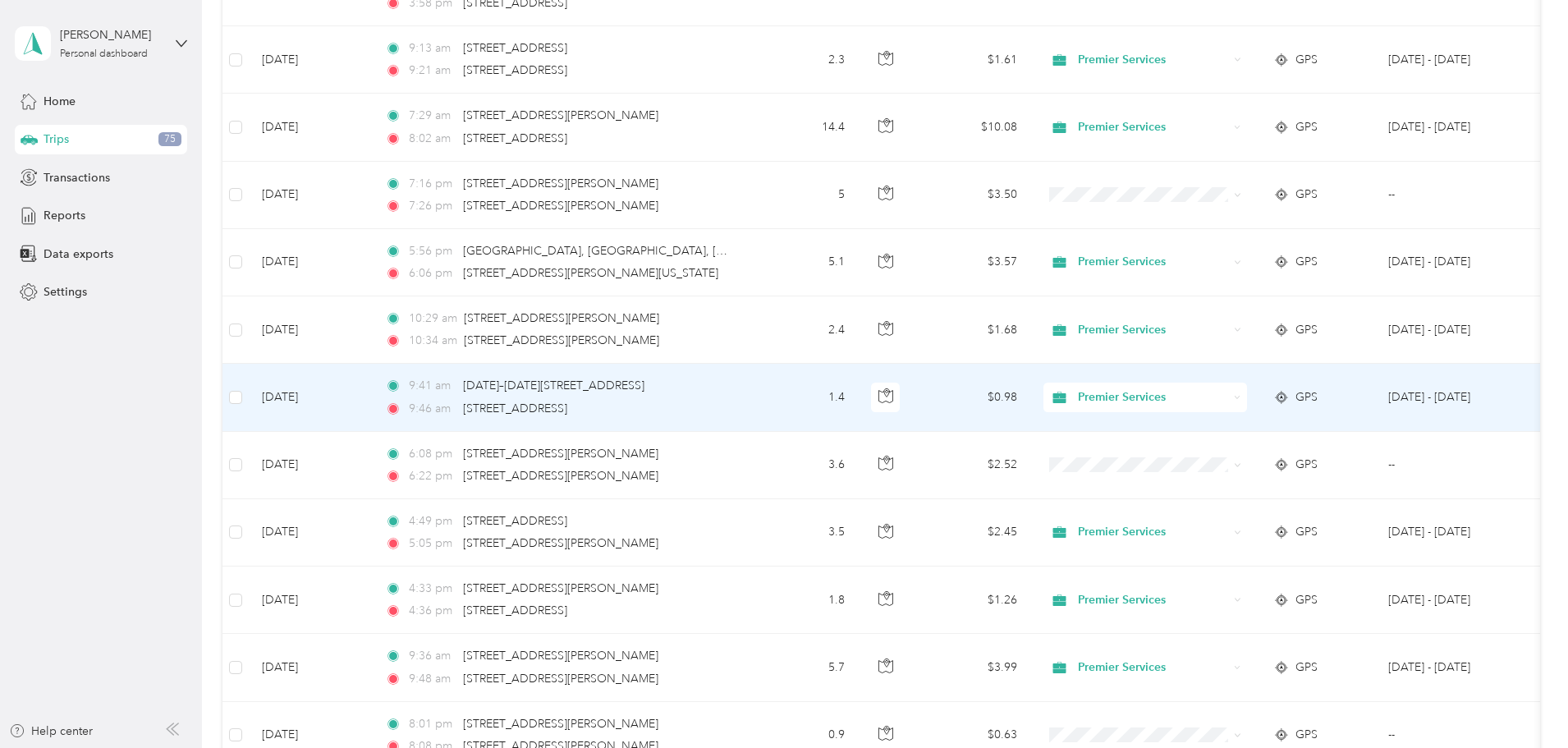
click at [1209, 390] on span "Premier Services" at bounding box center [1152, 398] width 150 height 18
click at [1222, 448] on span "Personal" at bounding box center [1269, 456] width 152 height 17
click at [1216, 409] on div "Premier Services" at bounding box center [1145, 397] width 204 height 30
click at [1216, 449] on span "Personal" at bounding box center [1269, 456] width 152 height 17
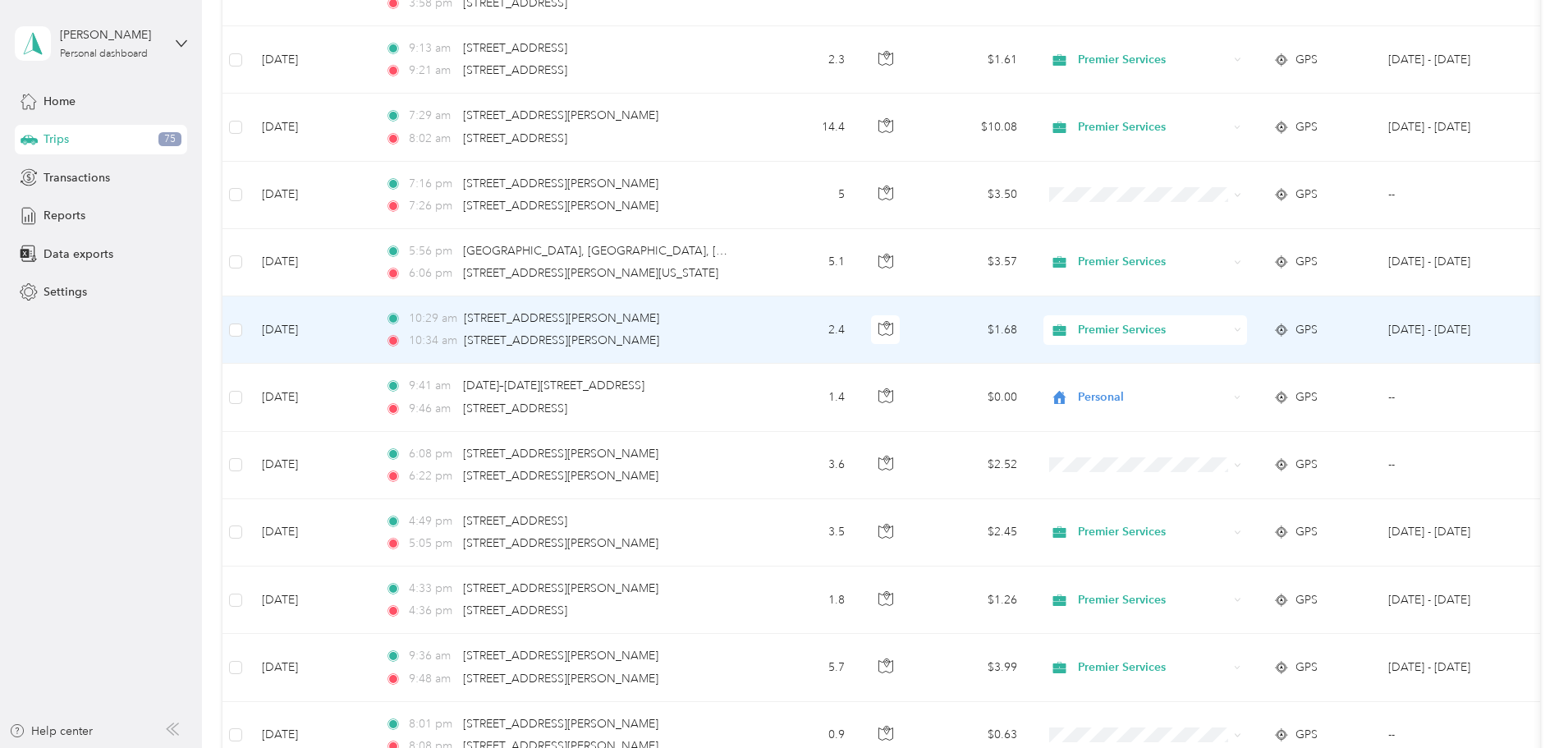
click at [1228, 332] on span "Premier Services" at bounding box center [1152, 330] width 150 height 18
click at [1274, 388] on span "Personal" at bounding box center [1269, 386] width 152 height 17
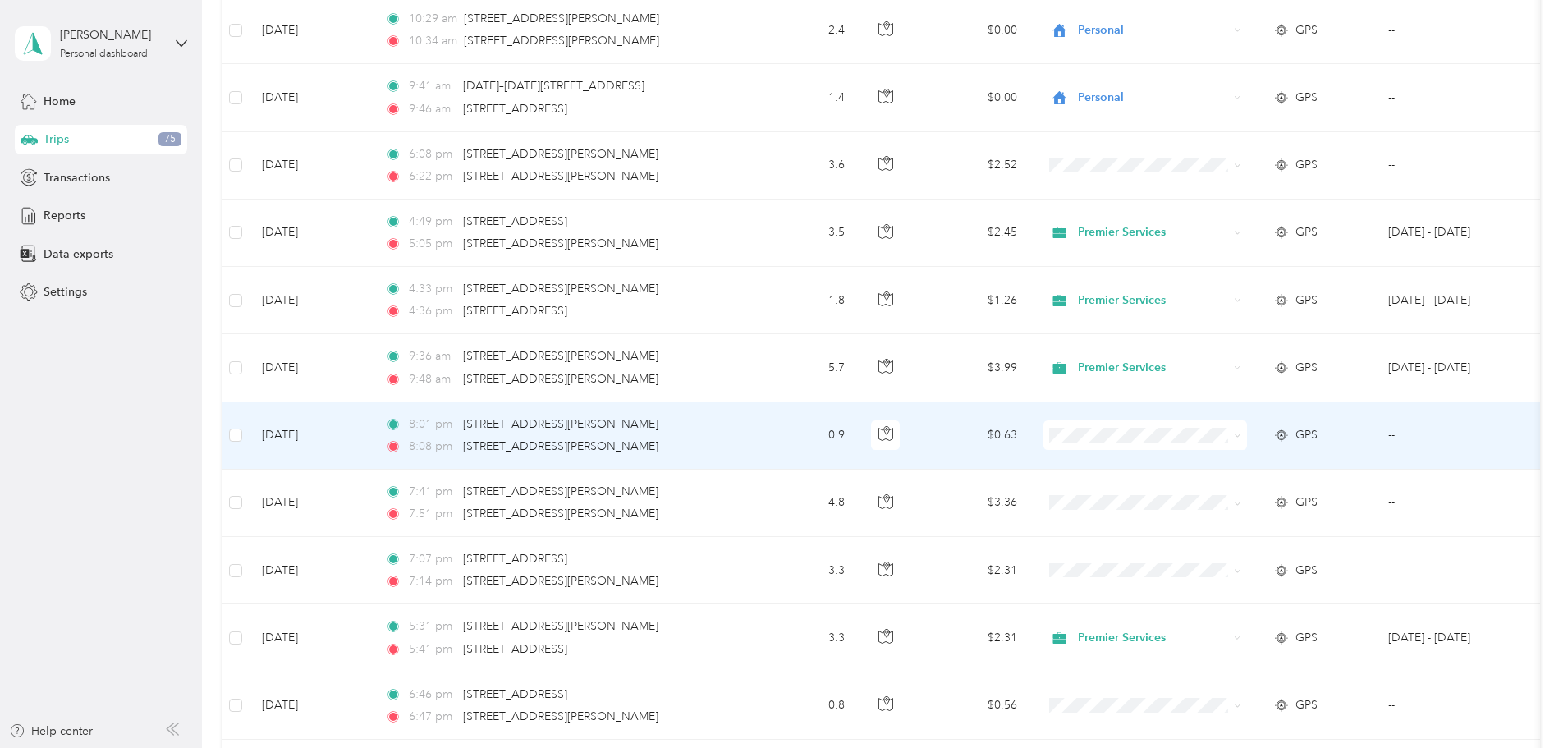
scroll to position [5984, 0]
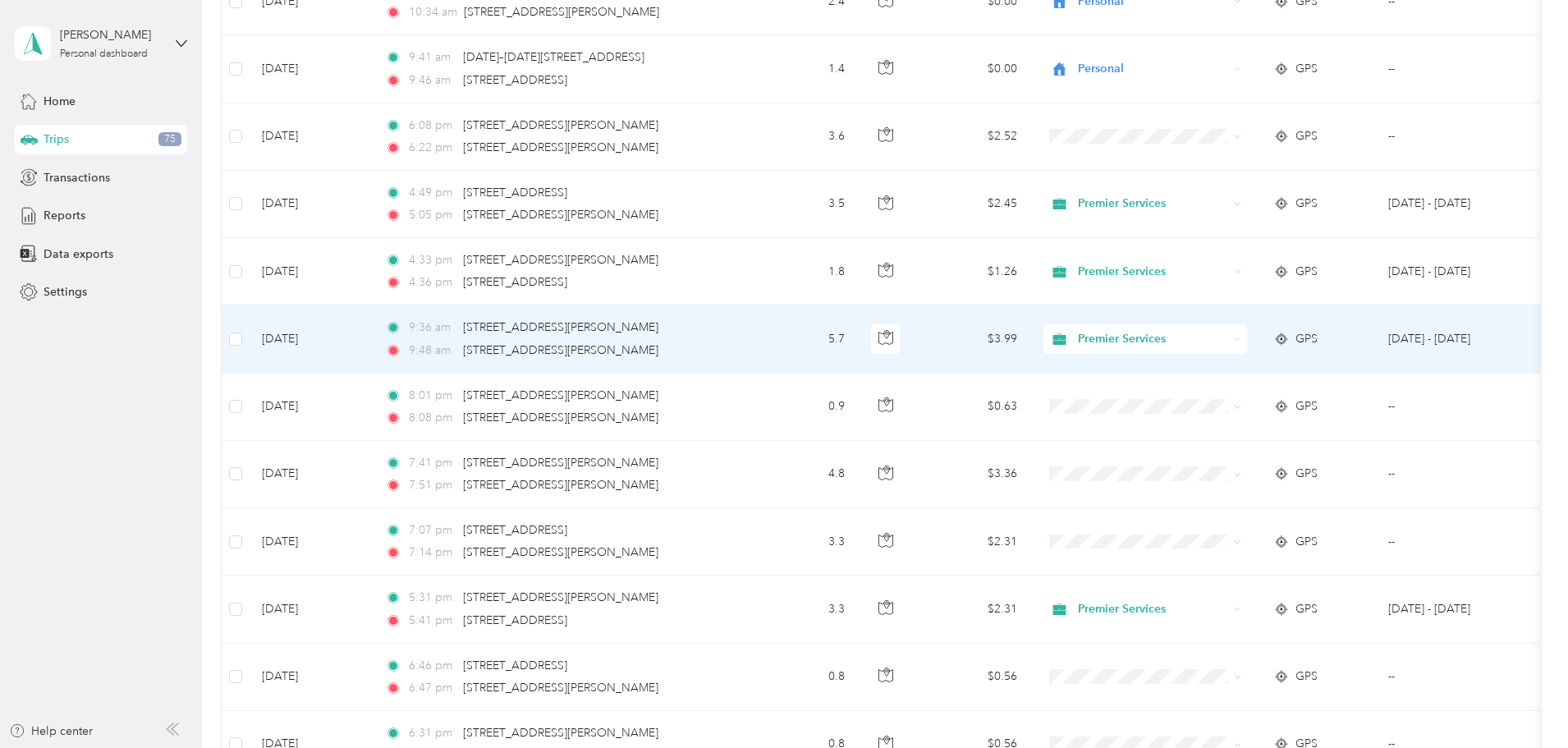
click at [1228, 344] on span "Premier Services" at bounding box center [1152, 339] width 150 height 18
click at [1238, 394] on span "Personal" at bounding box center [1269, 399] width 152 height 17
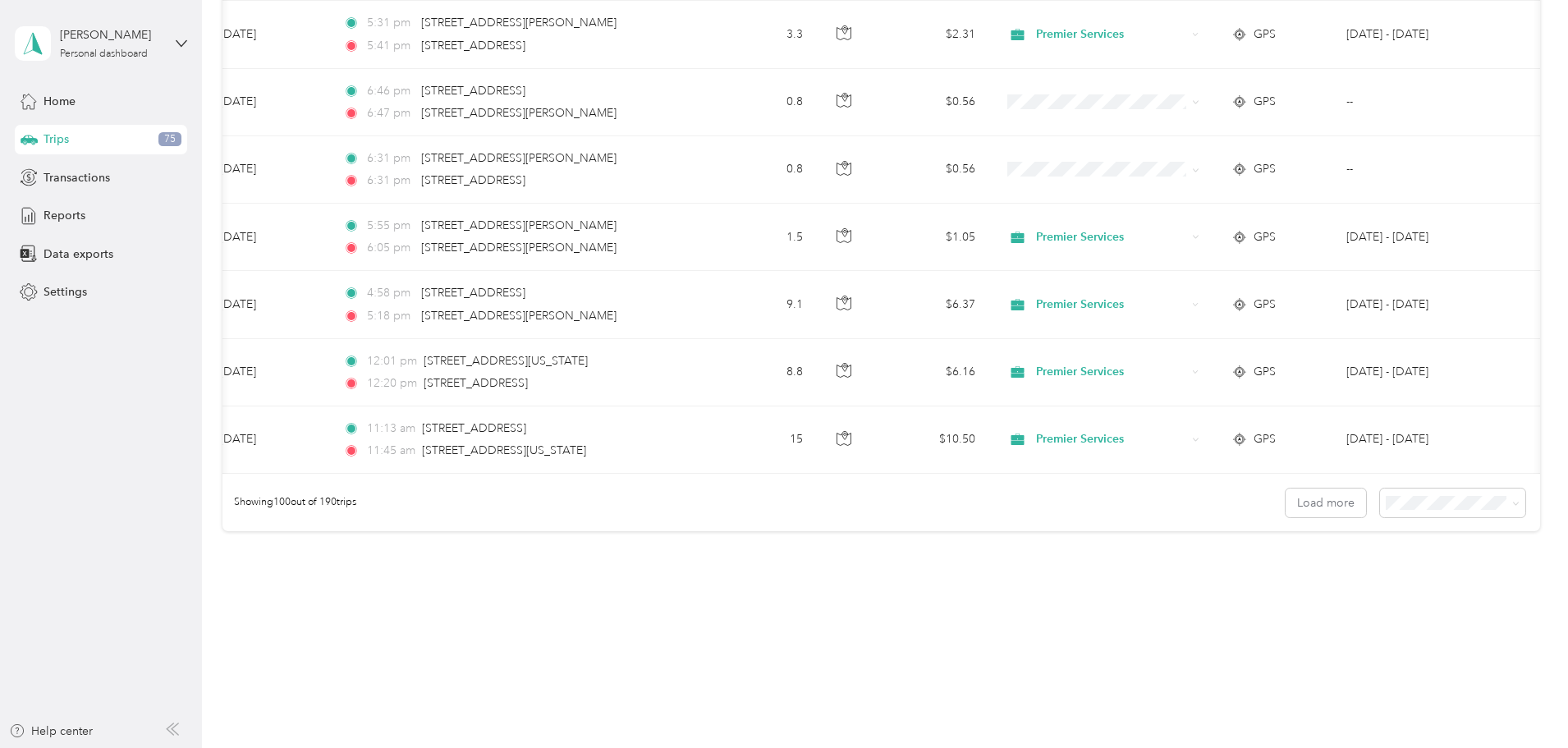
scroll to position [0, 0]
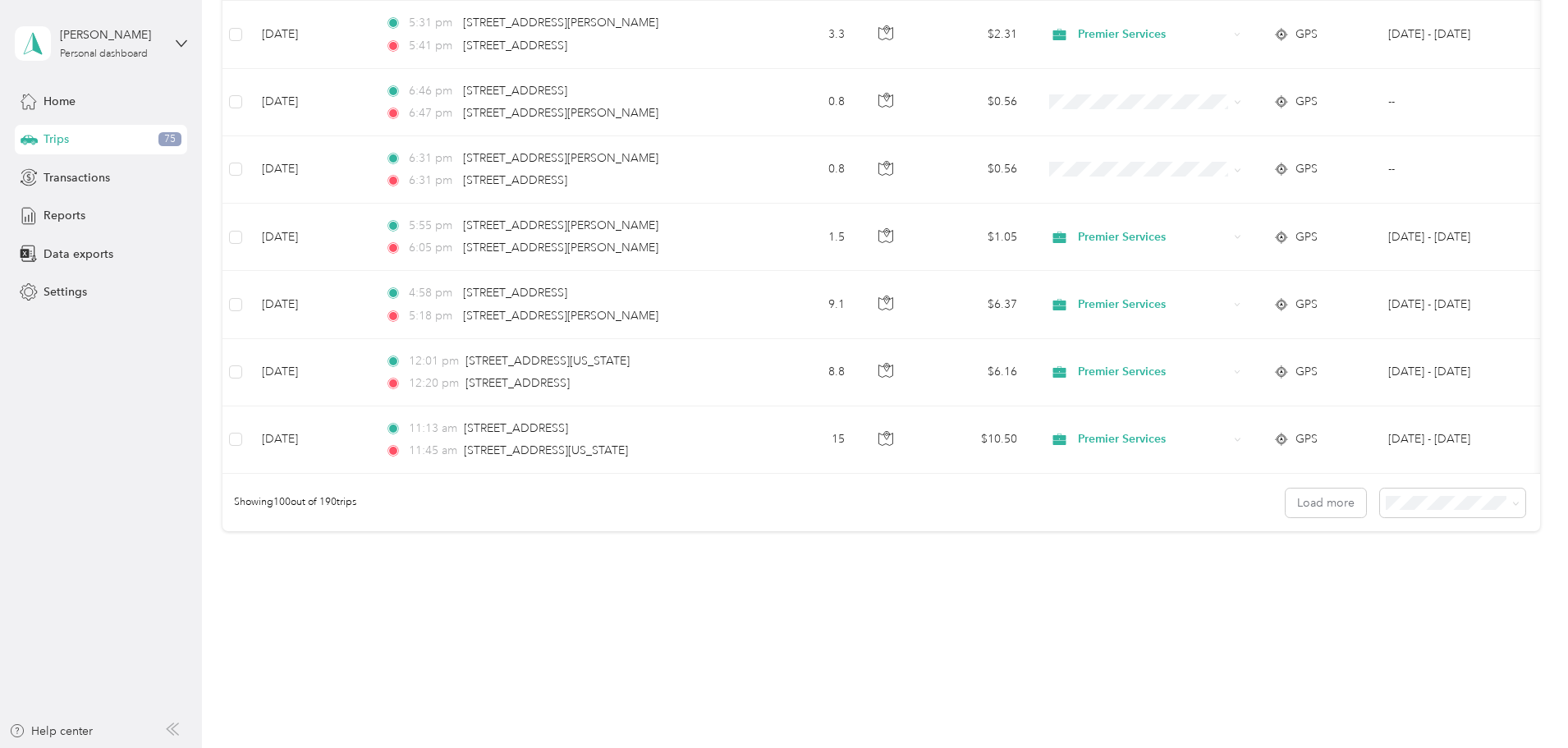
click at [1286, 513] on div "Load more" at bounding box center [1406, 503] width 241 height 29
click at [1286, 515] on button "Load more" at bounding box center [1327, 503] width 81 height 29
click at [1286, 517] on button "Load more" at bounding box center [1327, 503] width 81 height 29
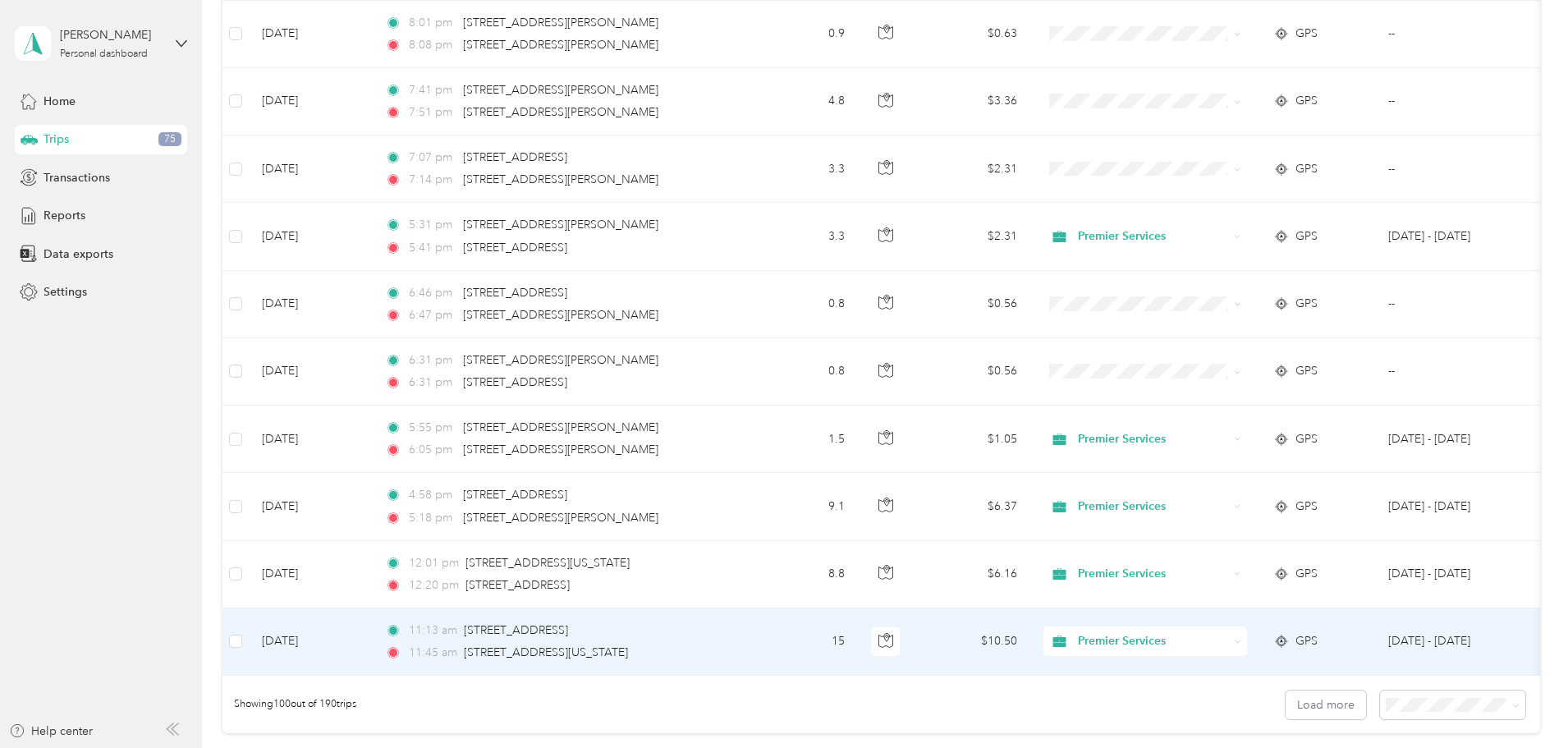
scroll to position [6394, 0]
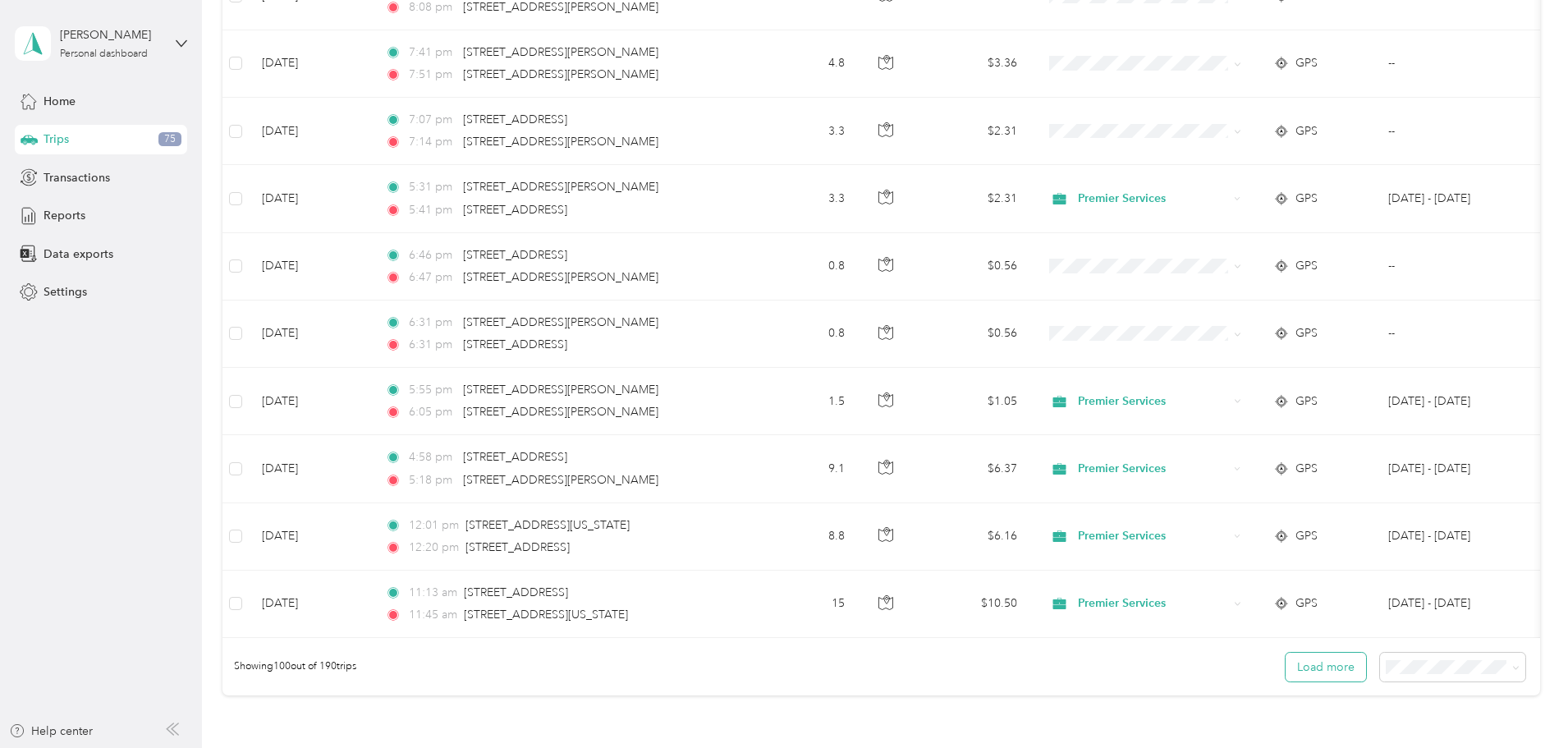
click at [1286, 667] on button "Load more" at bounding box center [1327, 667] width 81 height 29
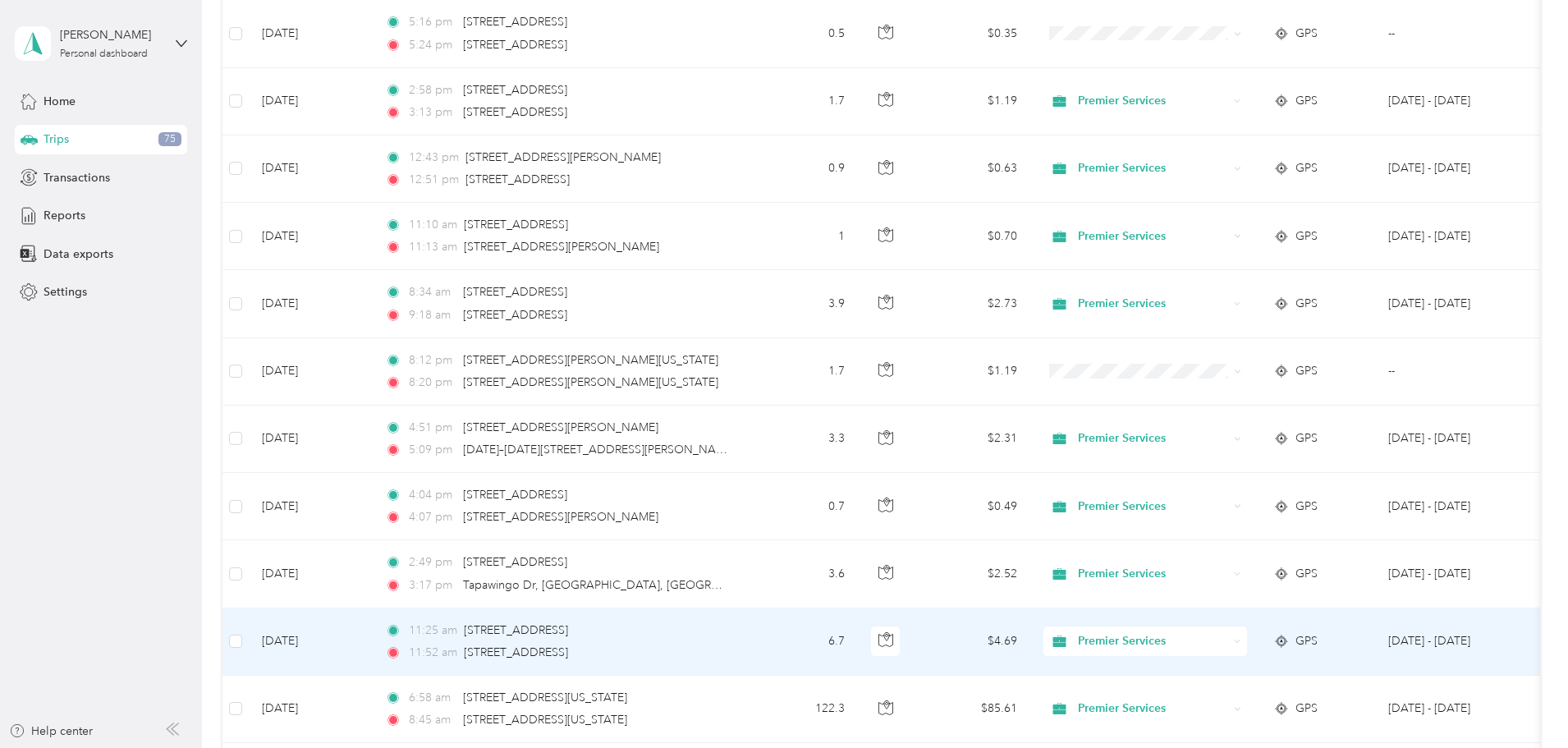
scroll to position [10855, 0]
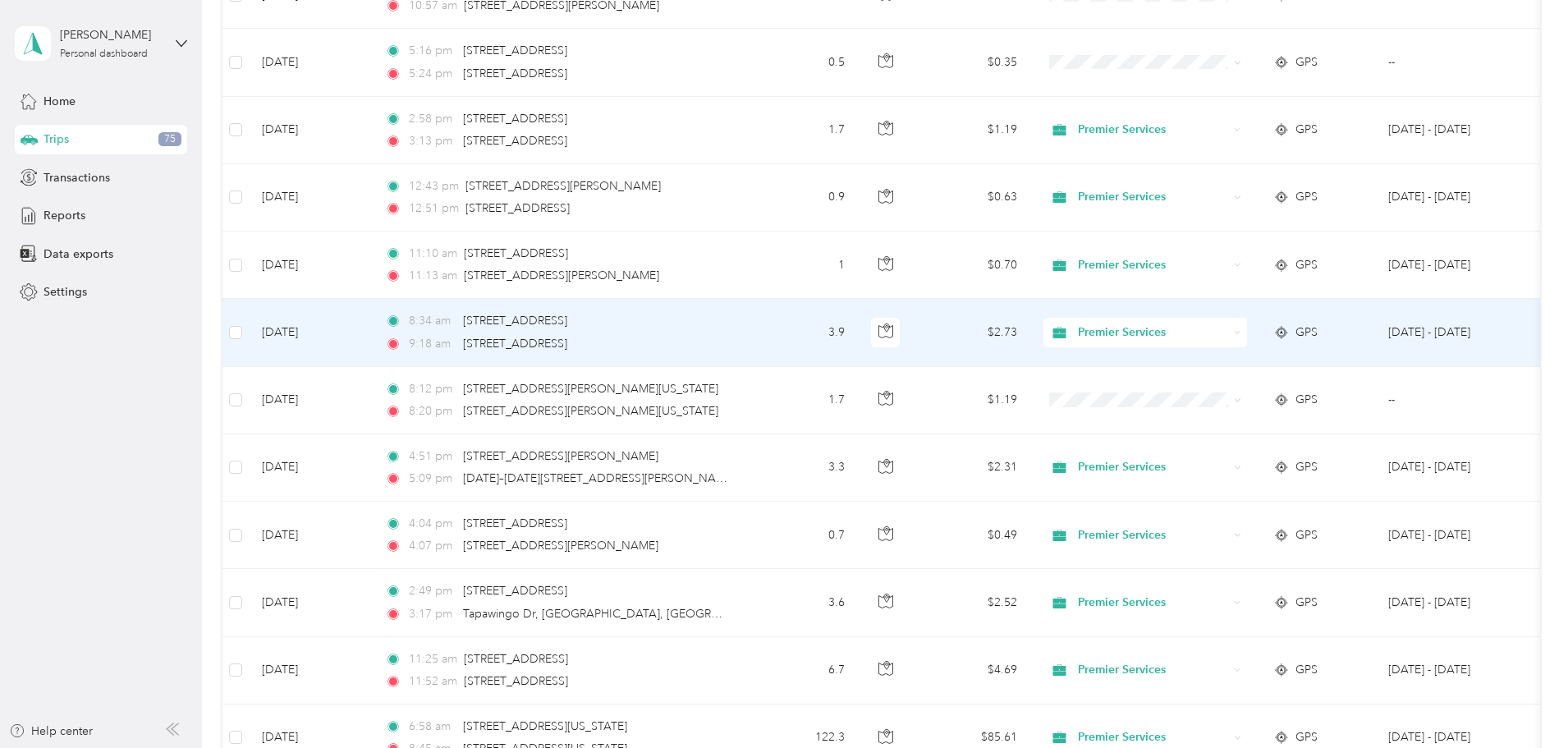
click at [1180, 335] on span "Premier Services" at bounding box center [1138, 332] width 179 height 18
click at [1176, 390] on icon at bounding box center [1174, 387] width 21 height 13
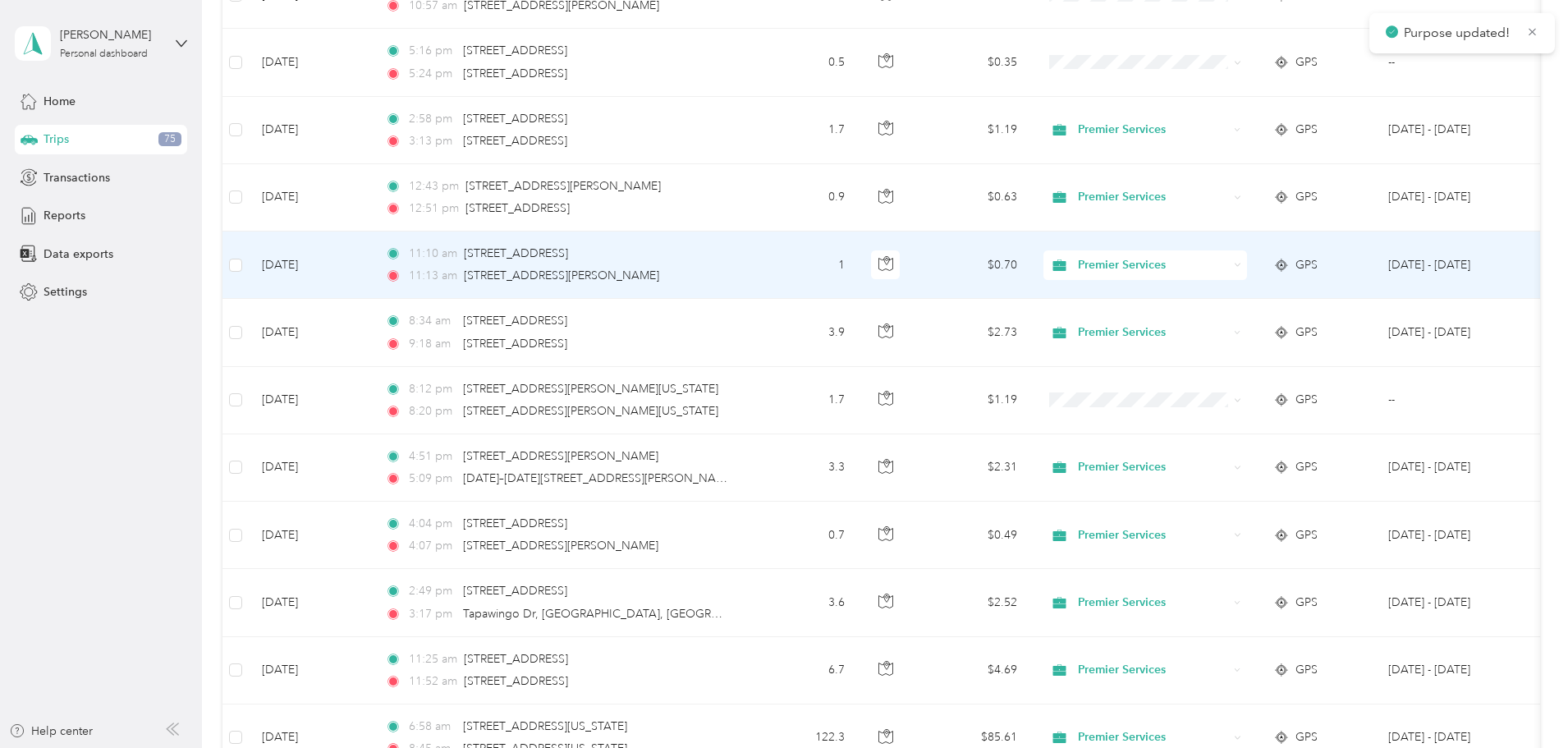
click at [1228, 270] on span "Premier Services" at bounding box center [1152, 265] width 150 height 18
click at [1250, 320] on span "Personal" at bounding box center [1269, 324] width 152 height 17
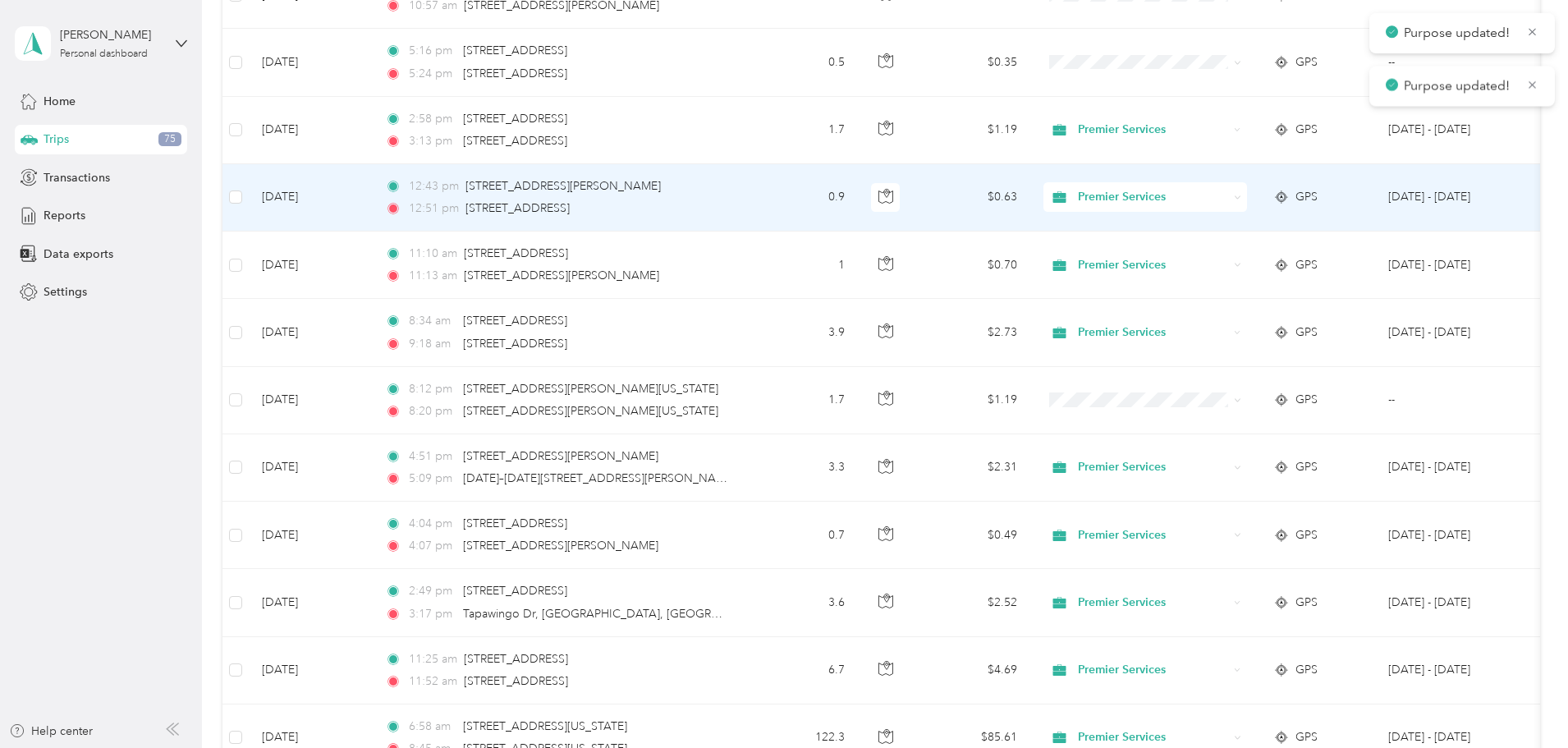
click at [1228, 205] on span "Premier Services" at bounding box center [1152, 197] width 150 height 18
click at [1250, 246] on li "Personal" at bounding box center [1254, 257] width 204 height 29
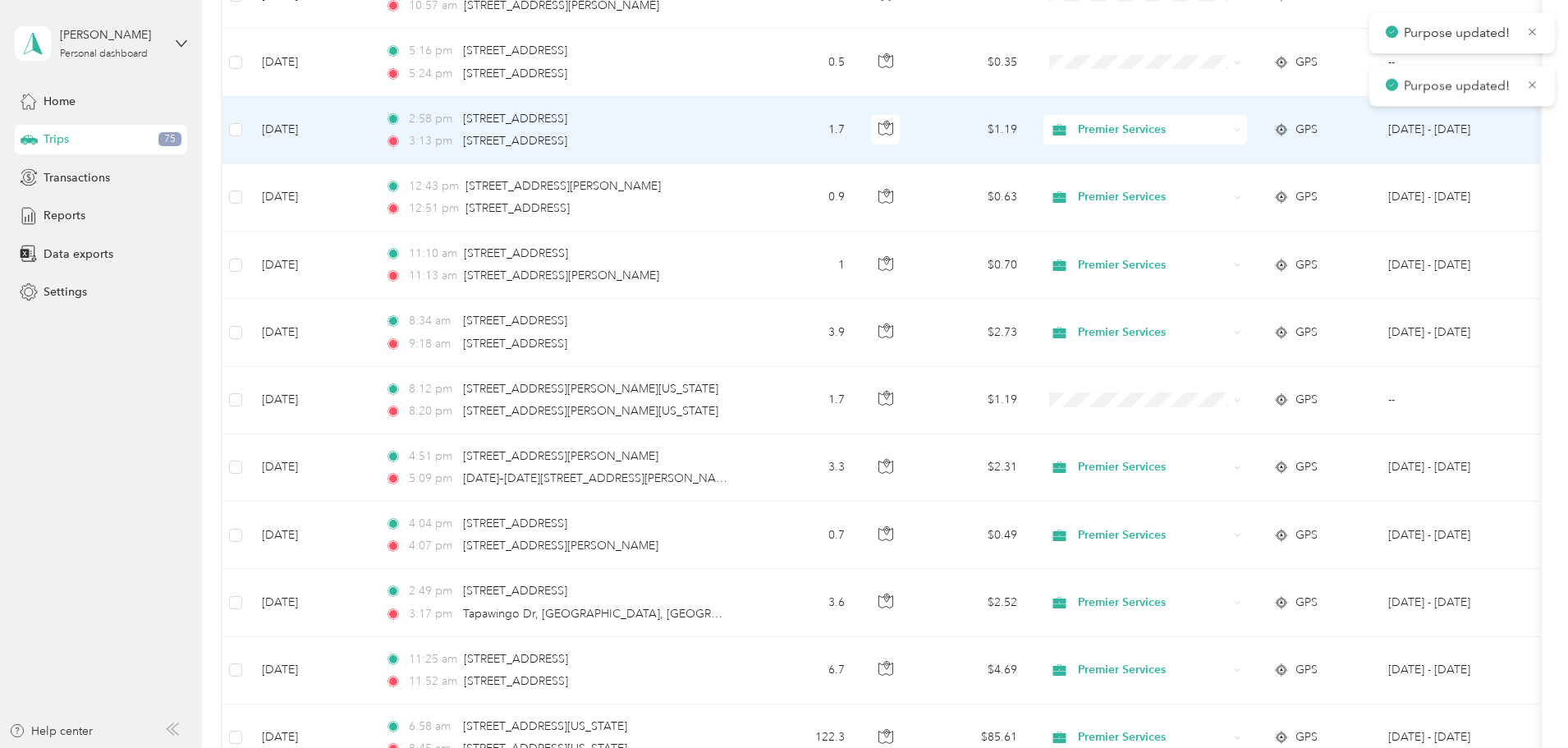
click at [1228, 139] on span "Premier Services" at bounding box center [1152, 129] width 150 height 18
click at [1257, 197] on li "Personal" at bounding box center [1254, 189] width 204 height 29
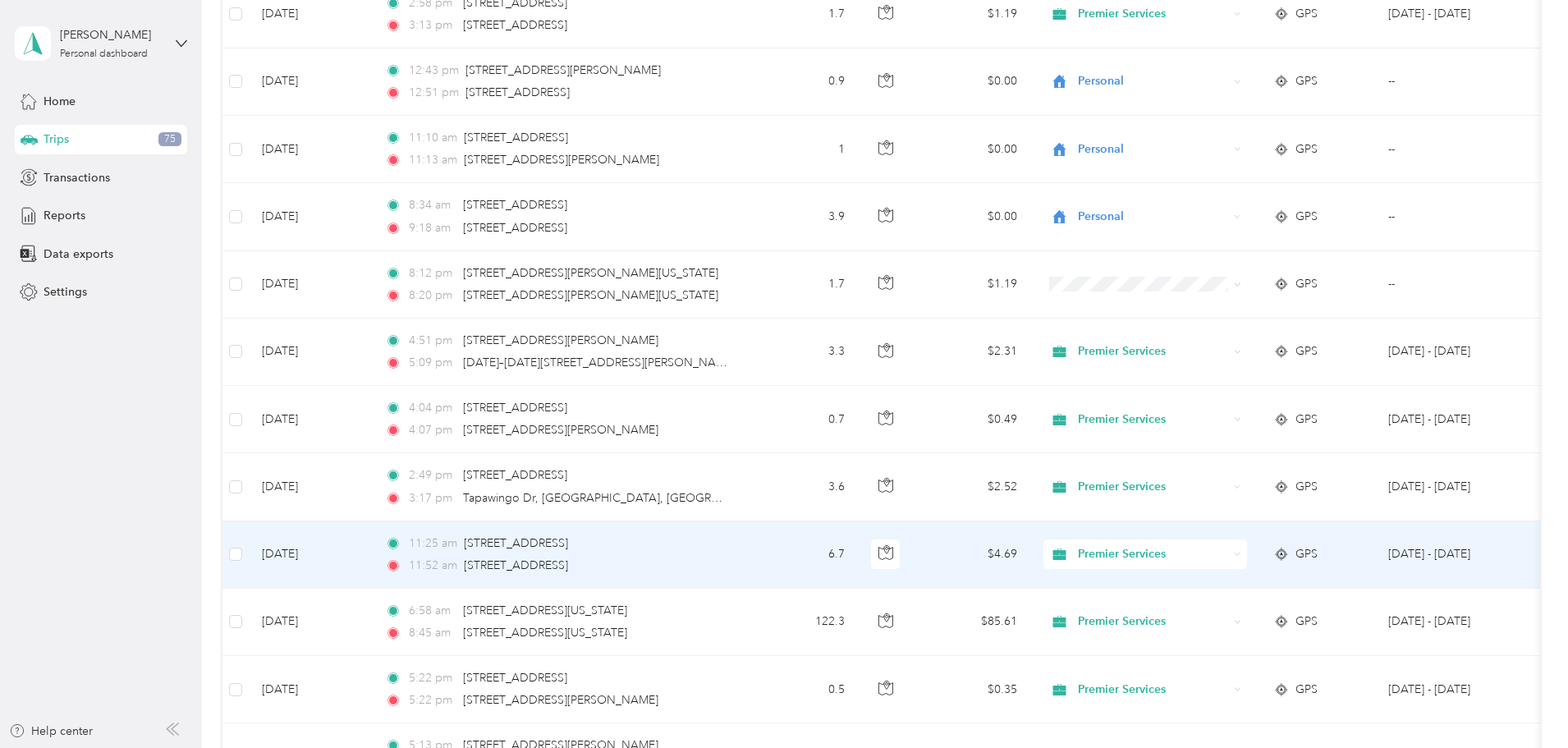
scroll to position [11020, 0]
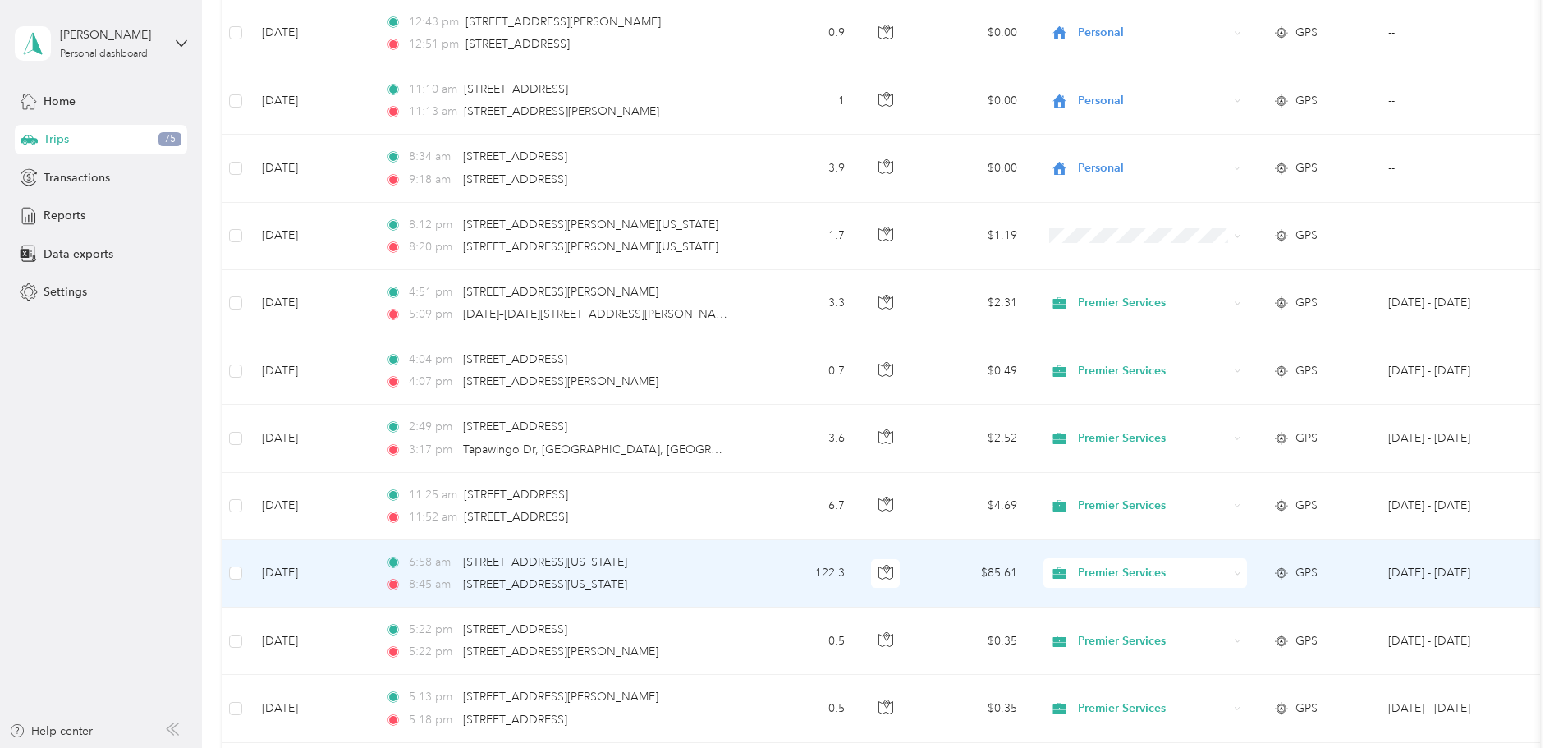
click at [1189, 579] on span "Premier Services" at bounding box center [1152, 573] width 150 height 18
click at [1193, 645] on body "[PERSON_NAME] Personal dashboard Home Trips 75 Transactions Reports Data export…" at bounding box center [780, 374] width 1560 height 748
click at [1228, 574] on span "Premier Services" at bounding box center [1152, 573] width 150 height 18
click at [1214, 626] on span "Personal" at bounding box center [1269, 632] width 152 height 17
click at [1241, 574] on icon at bounding box center [1238, 574] width 7 height 7
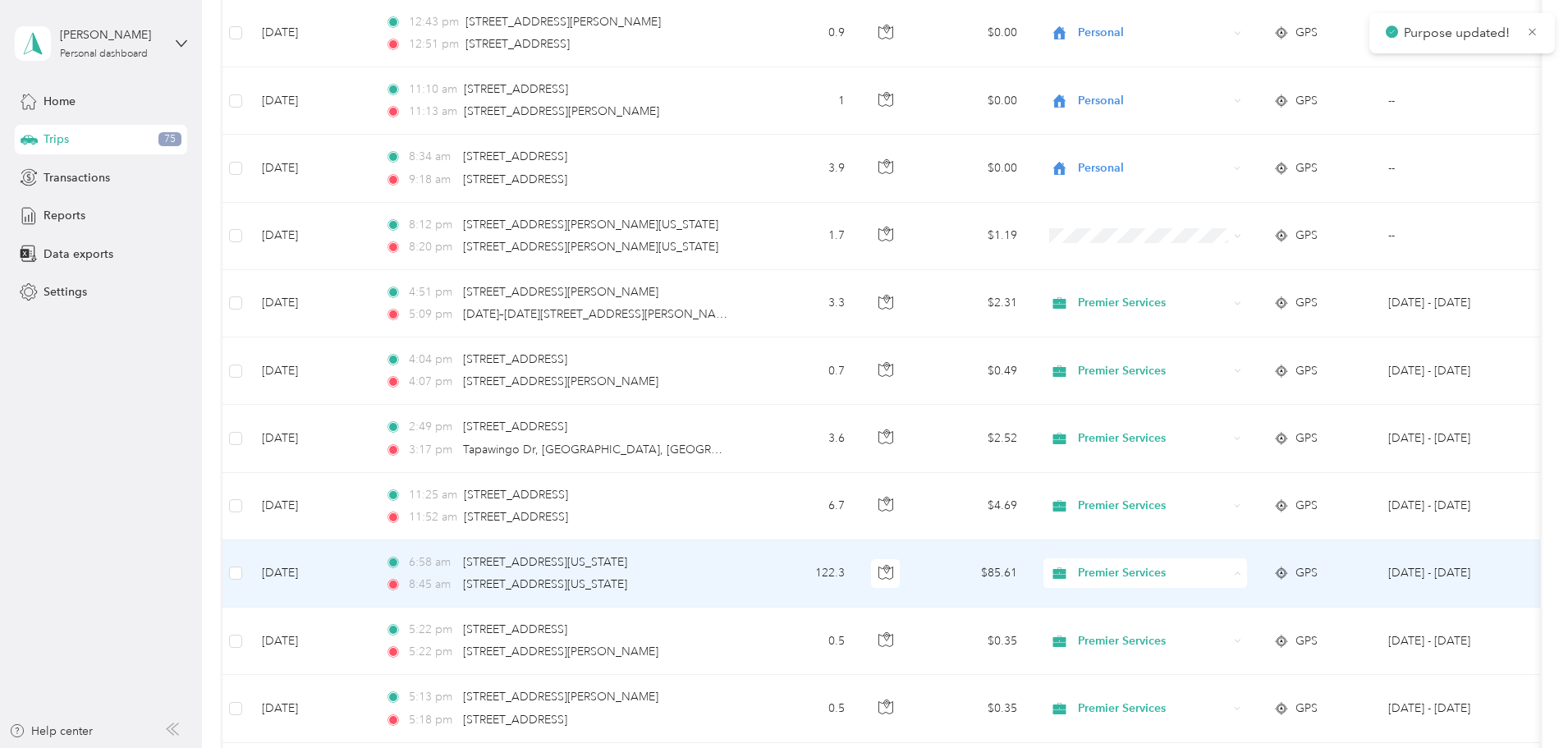
click at [1263, 629] on span "Personal" at bounding box center [1269, 632] width 152 height 17
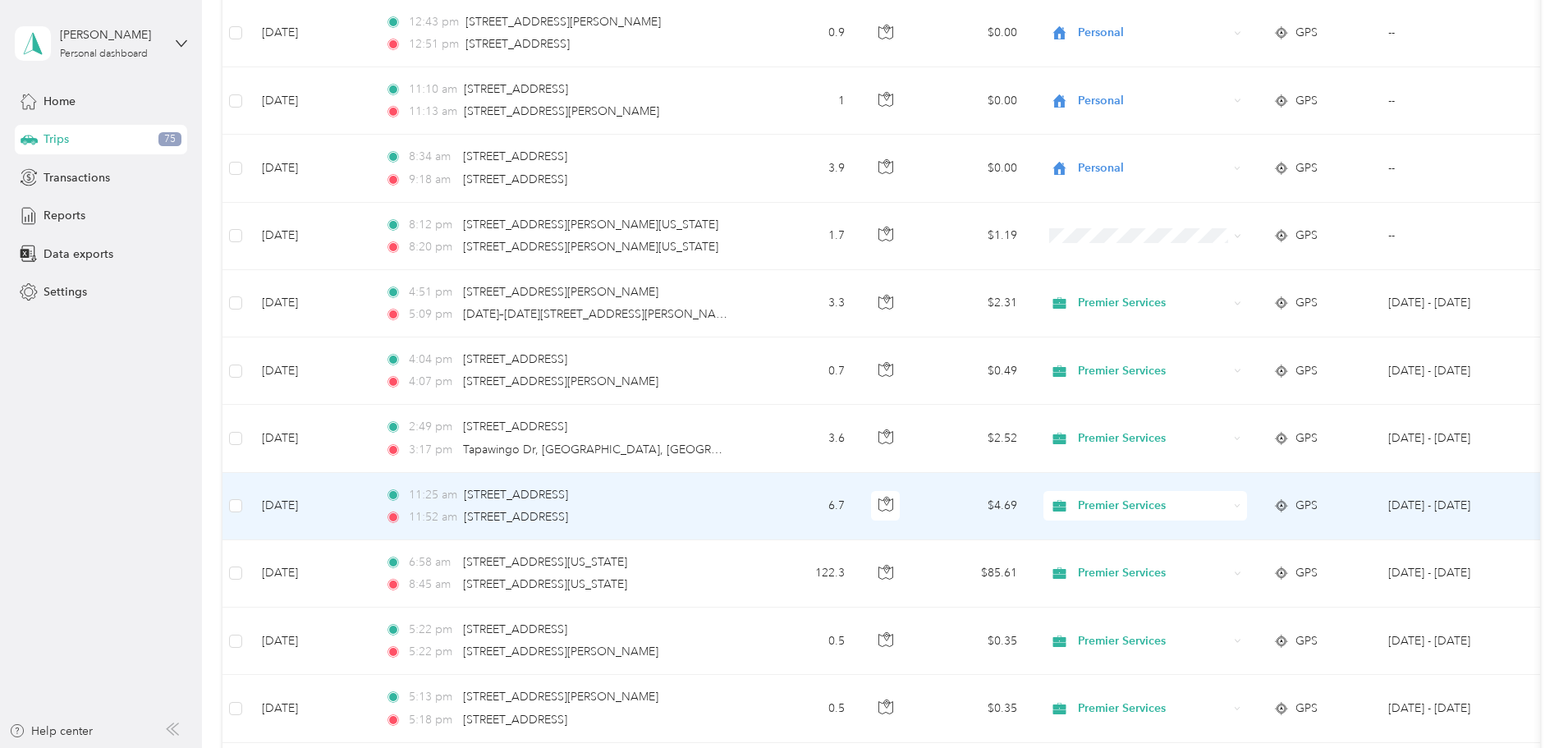
click at [1241, 503] on icon at bounding box center [1238, 506] width 7 height 7
click at [1272, 556] on li "Personal" at bounding box center [1254, 566] width 204 height 29
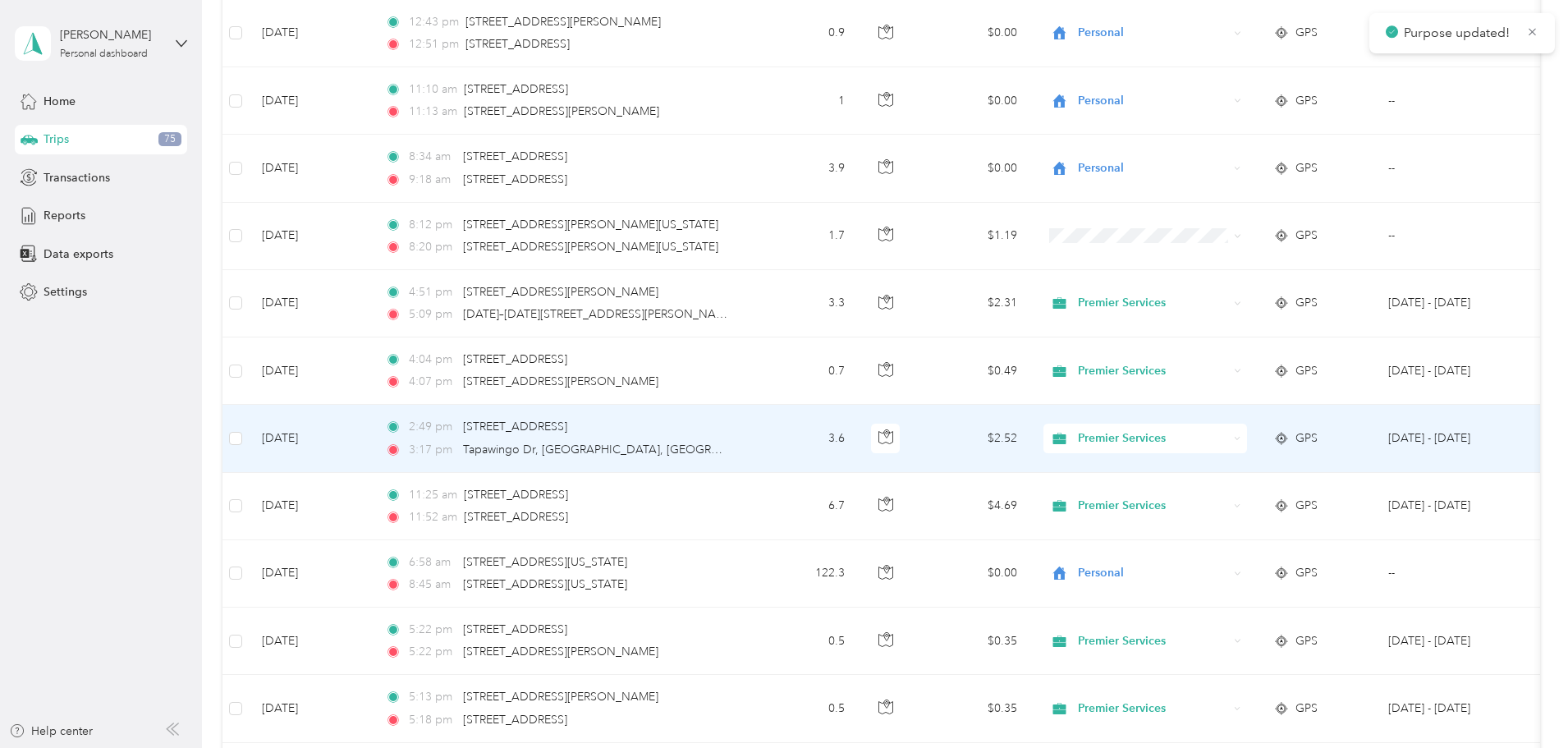
click at [1248, 426] on div "Premier Services" at bounding box center [1145, 438] width 204 height 30
click at [1277, 494] on span "Personal" at bounding box center [1269, 497] width 152 height 17
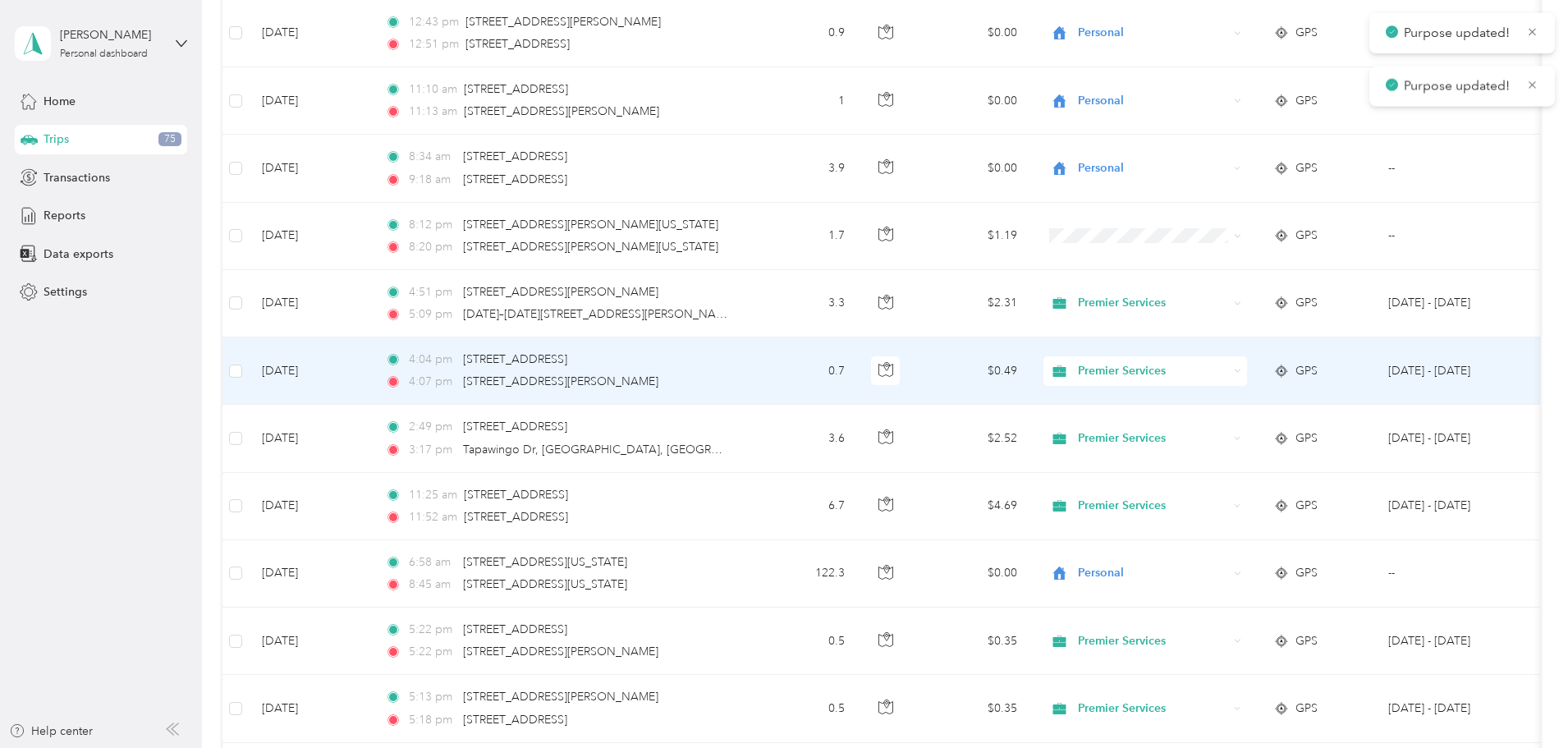
click at [1228, 374] on span "Premier Services" at bounding box center [1152, 371] width 150 height 18
click at [1233, 431] on span "Personal" at bounding box center [1269, 430] width 152 height 17
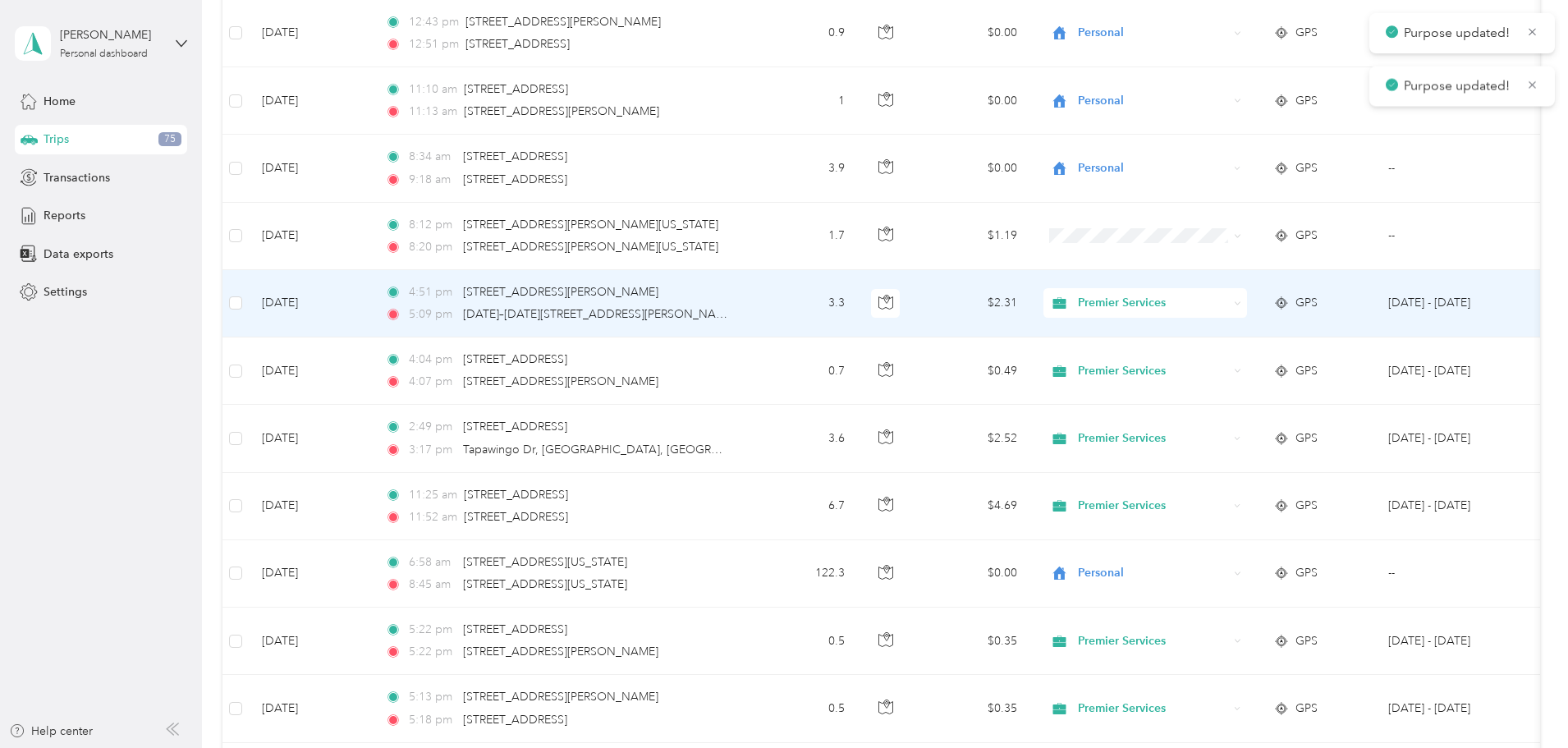
click at [1228, 302] on span "Premier Services" at bounding box center [1152, 303] width 150 height 18
drag, startPoint x: 1251, startPoint y: 357, endPoint x: 1224, endPoint y: 356, distance: 27.0
click at [1250, 357] on span "Personal" at bounding box center [1269, 362] width 152 height 17
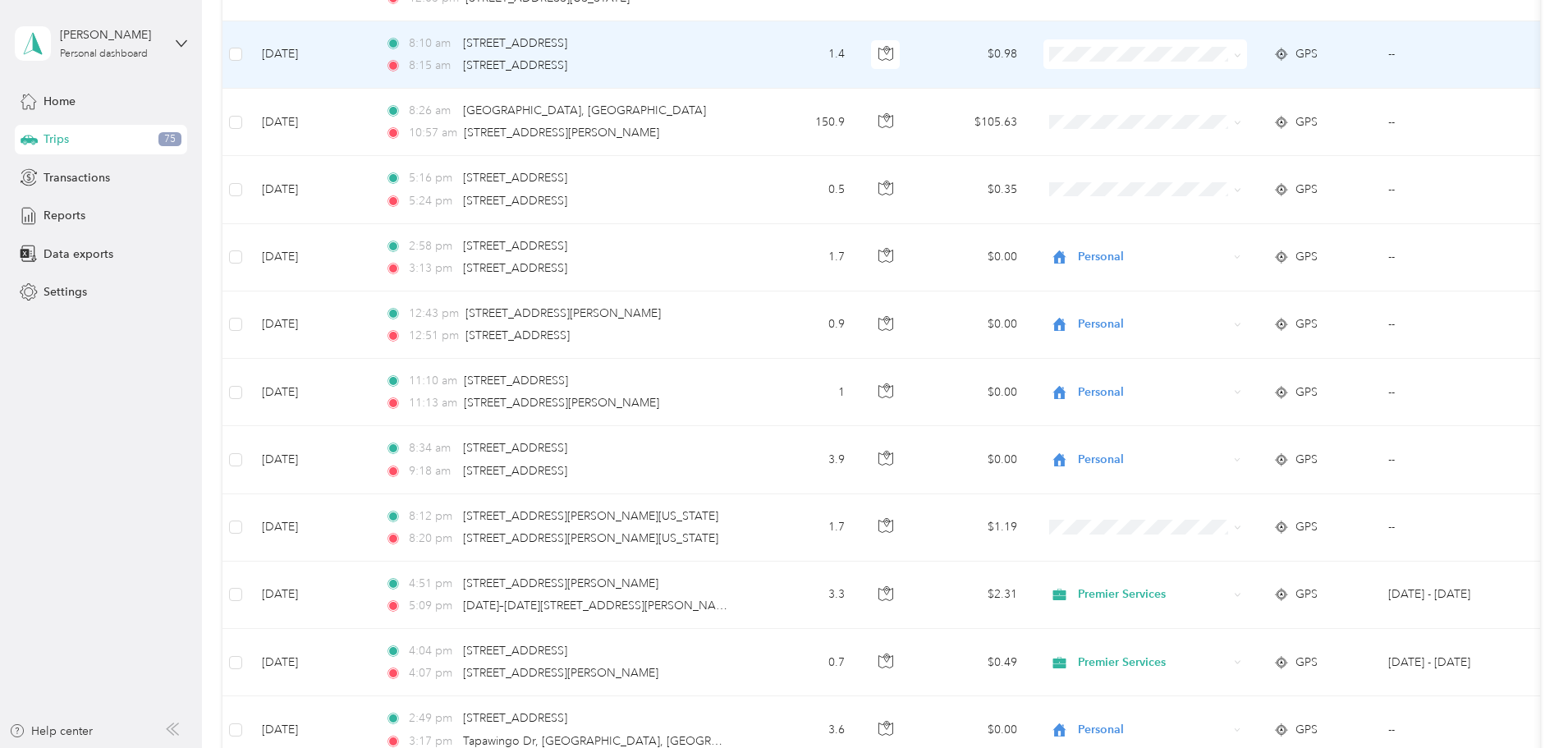
scroll to position [10937, 0]
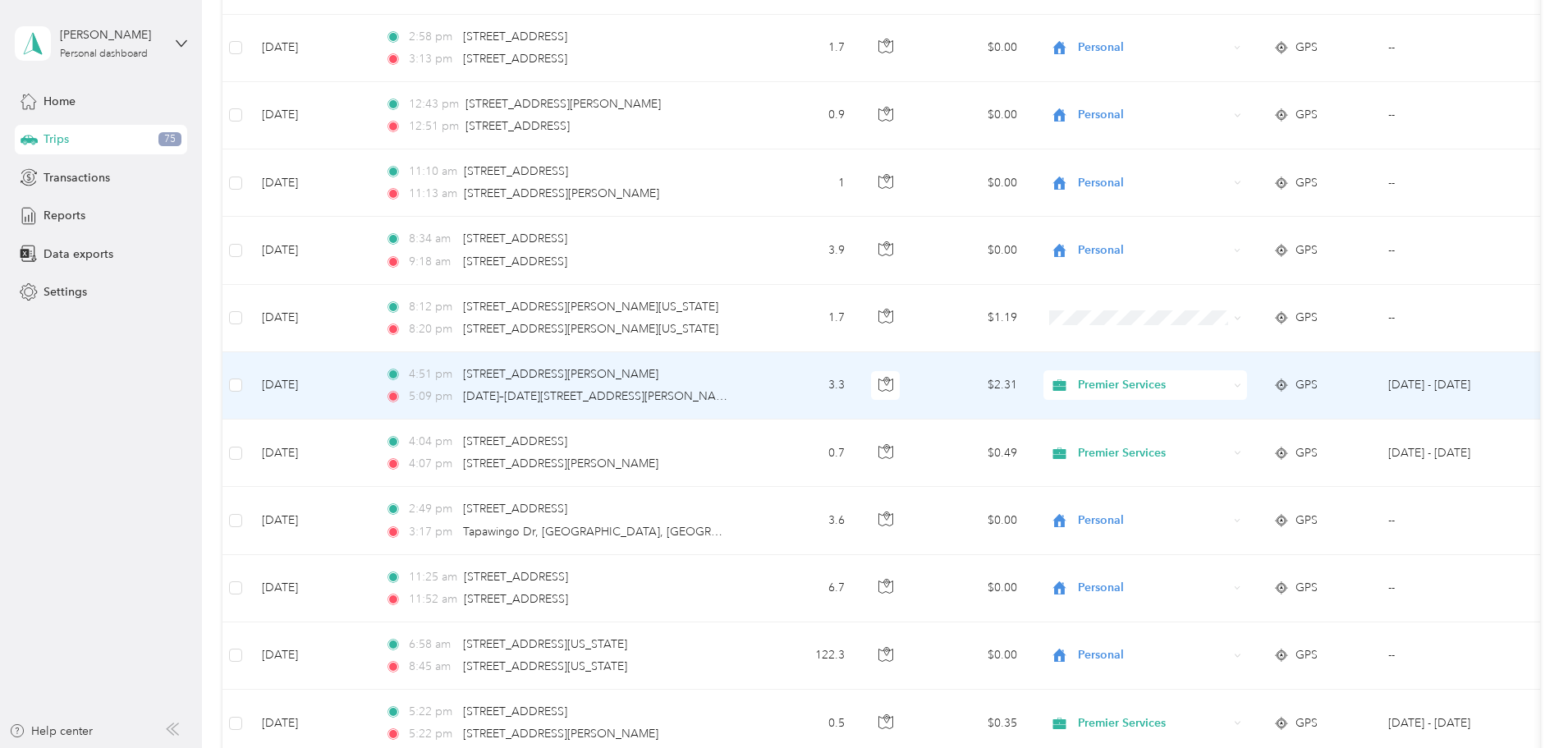
click at [1228, 385] on span "Premier Services" at bounding box center [1152, 385] width 150 height 18
click at [1240, 441] on span "Personal" at bounding box center [1269, 444] width 152 height 17
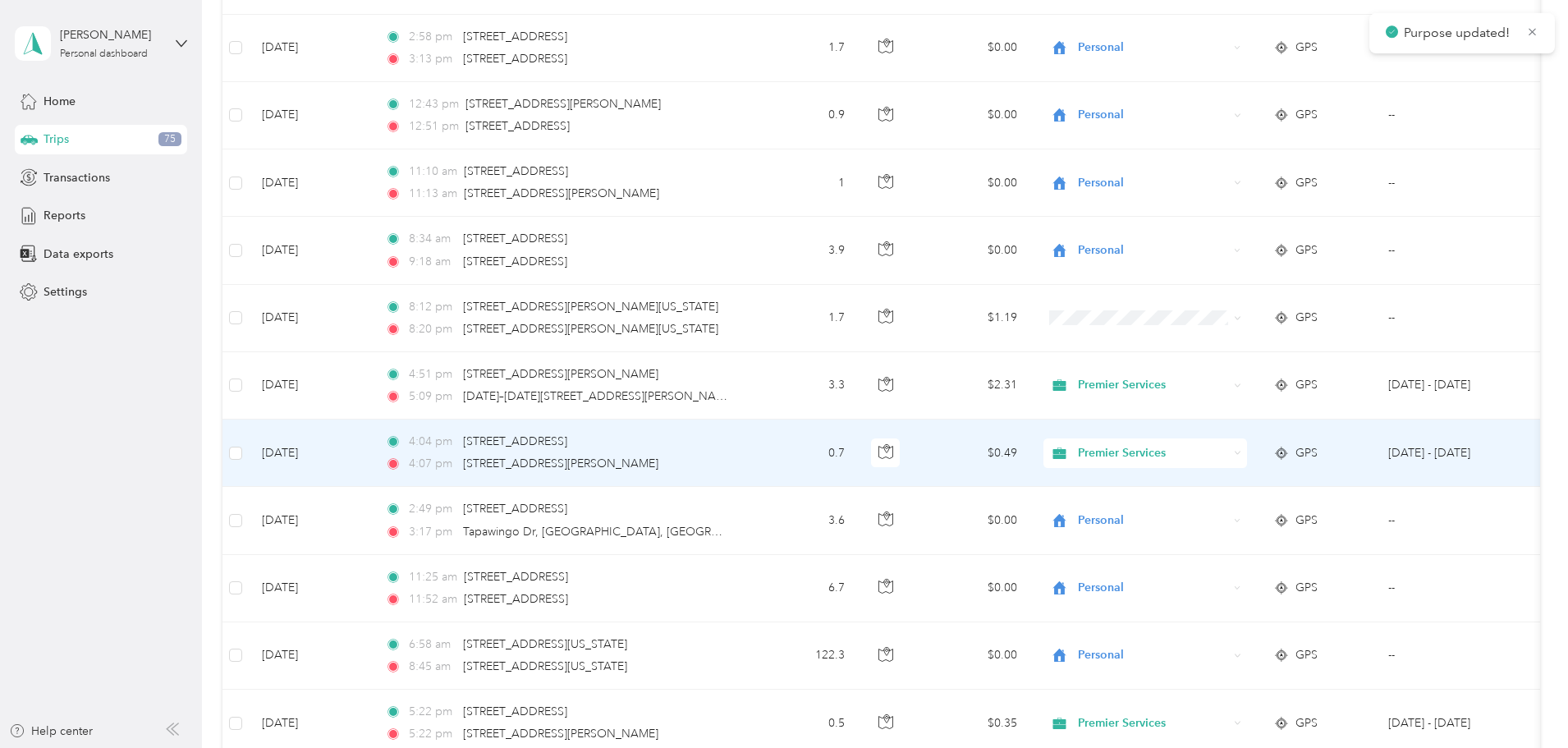
click at [1228, 452] on span "Premier Services" at bounding box center [1152, 453] width 150 height 18
click at [1228, 511] on span "Personal" at bounding box center [1269, 513] width 152 height 17
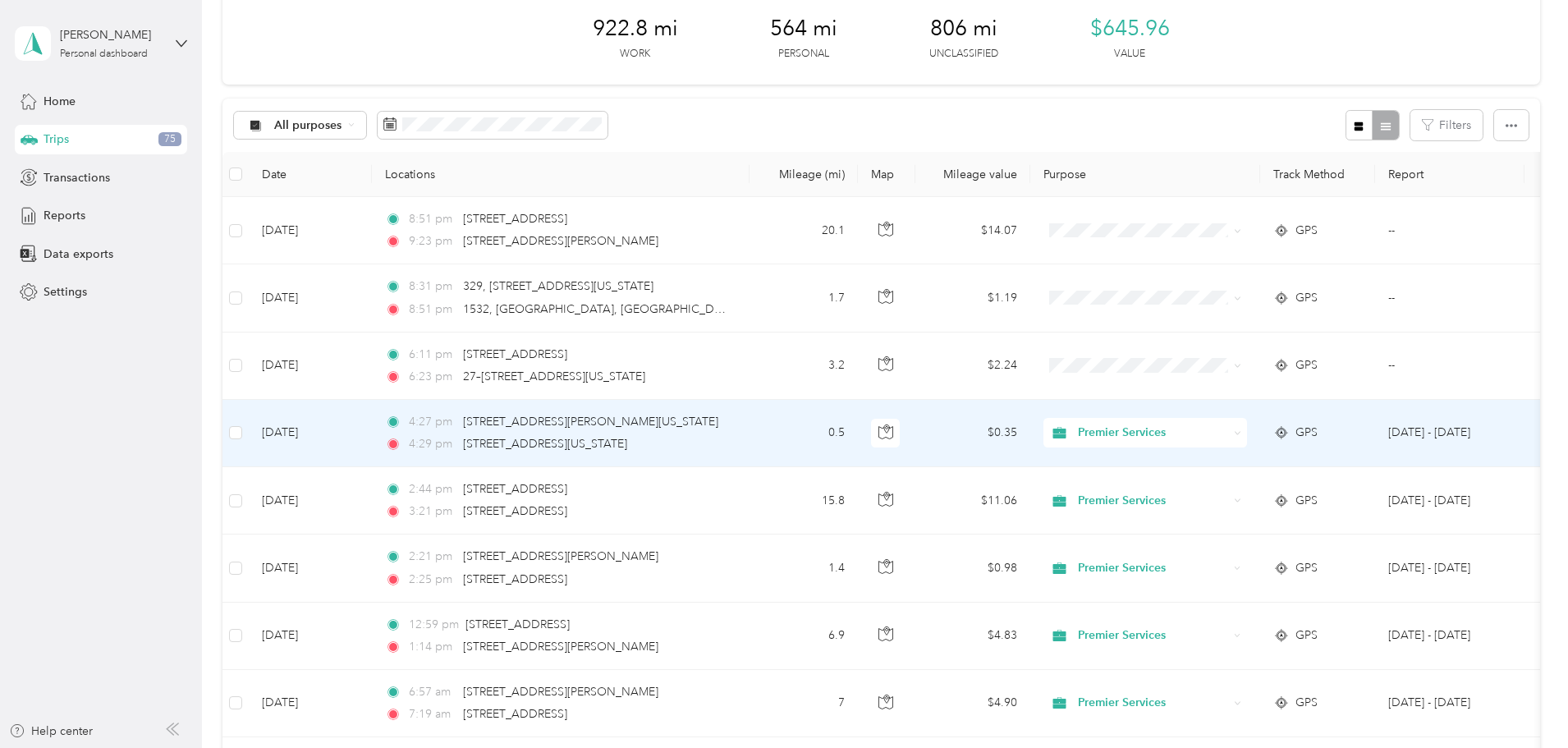
scroll to position [82, 0]
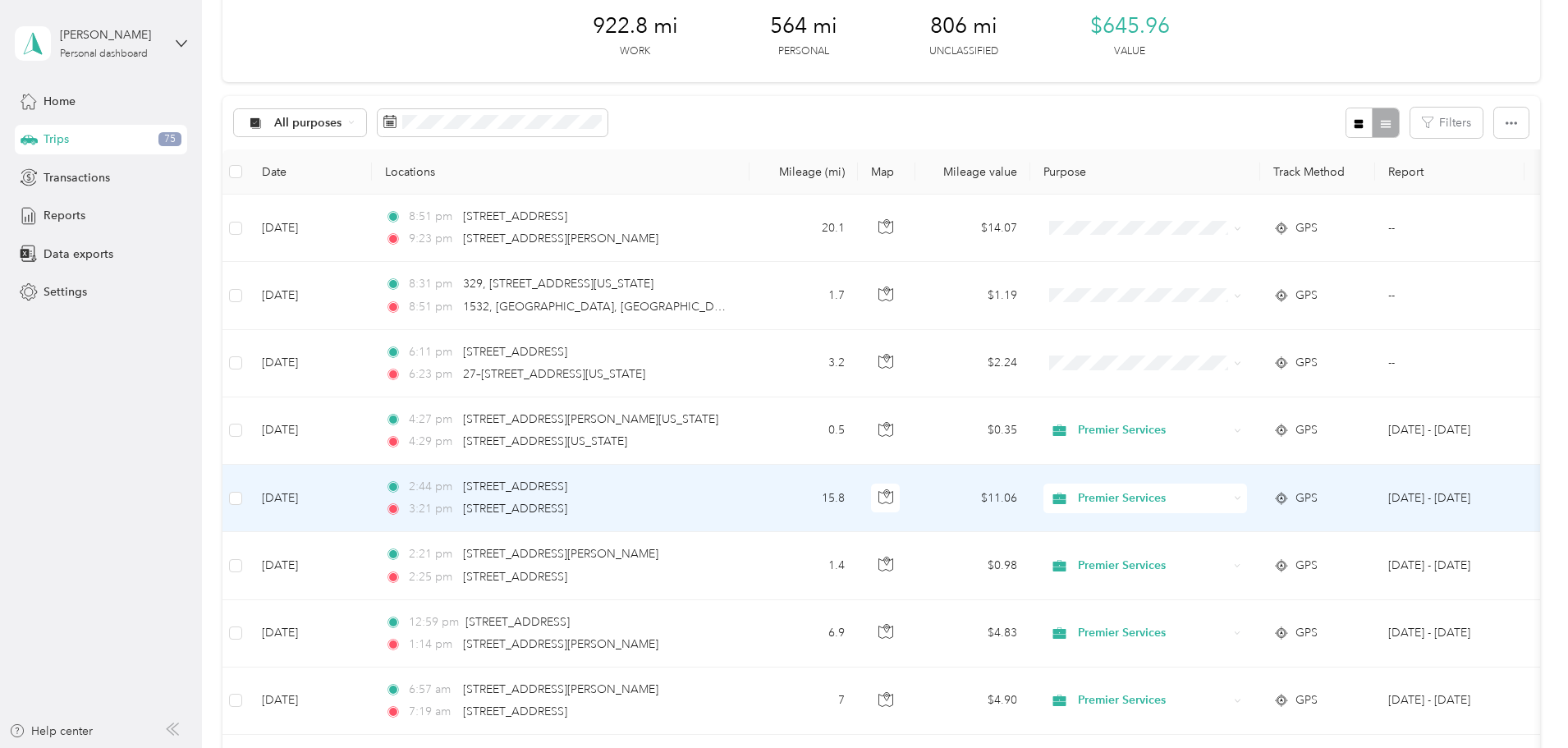
click at [1222, 497] on span "Premier Services" at bounding box center [1152, 498] width 150 height 18
click at [1203, 561] on li "Personal" at bounding box center [1254, 551] width 204 height 29
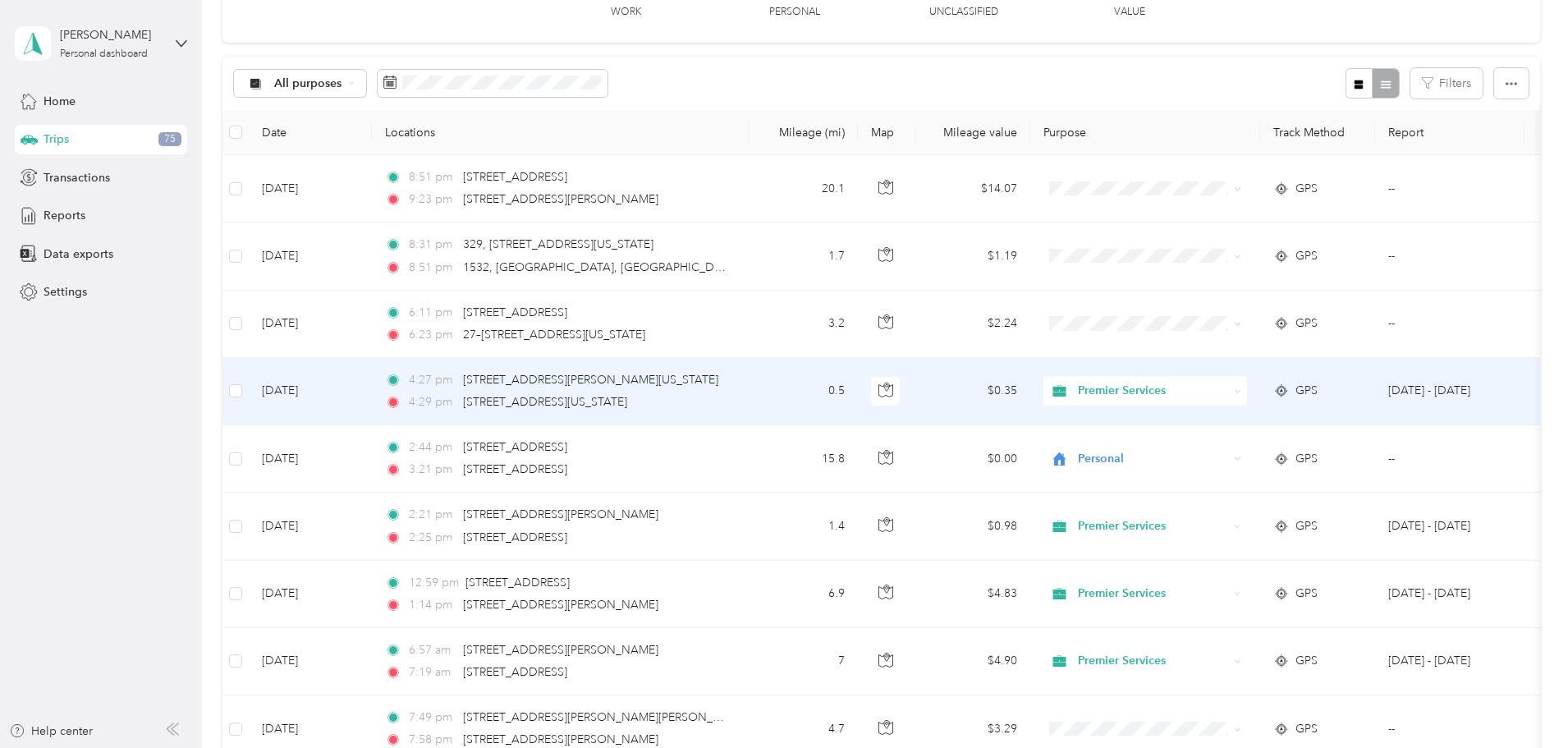
scroll to position [0, 0]
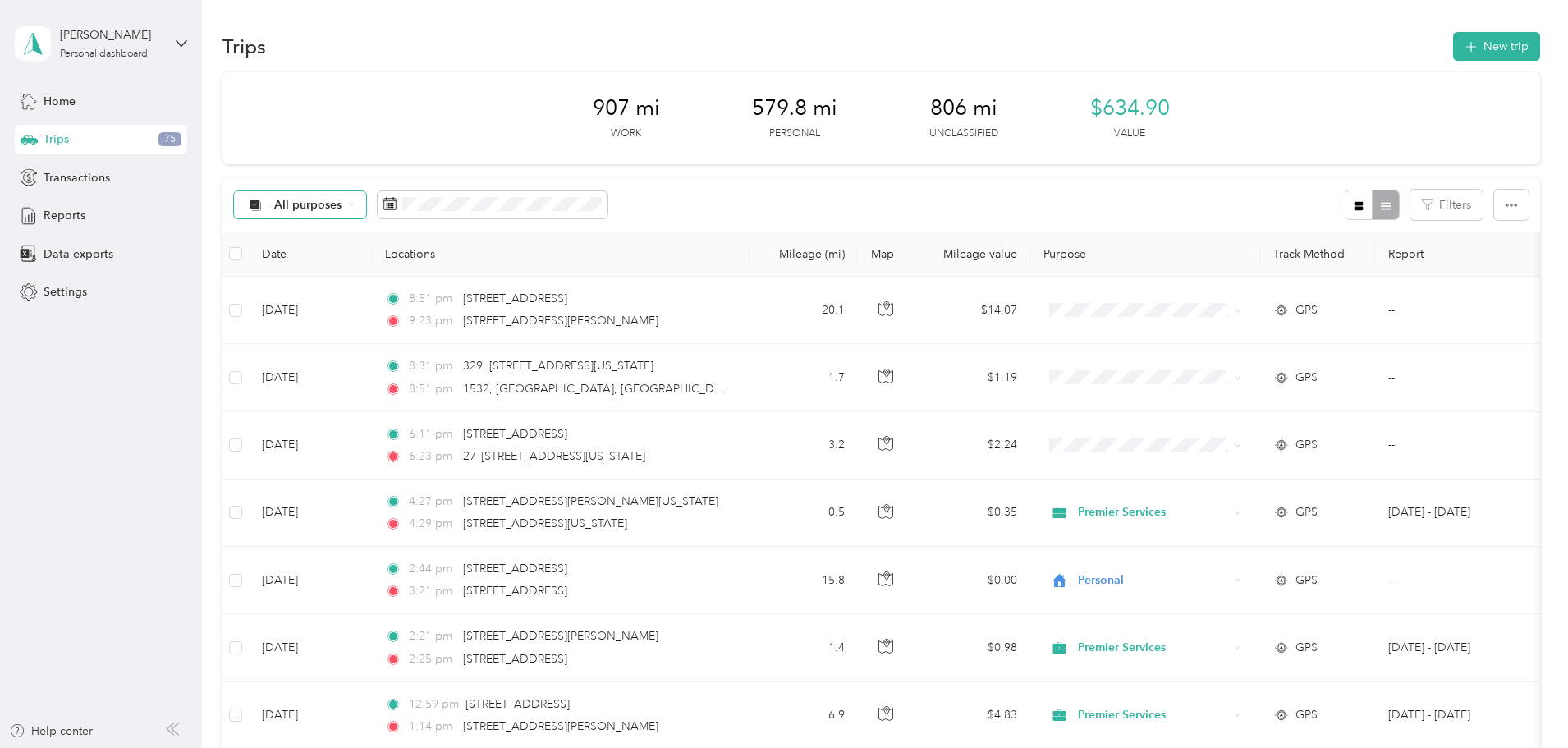
click at [342, 208] on span "All purposes" at bounding box center [309, 205] width 68 height 12
click at [358, 297] on li "Premier Services" at bounding box center [413, 292] width 140 height 29
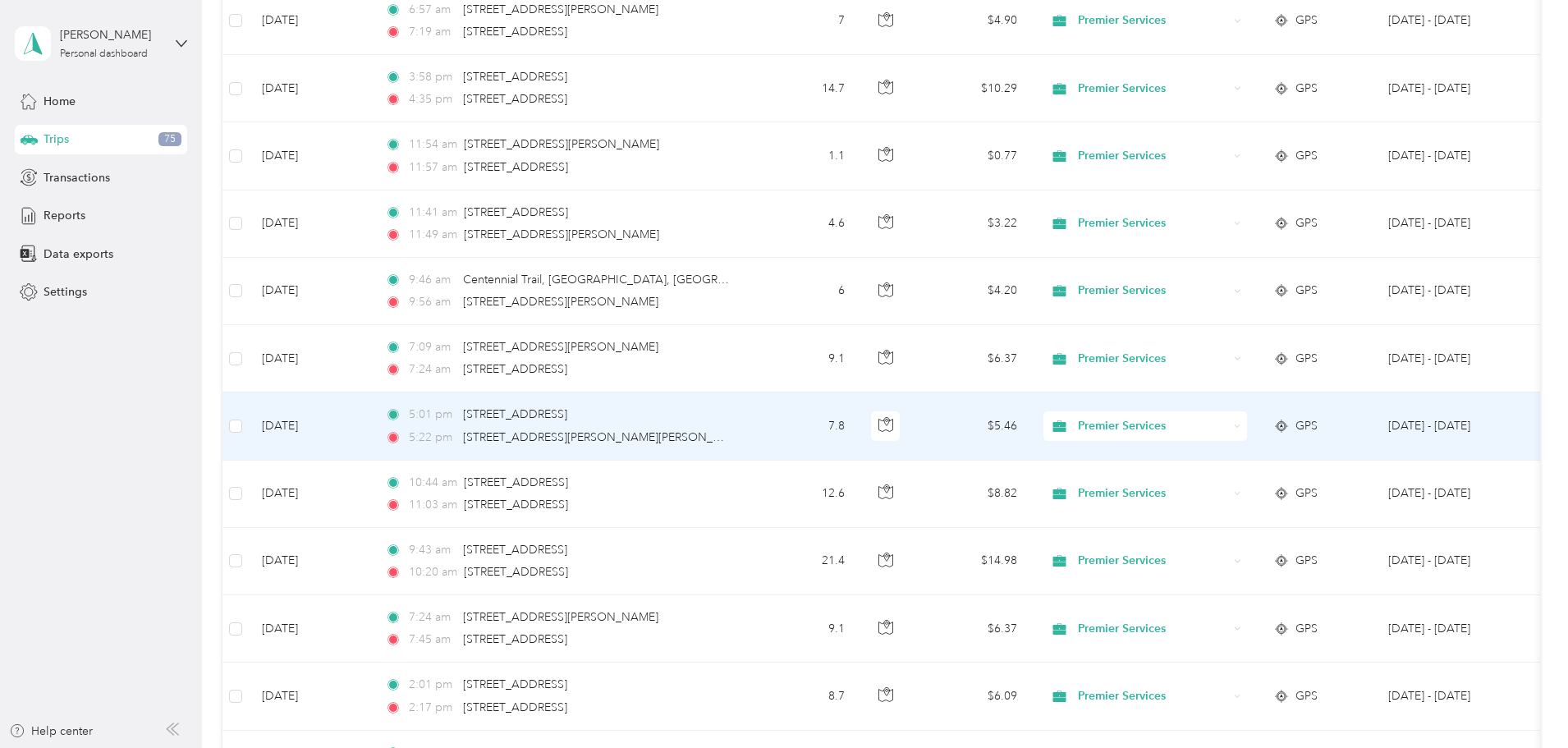
scroll to position [493, 0]
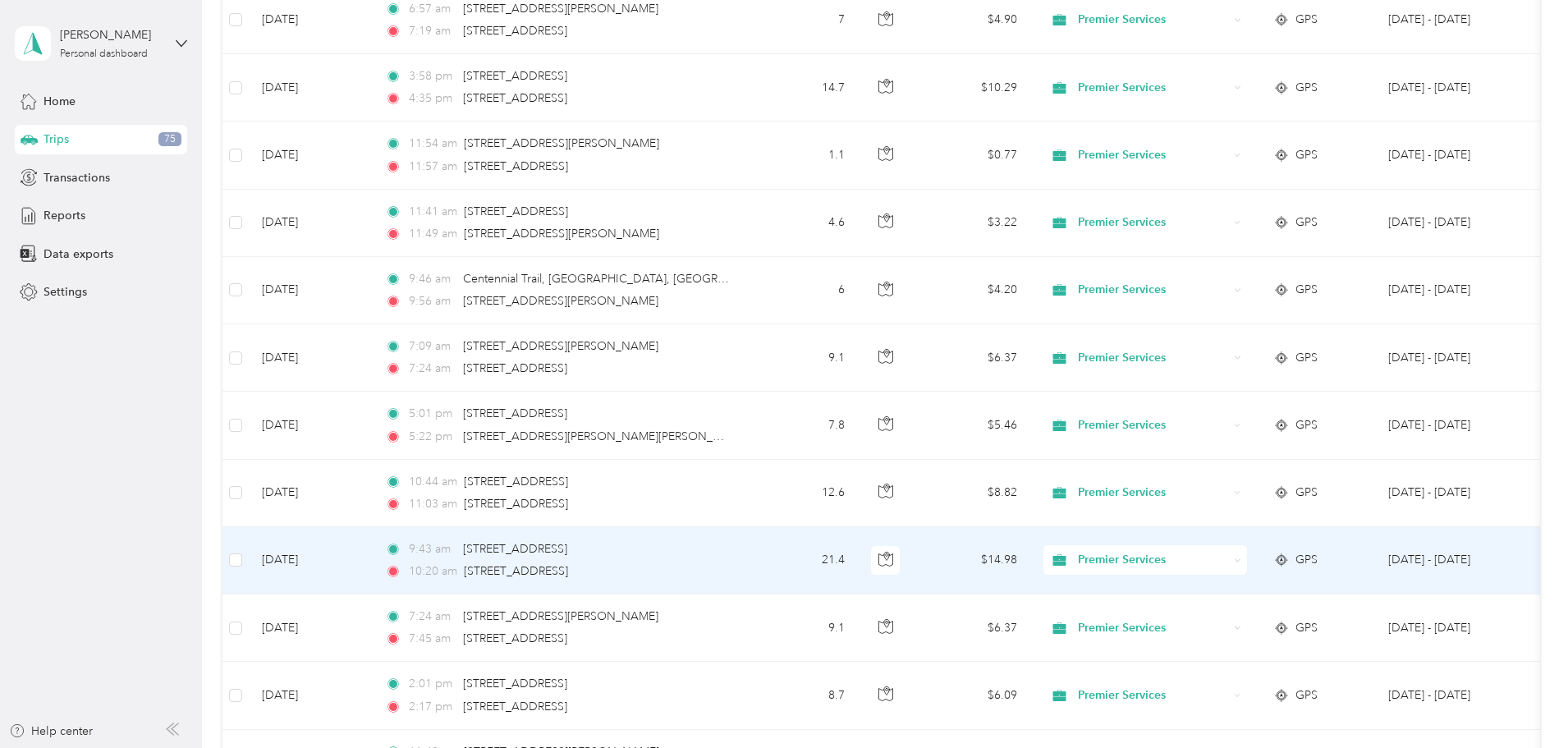
click at [858, 563] on td "21.4" at bounding box center [803, 560] width 109 height 67
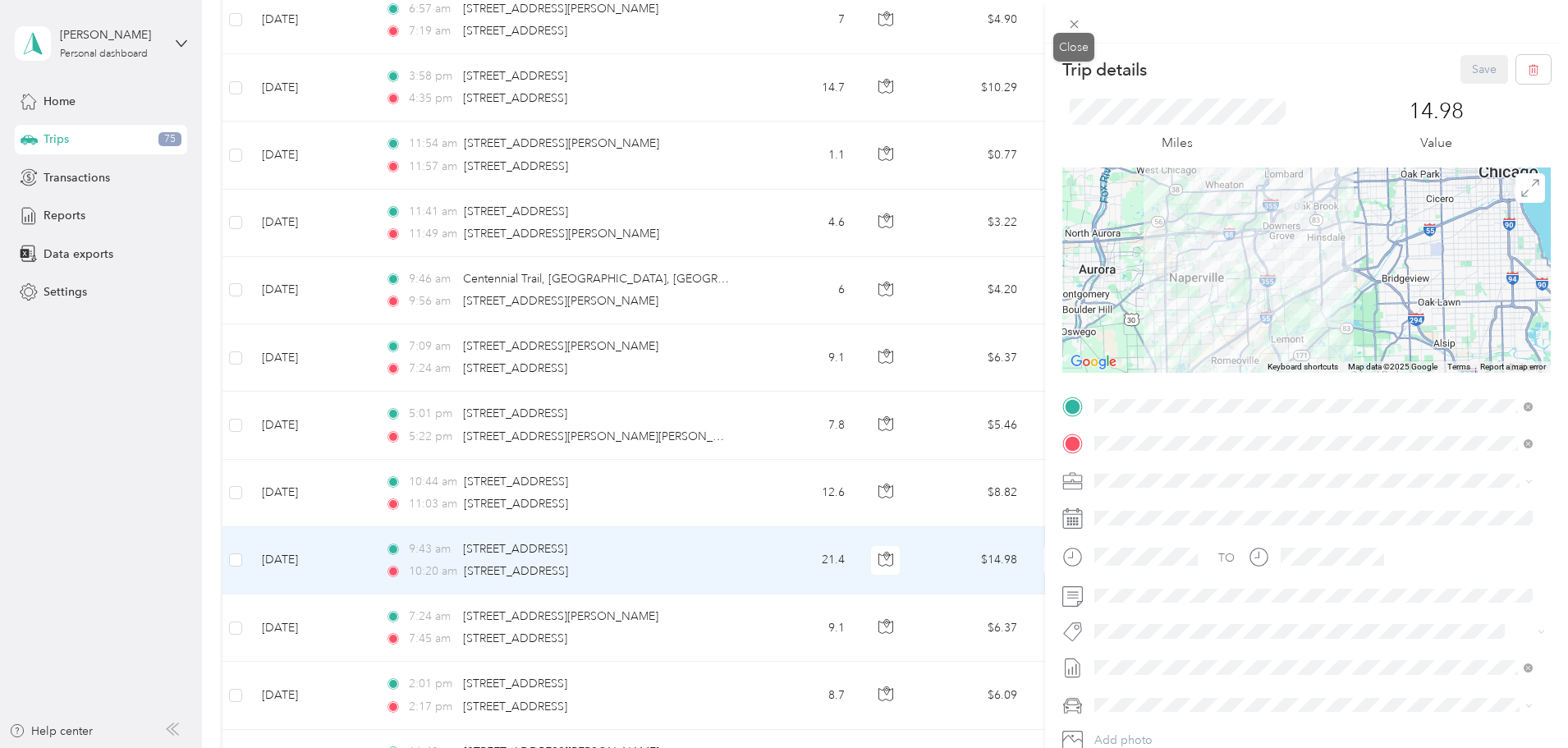
drag, startPoint x: 1074, startPoint y: 34, endPoint x: 1064, endPoint y: 57, distance: 25.1
click at [1076, 31] on span at bounding box center [1074, 24] width 23 height 23
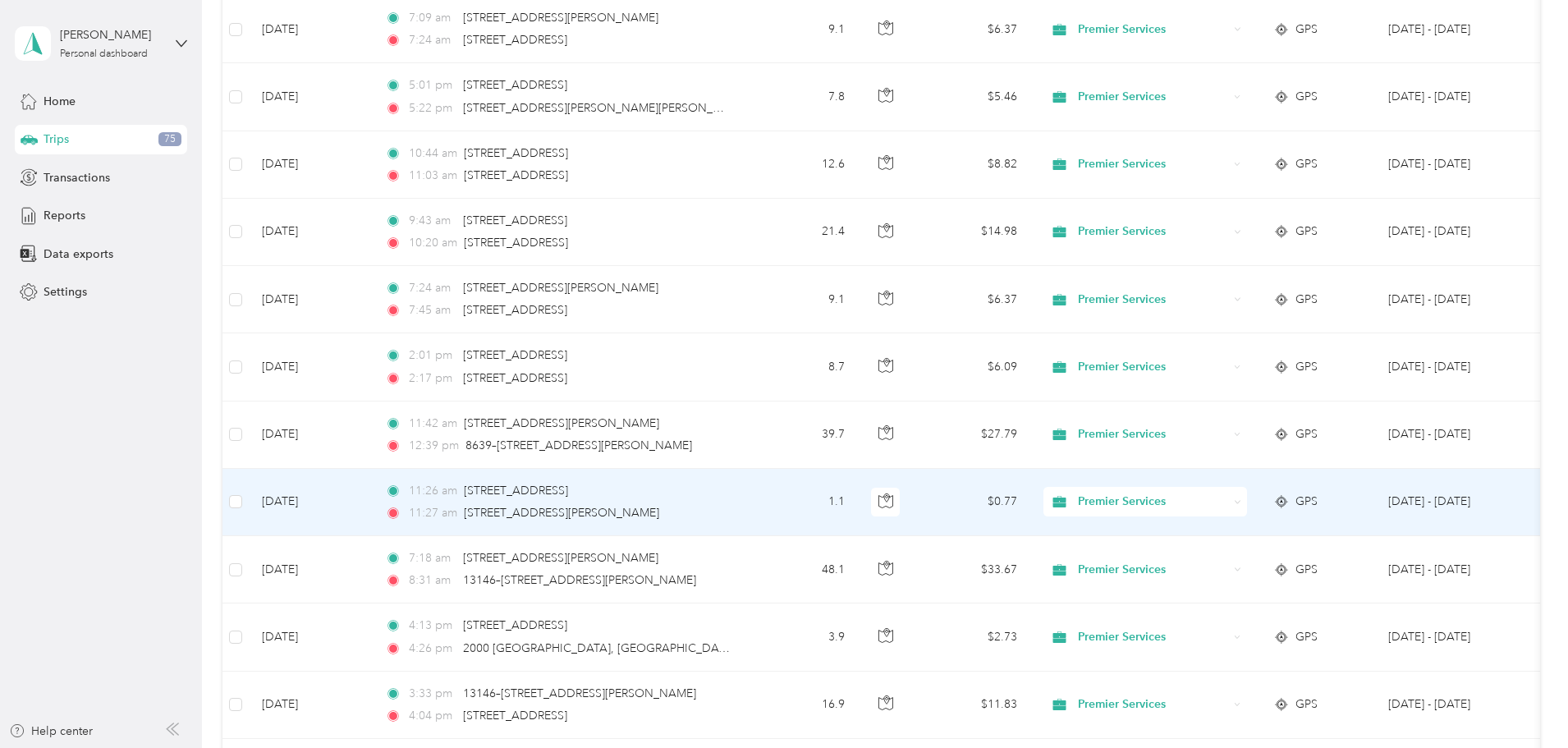
scroll to position [903, 0]
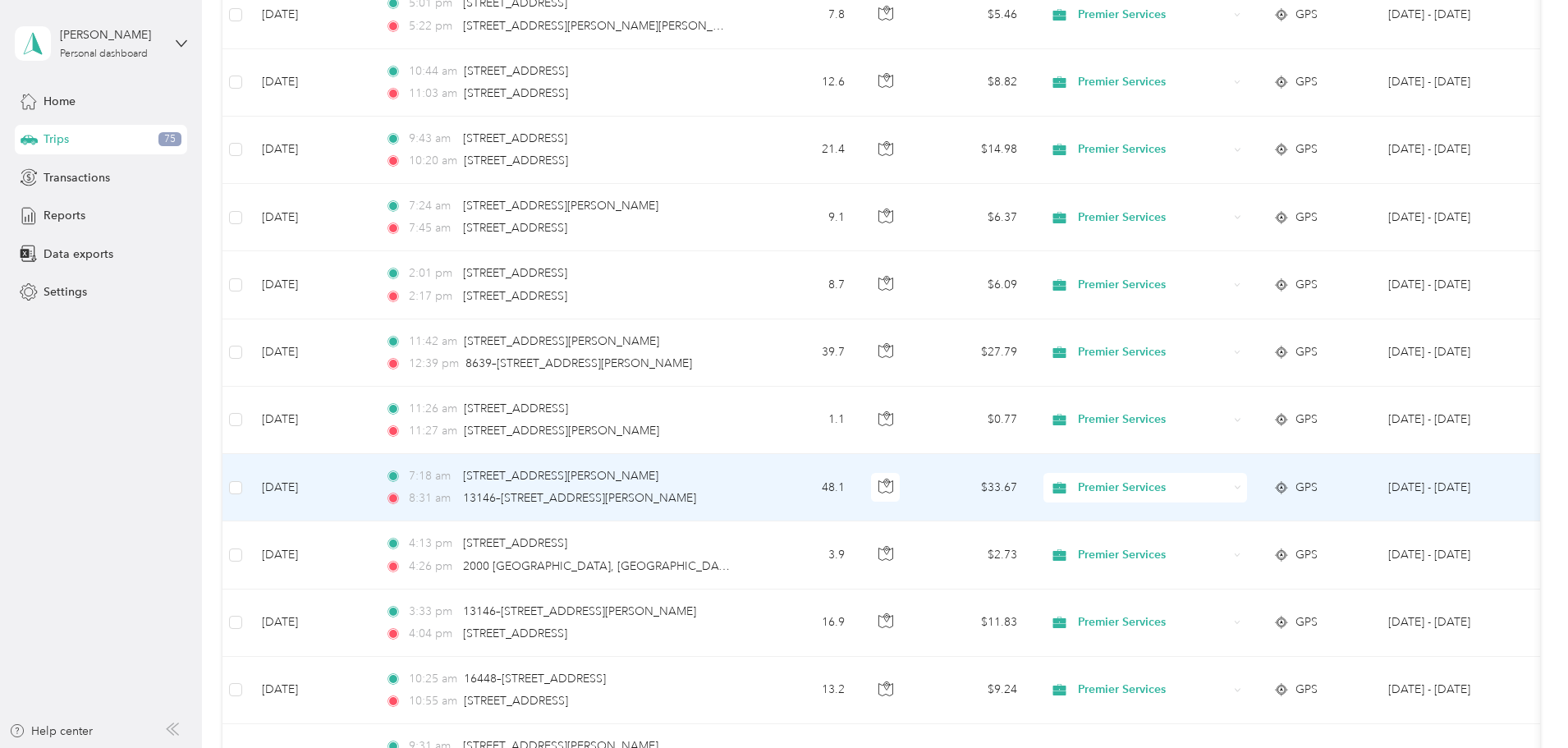
click at [372, 487] on td "[DATE]" at bounding box center [310, 488] width 123 height 67
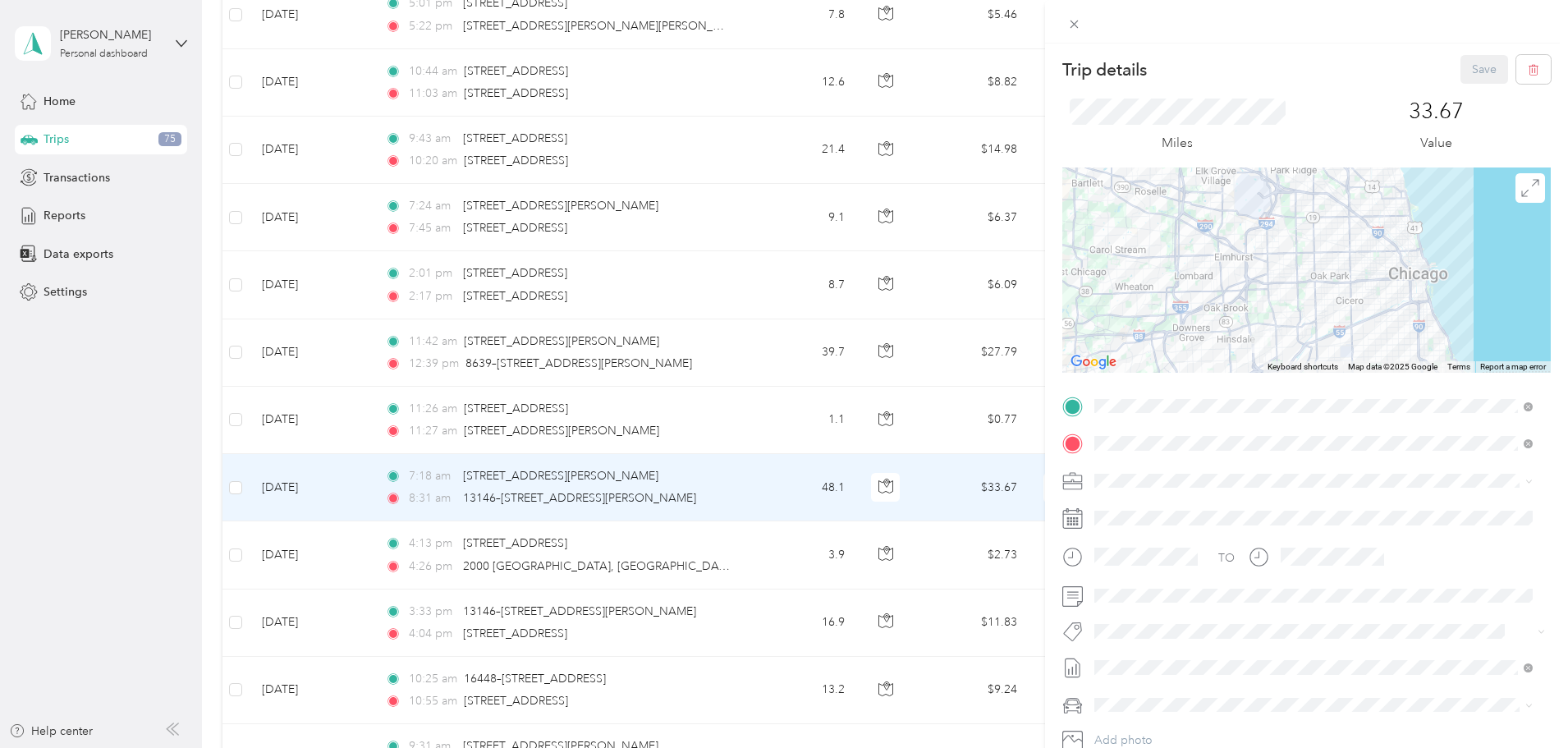
drag, startPoint x: 1318, startPoint y: 297, endPoint x: 1210, endPoint y: 349, distance: 119.9
click at [1210, 349] on div at bounding box center [1307, 270] width 488 height 206
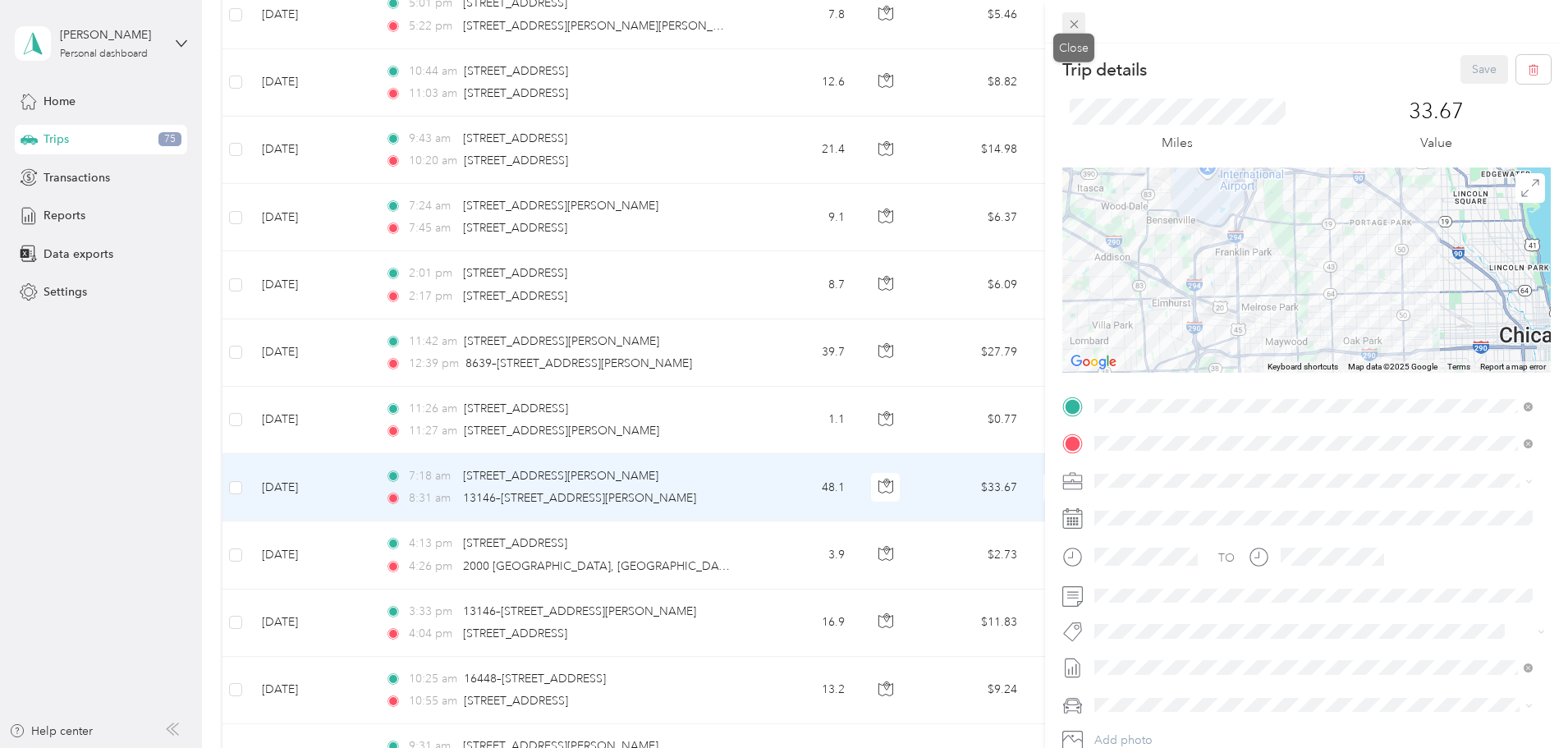
click at [1075, 15] on span at bounding box center [1074, 24] width 23 height 23
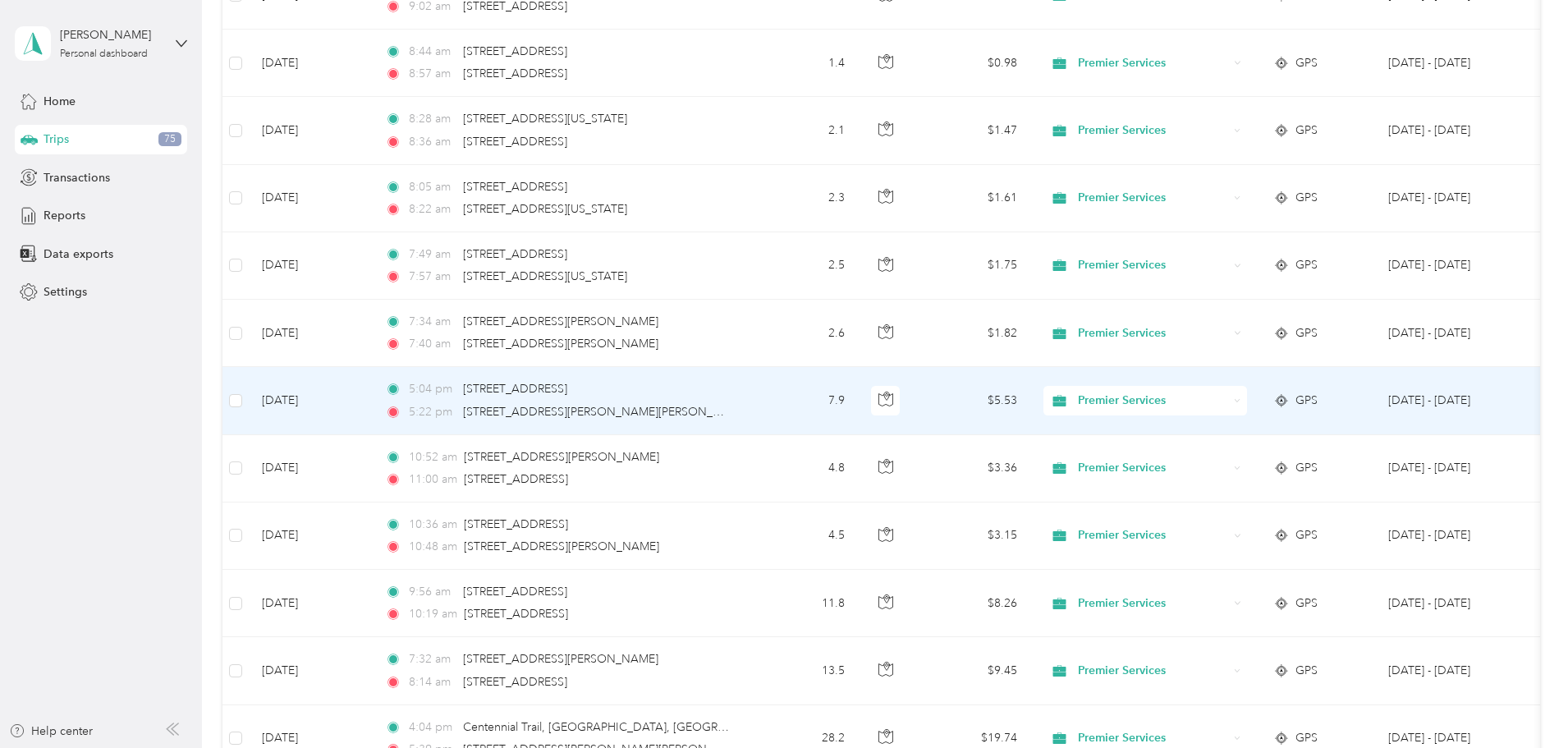
scroll to position [2135, 0]
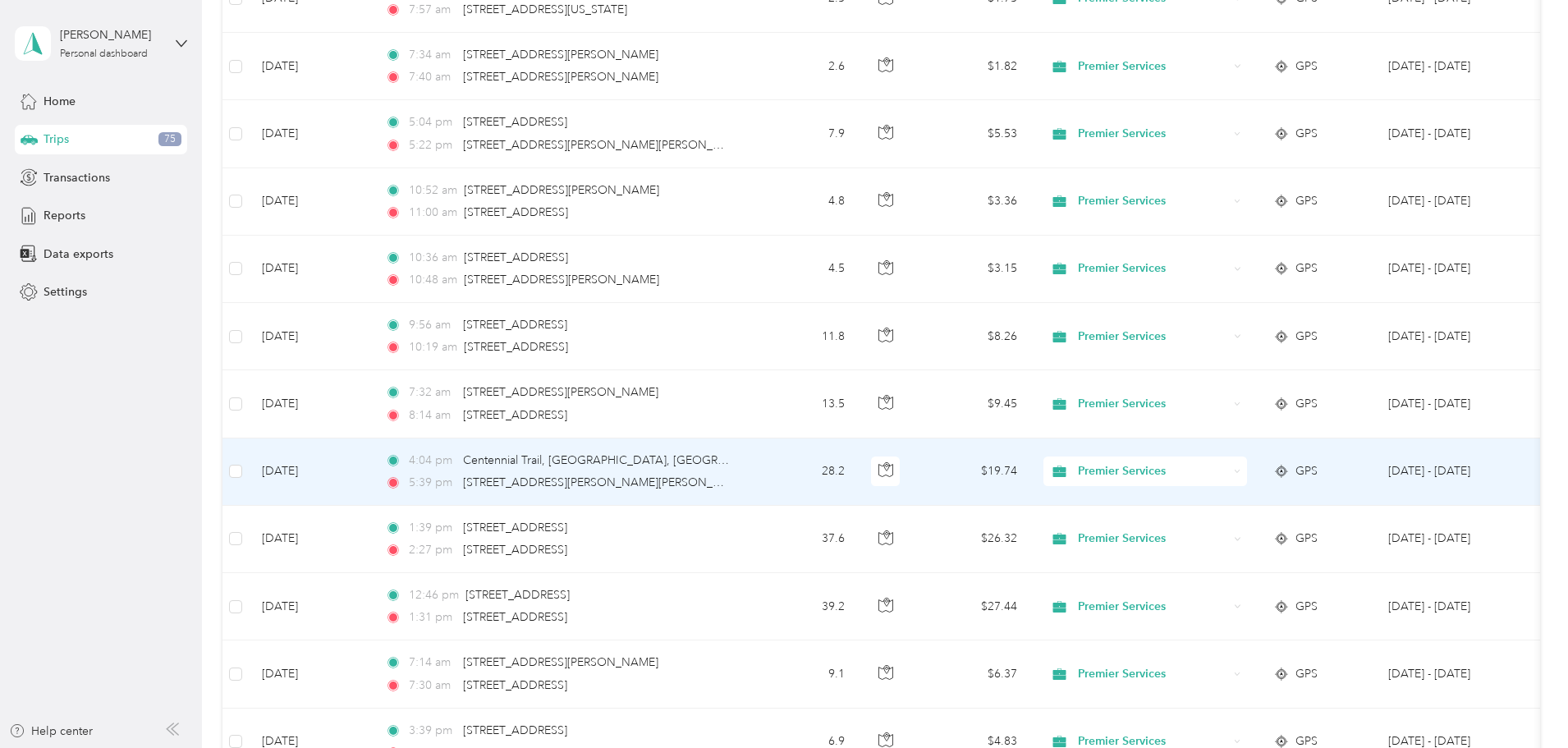
click at [456, 462] on span "4:04 pm" at bounding box center [433, 461] width 47 height 18
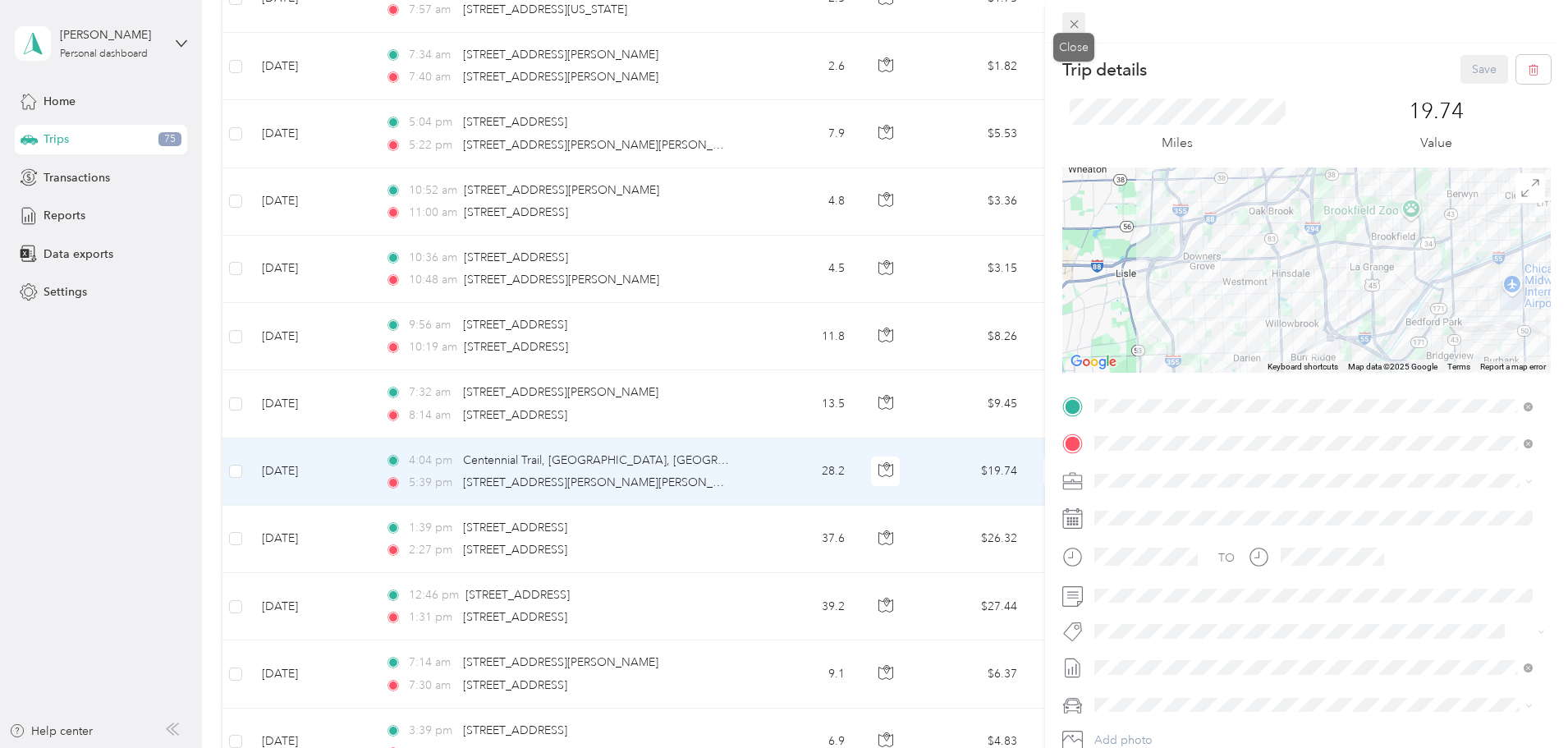
click at [1074, 27] on icon at bounding box center [1074, 24] width 14 height 14
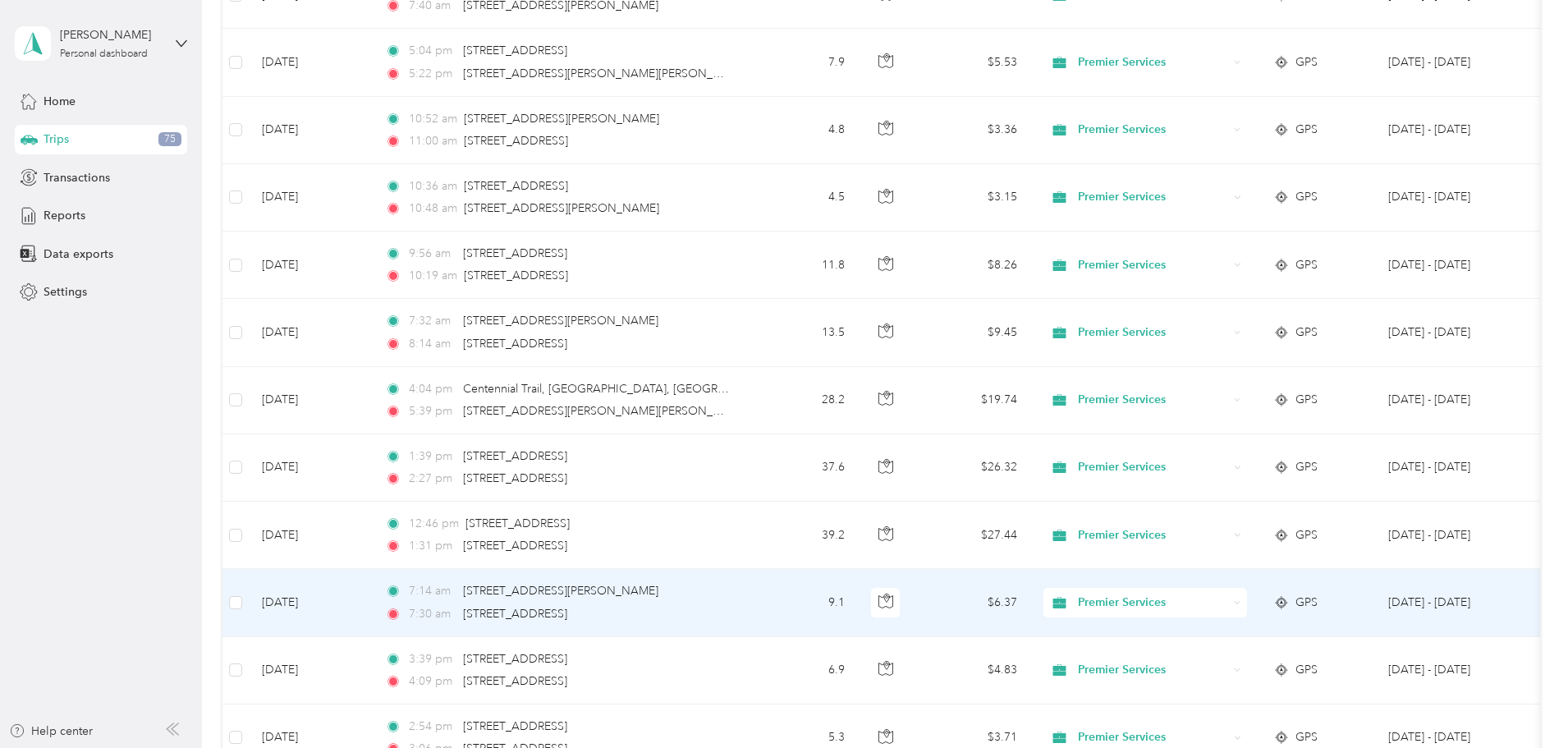
scroll to position [2300, 0]
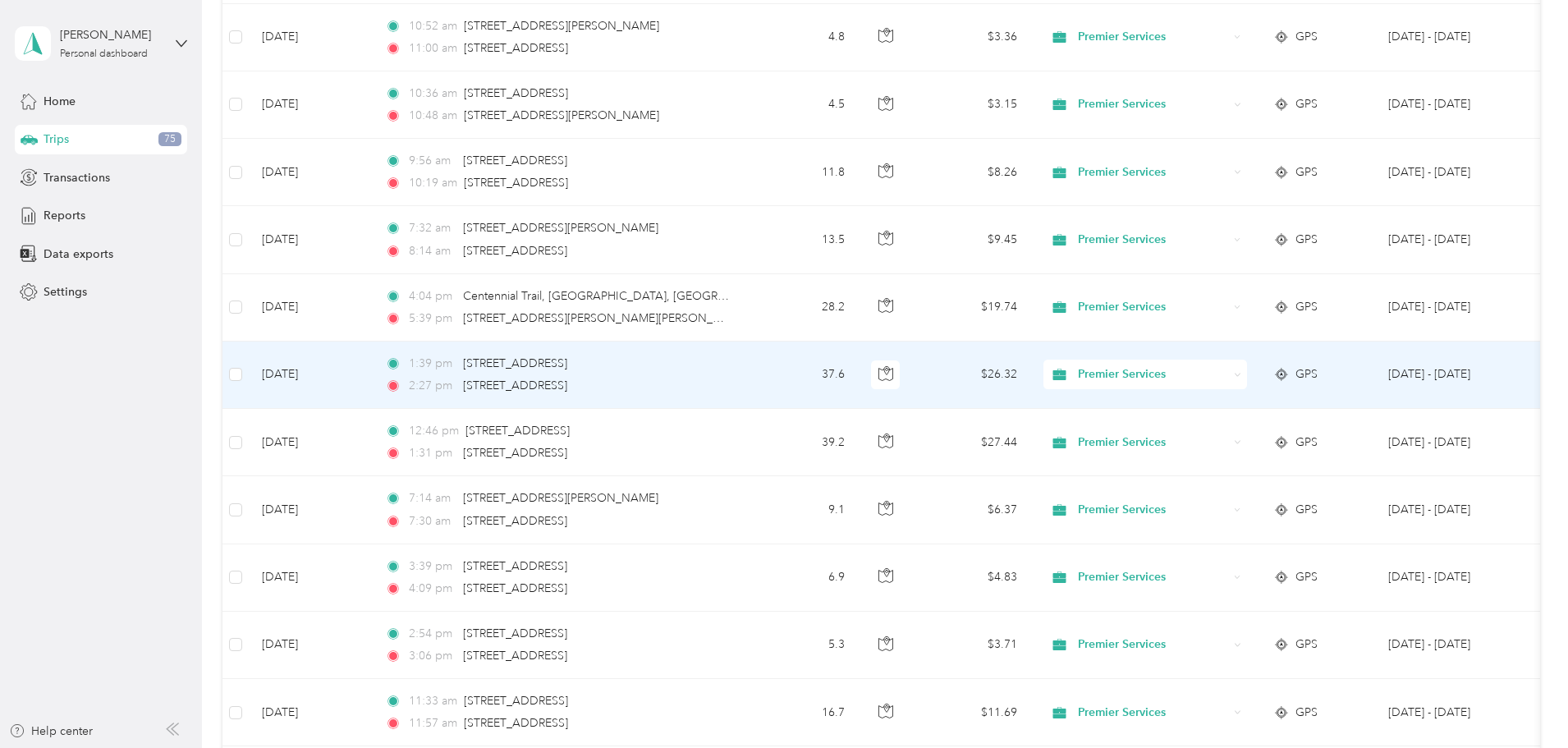
click at [730, 362] on div "1:39 pm [STREET_ADDRESS]" at bounding box center [557, 364] width 345 height 18
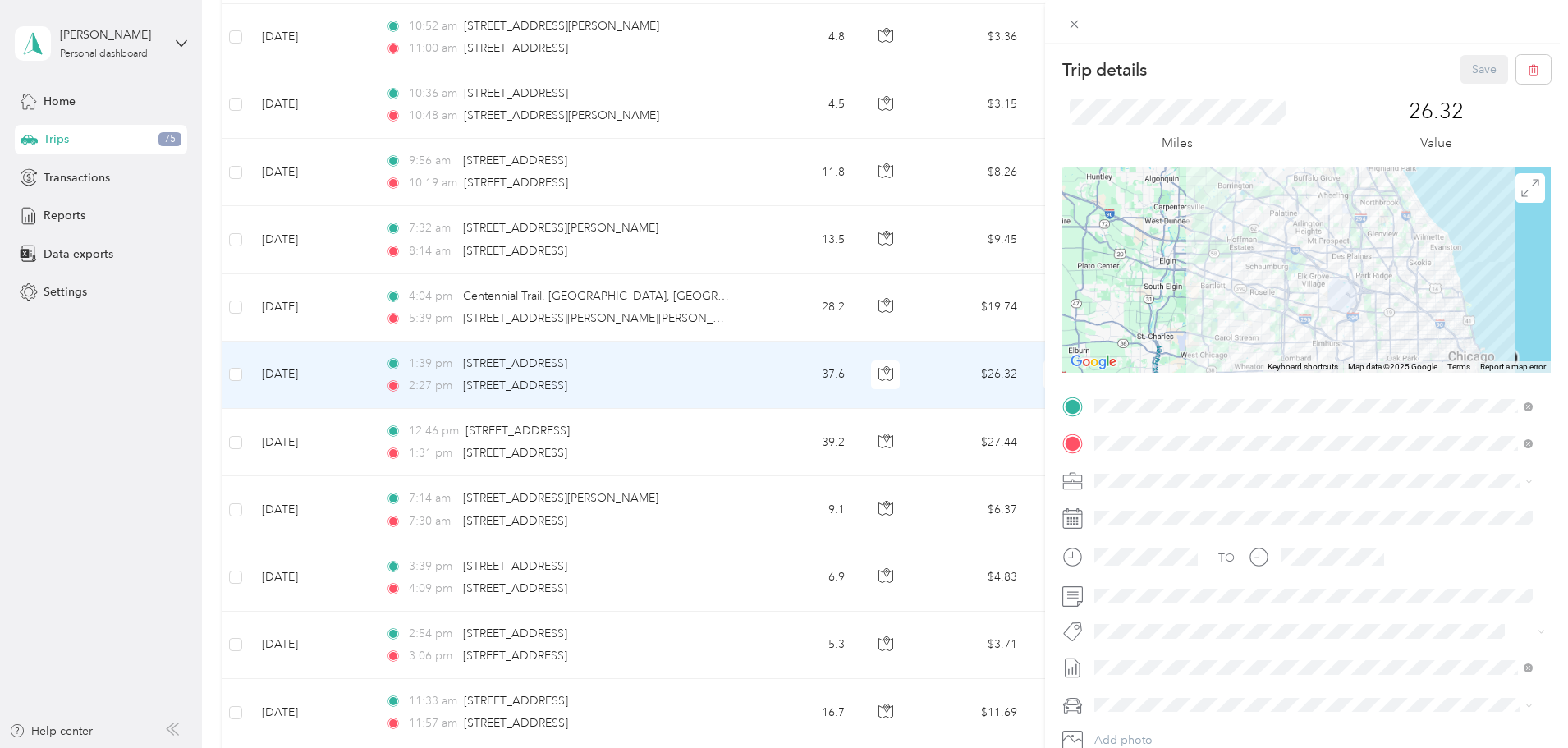
drag, startPoint x: 1327, startPoint y: 265, endPoint x: 1317, endPoint y: 192, distance: 73.7
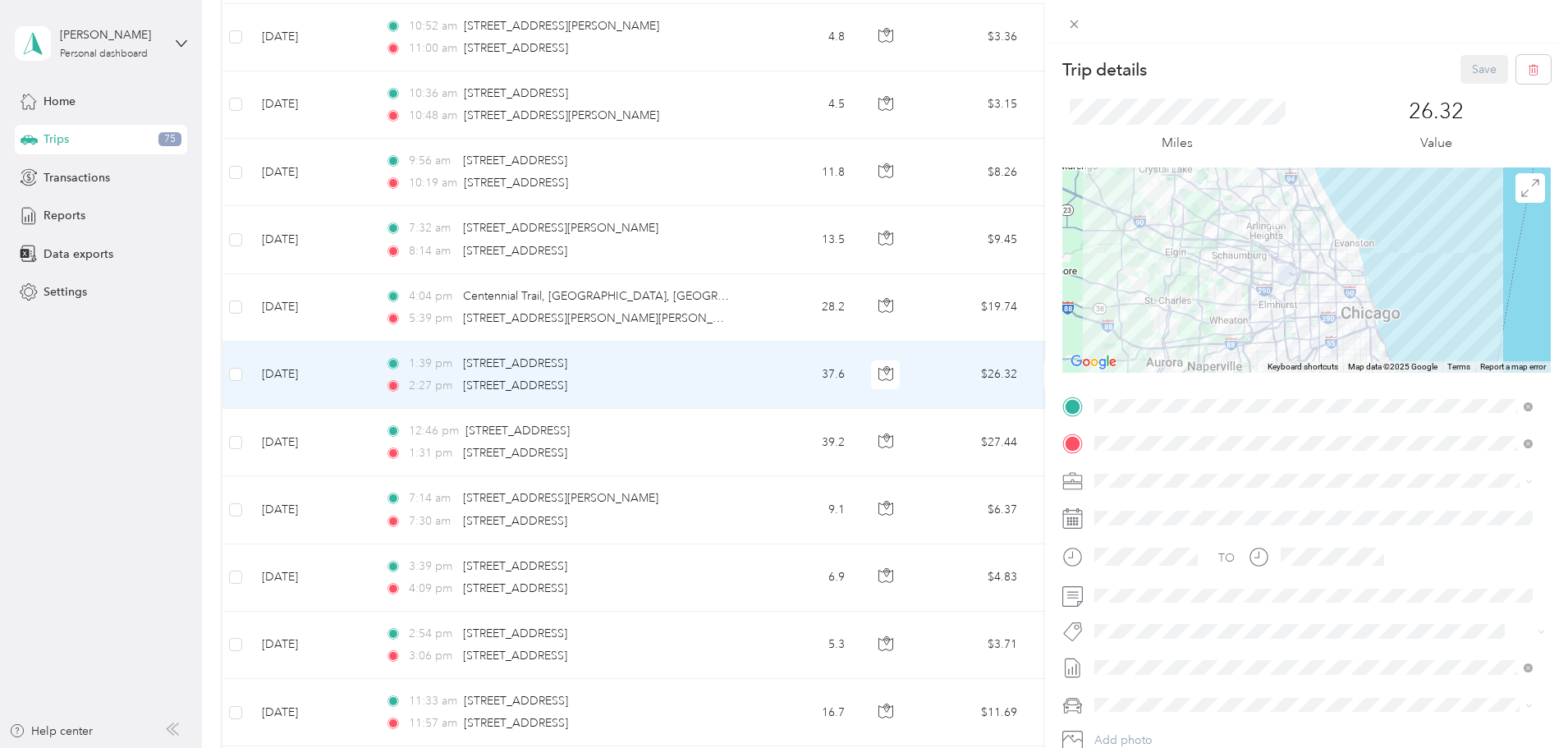
scroll to position [13, 0]
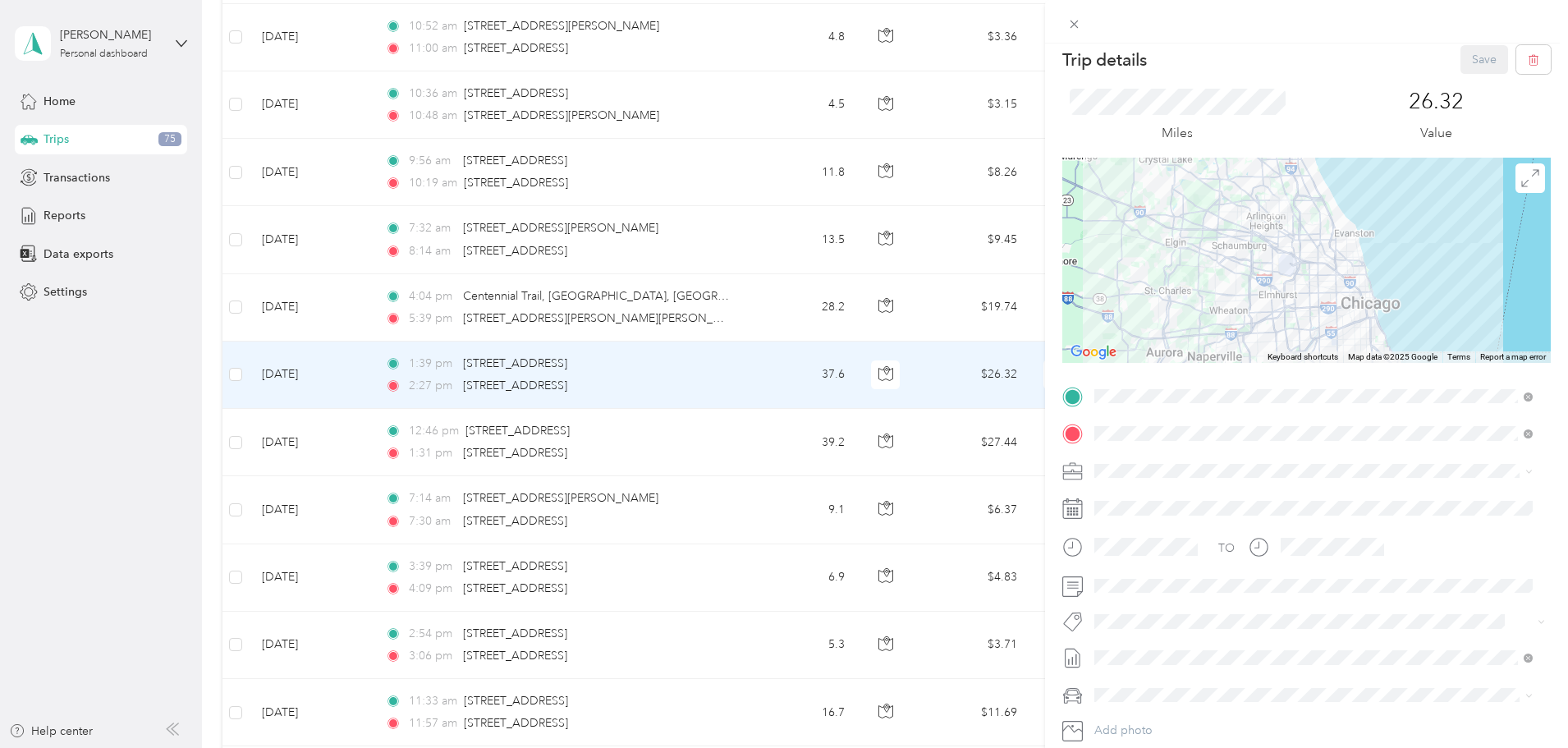
drag, startPoint x: 1305, startPoint y: 217, endPoint x: 1266, endPoint y: 250, distance: 51.1
click at [1072, 22] on icon at bounding box center [1073, 24] width 8 height 8
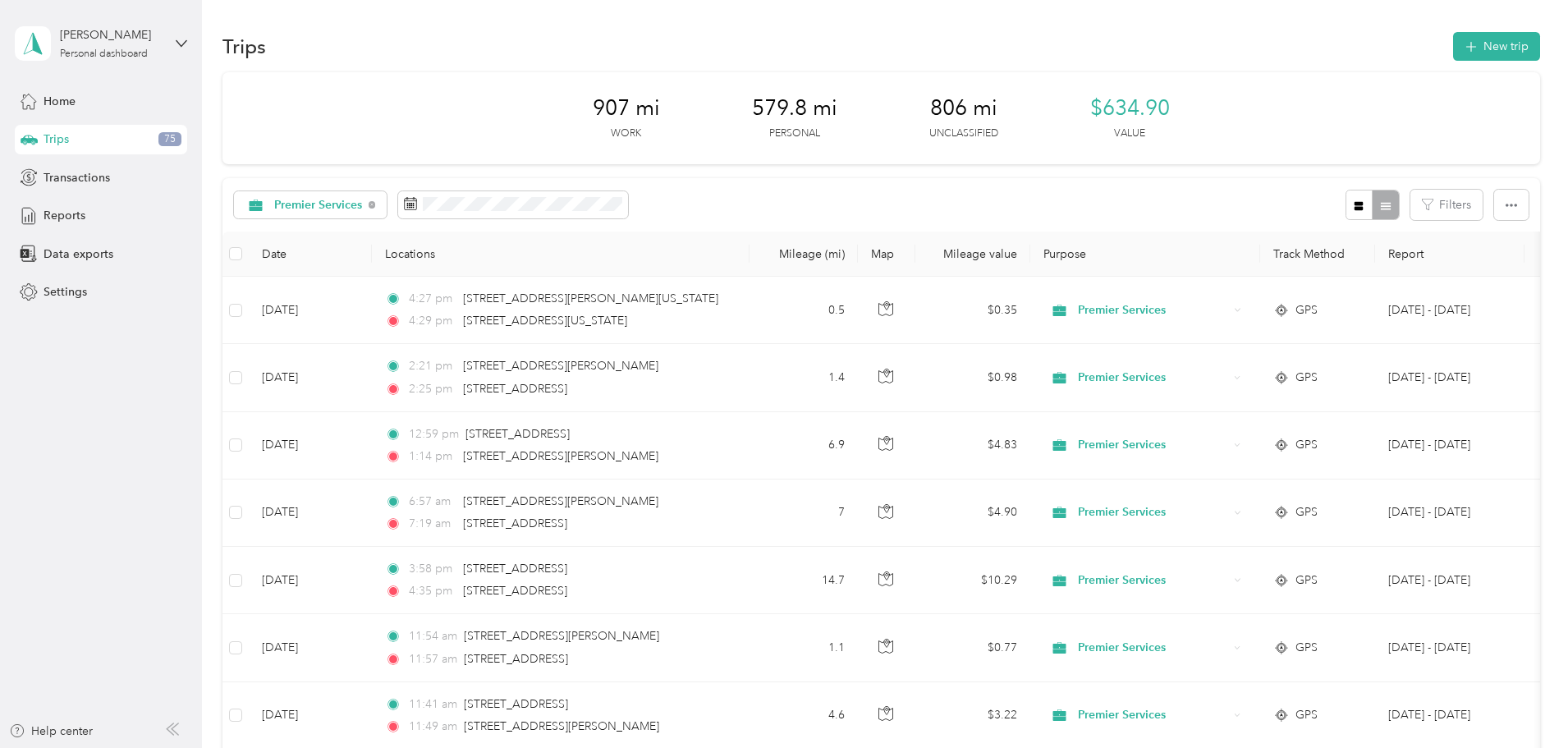
click at [72, 138] on div "Trips 75" at bounding box center [101, 139] width 172 height 30
click at [92, 107] on div "Home" at bounding box center [101, 101] width 172 height 30
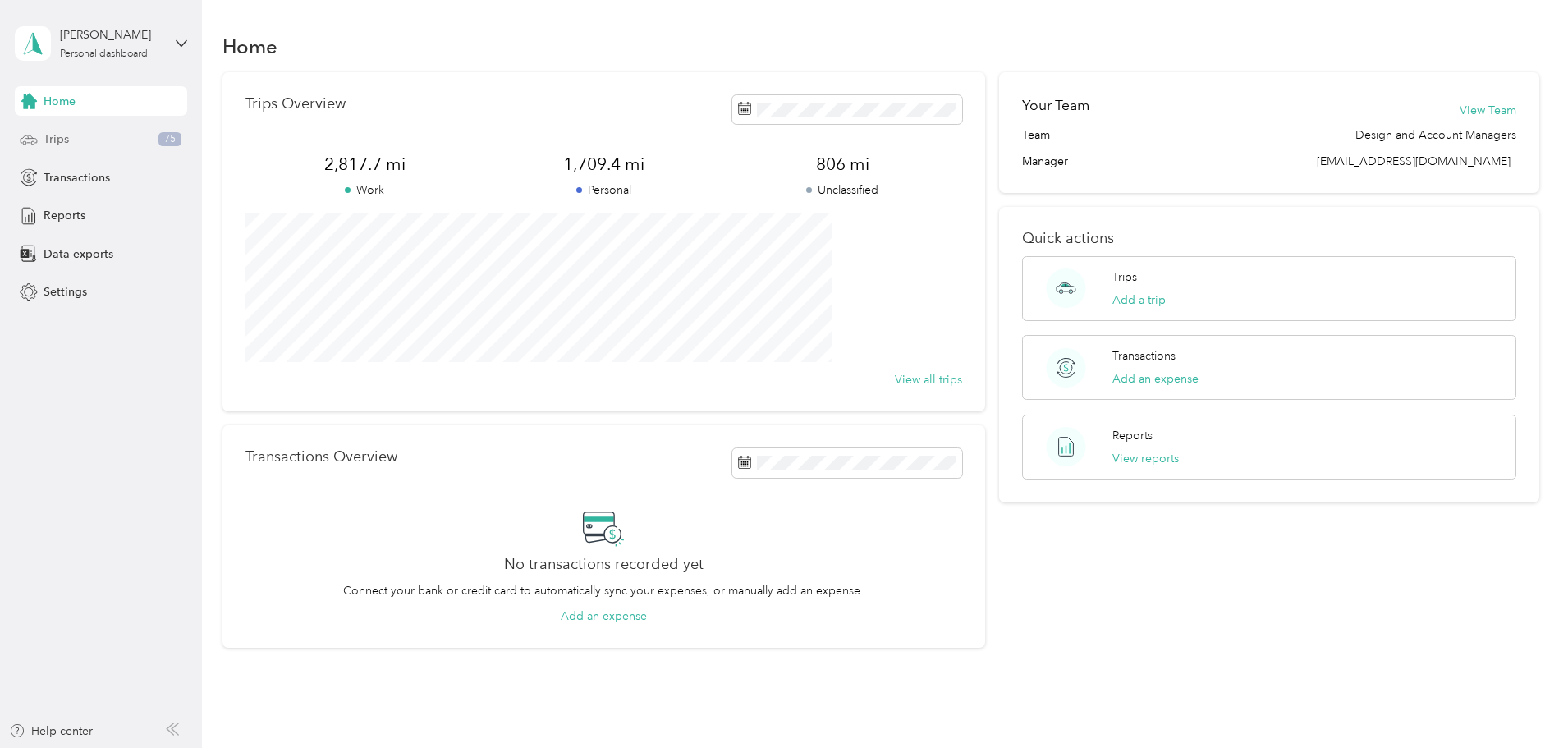
click at [81, 136] on div "Trips 75" at bounding box center [101, 139] width 172 height 30
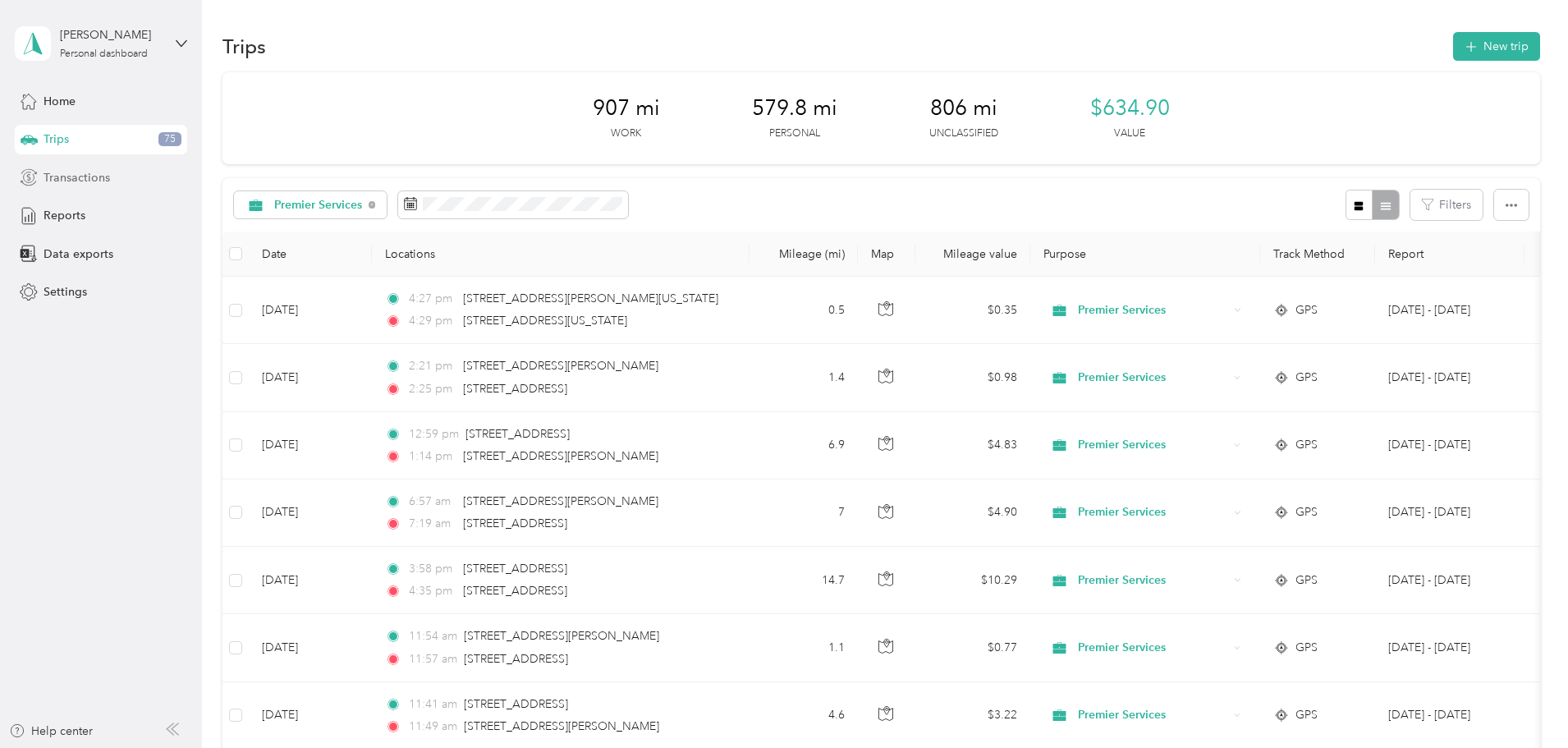
click at [51, 191] on div "Transactions" at bounding box center [101, 177] width 172 height 30
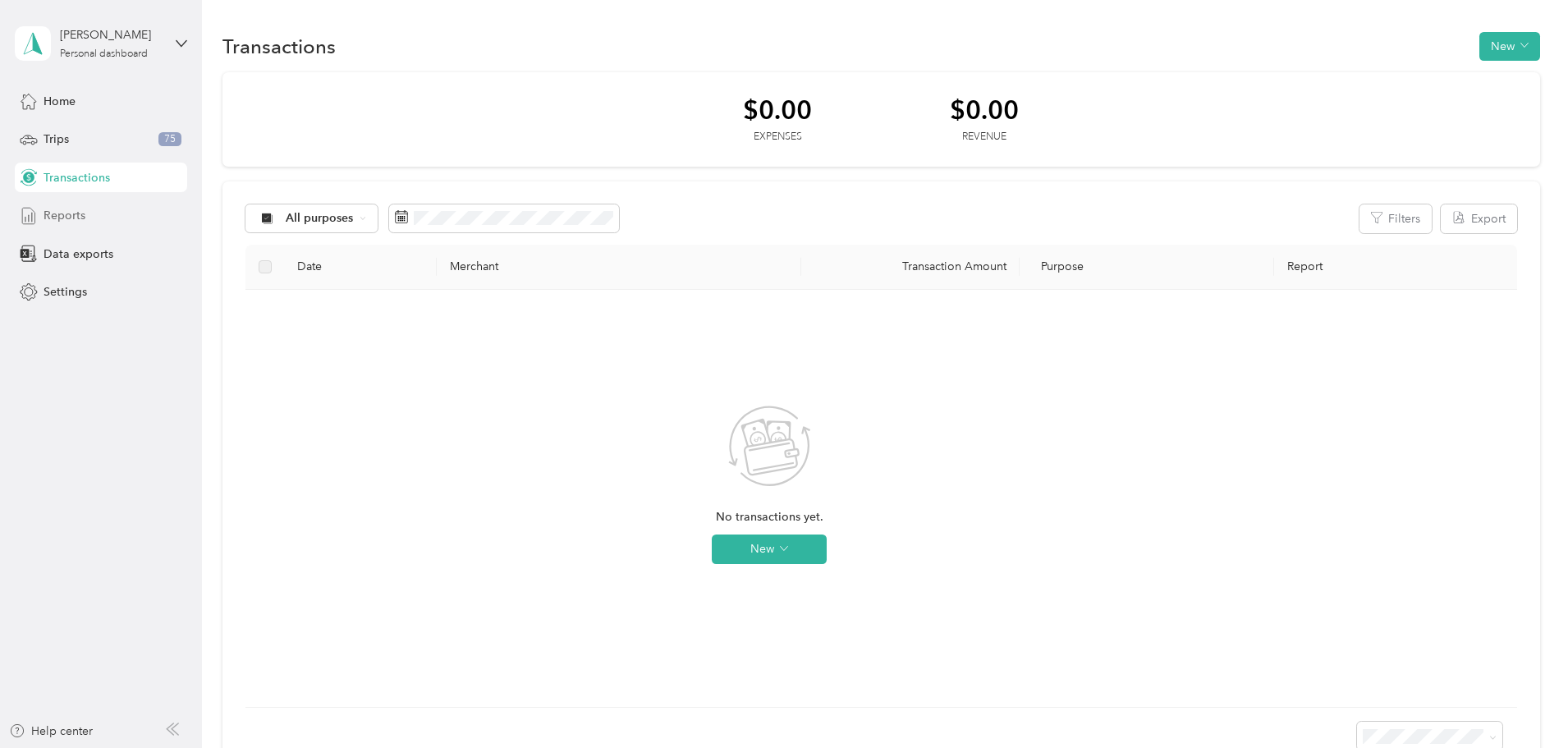
click at [66, 215] on span "Reports" at bounding box center [64, 216] width 42 height 17
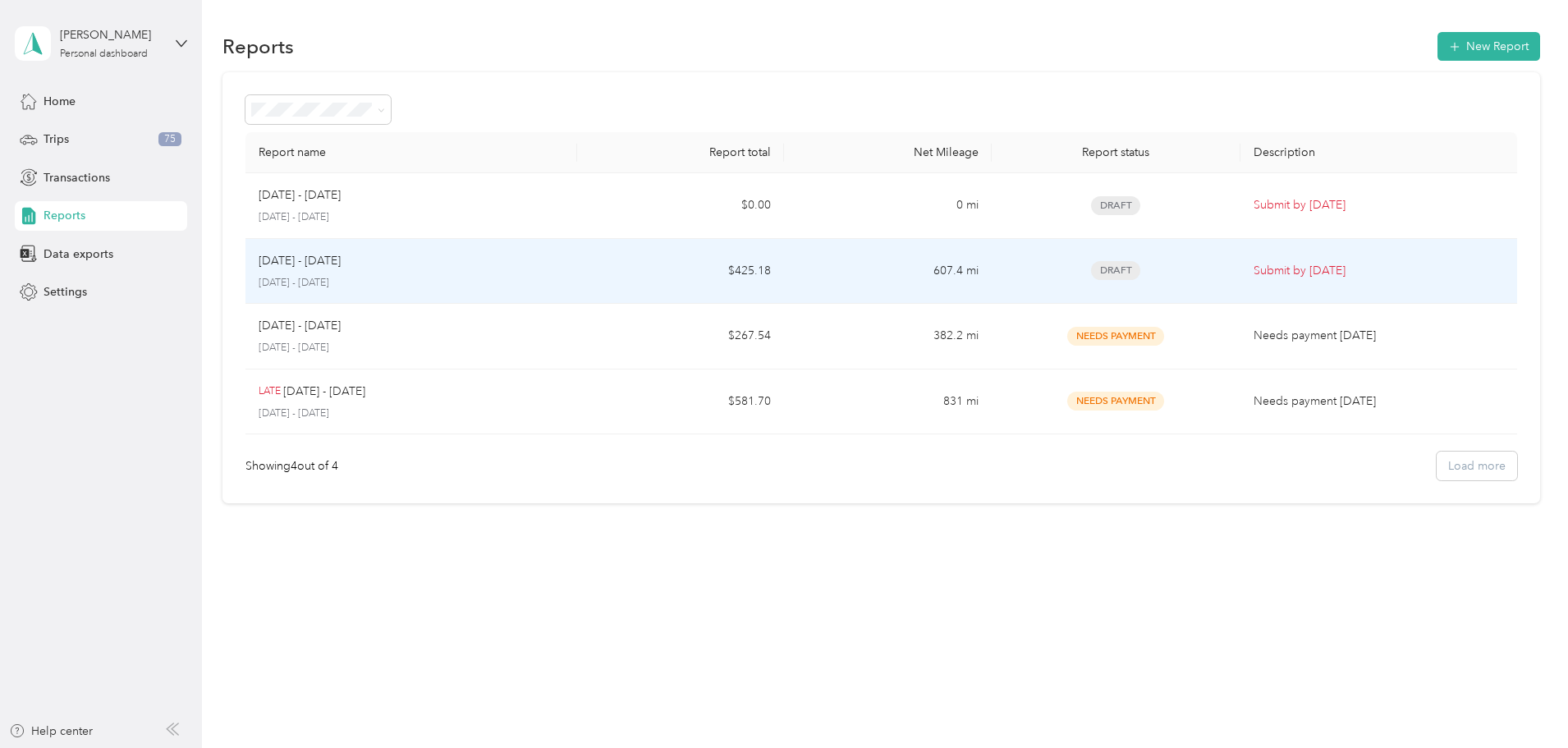
click at [1272, 275] on p "Submit by [DATE]" at bounding box center [1379, 271] width 250 height 18
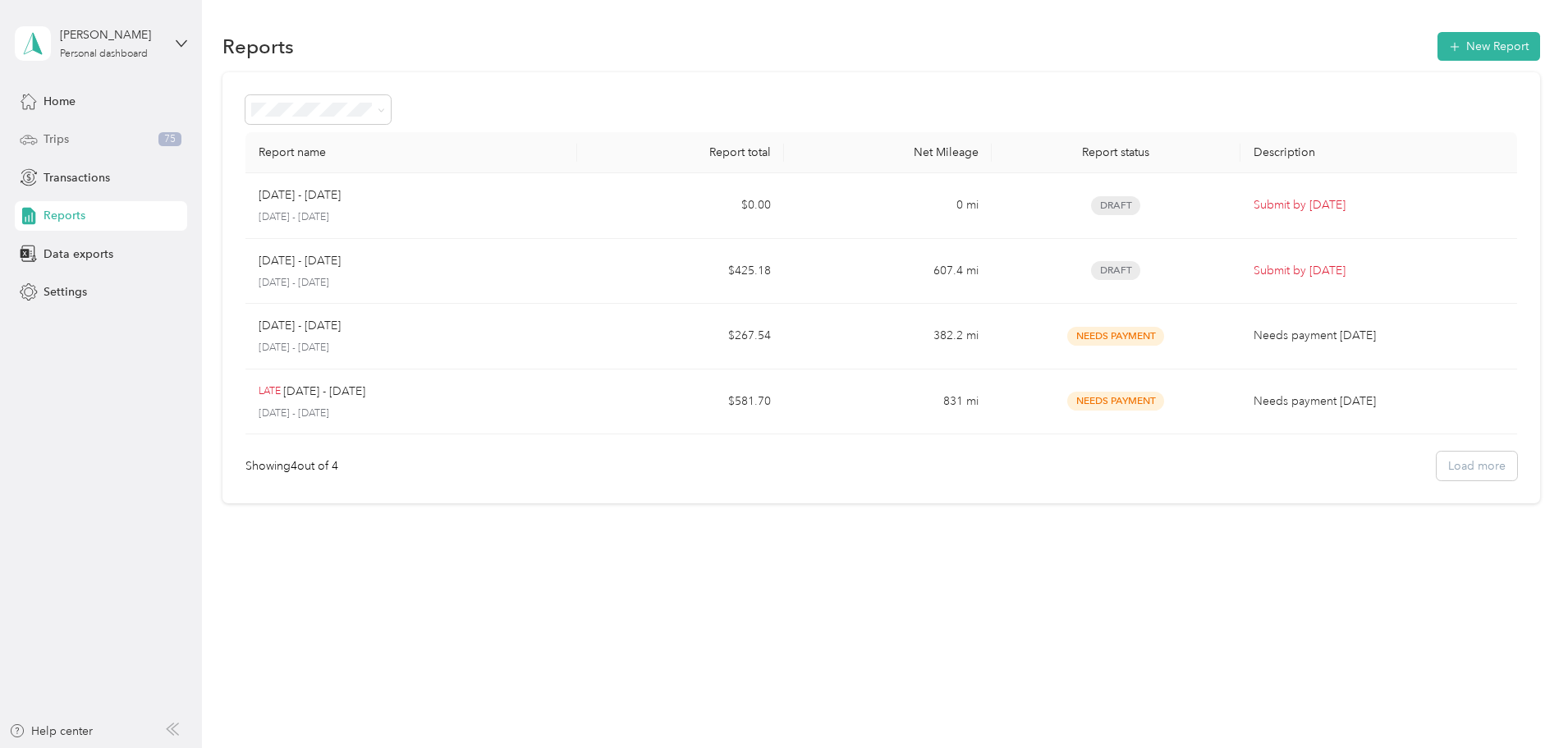
click at [70, 139] on div "Trips 75" at bounding box center [101, 139] width 172 height 30
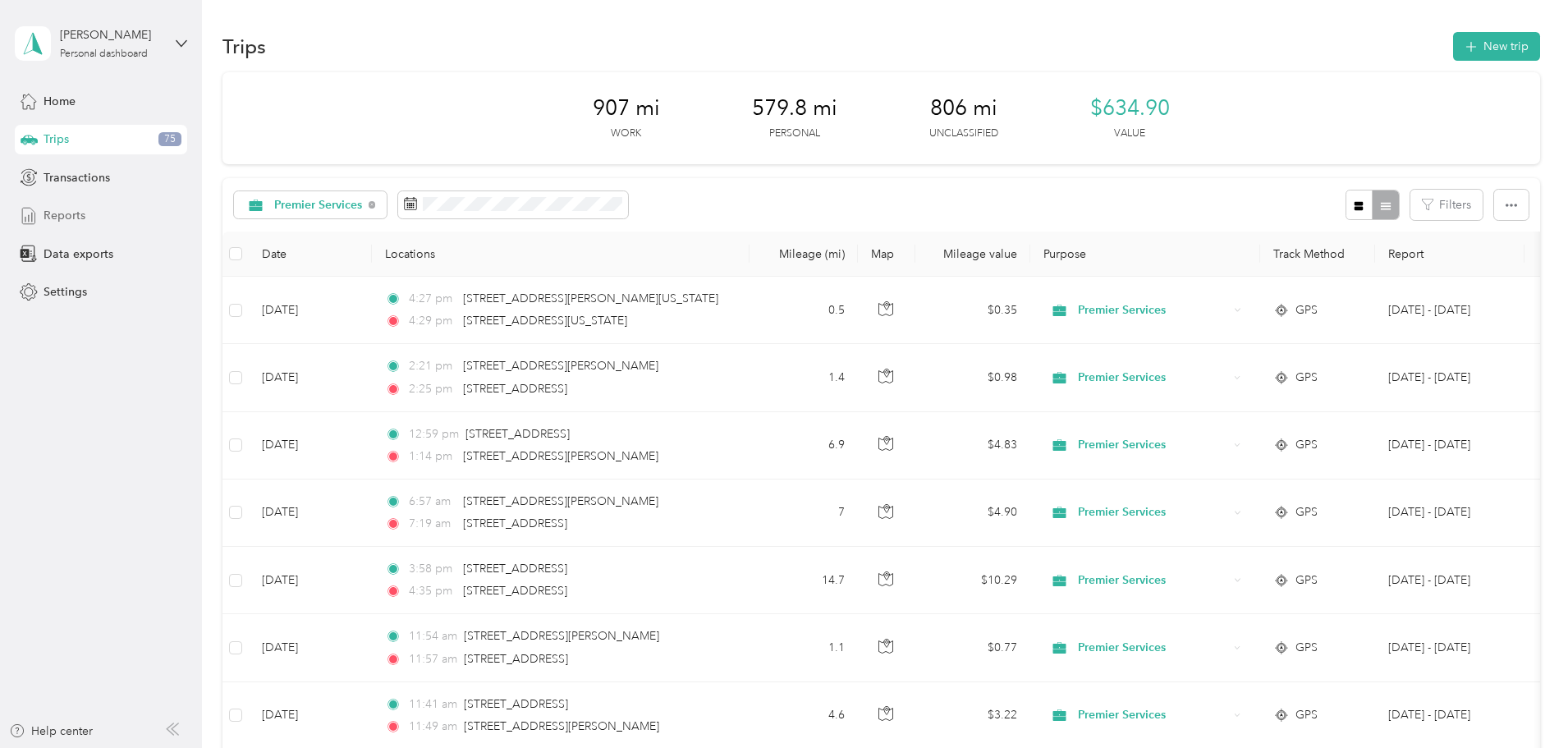
click at [72, 224] on span "Reports" at bounding box center [64, 216] width 42 height 17
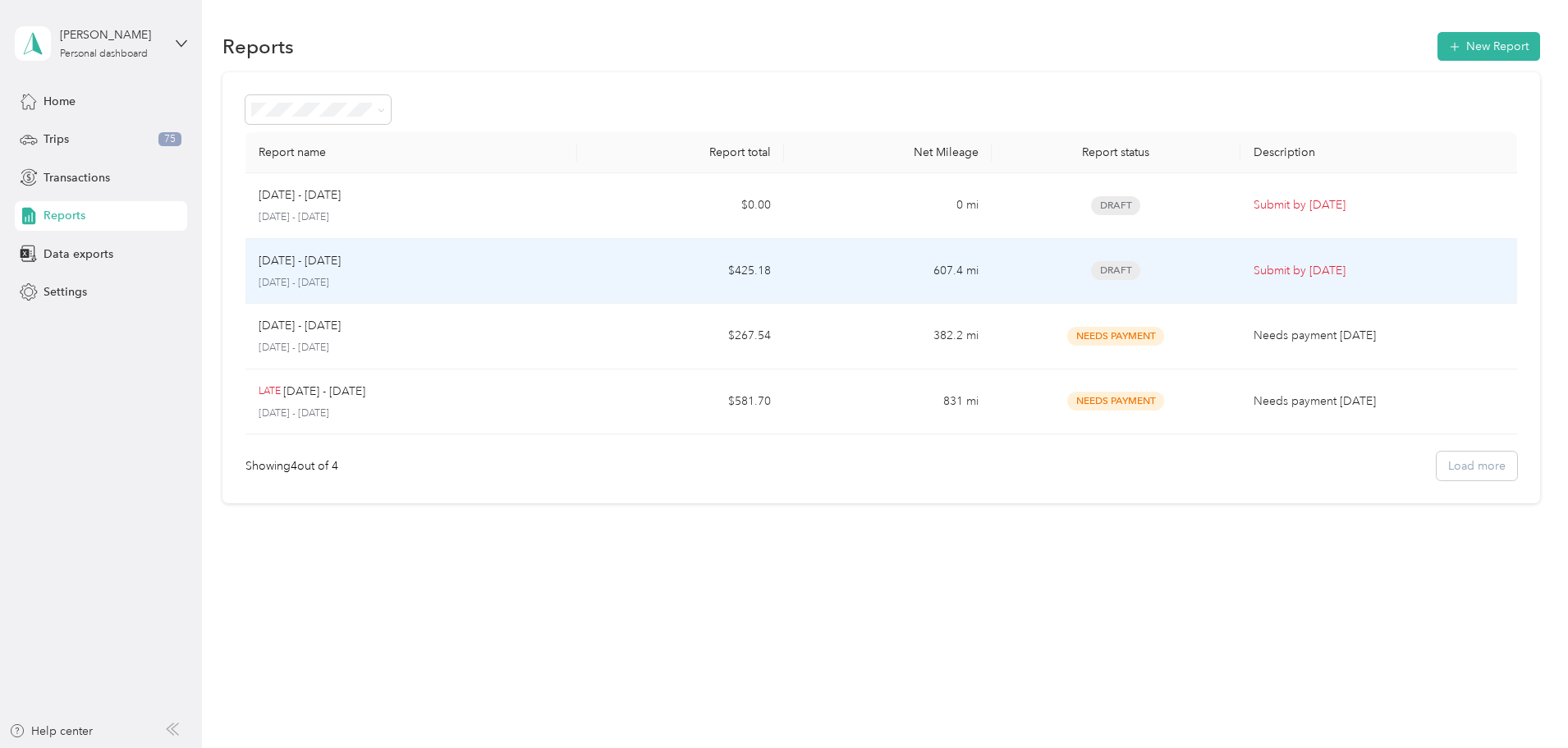
click at [1113, 285] on td "Draft" at bounding box center [1116, 271] width 249 height 66
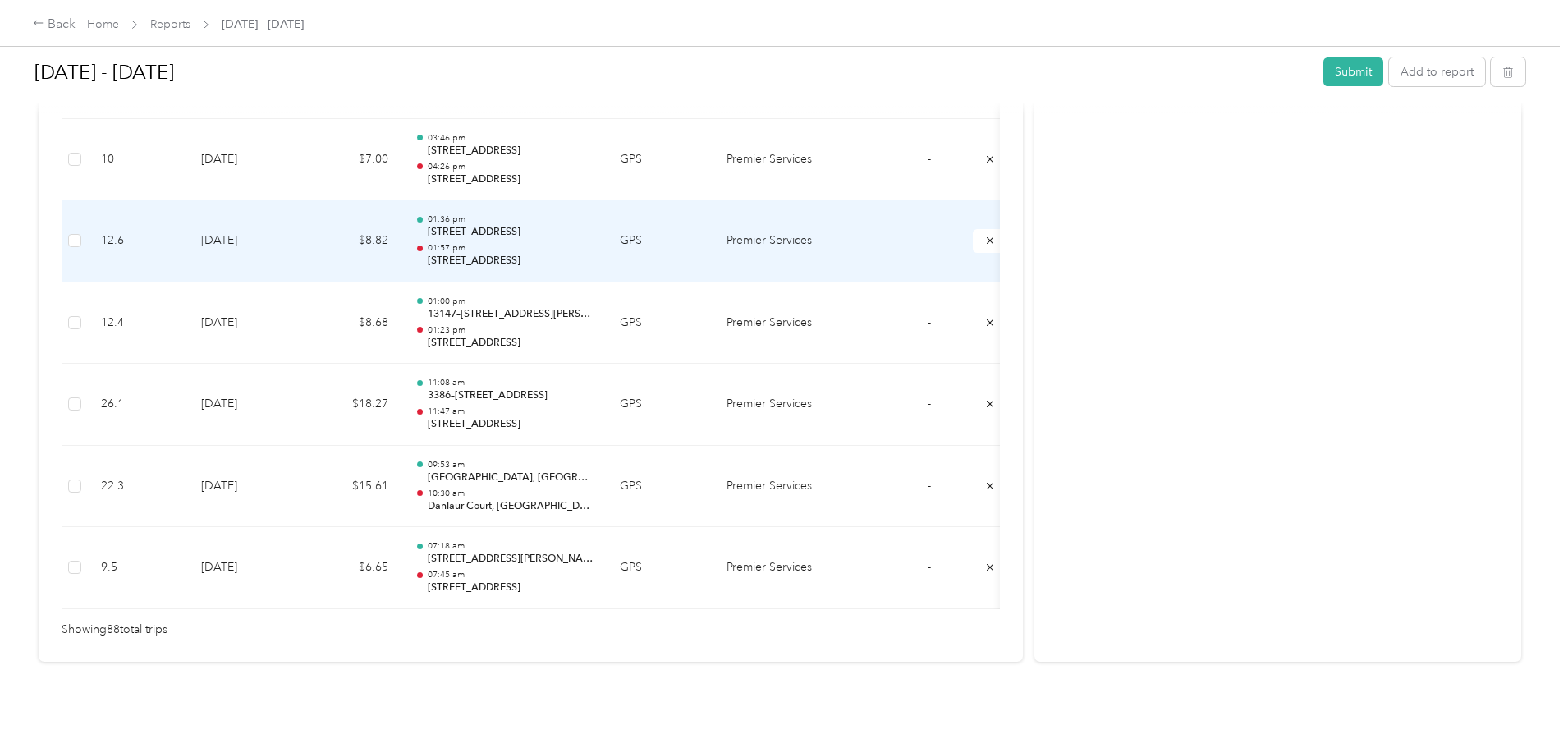
scroll to position [7231, 0]
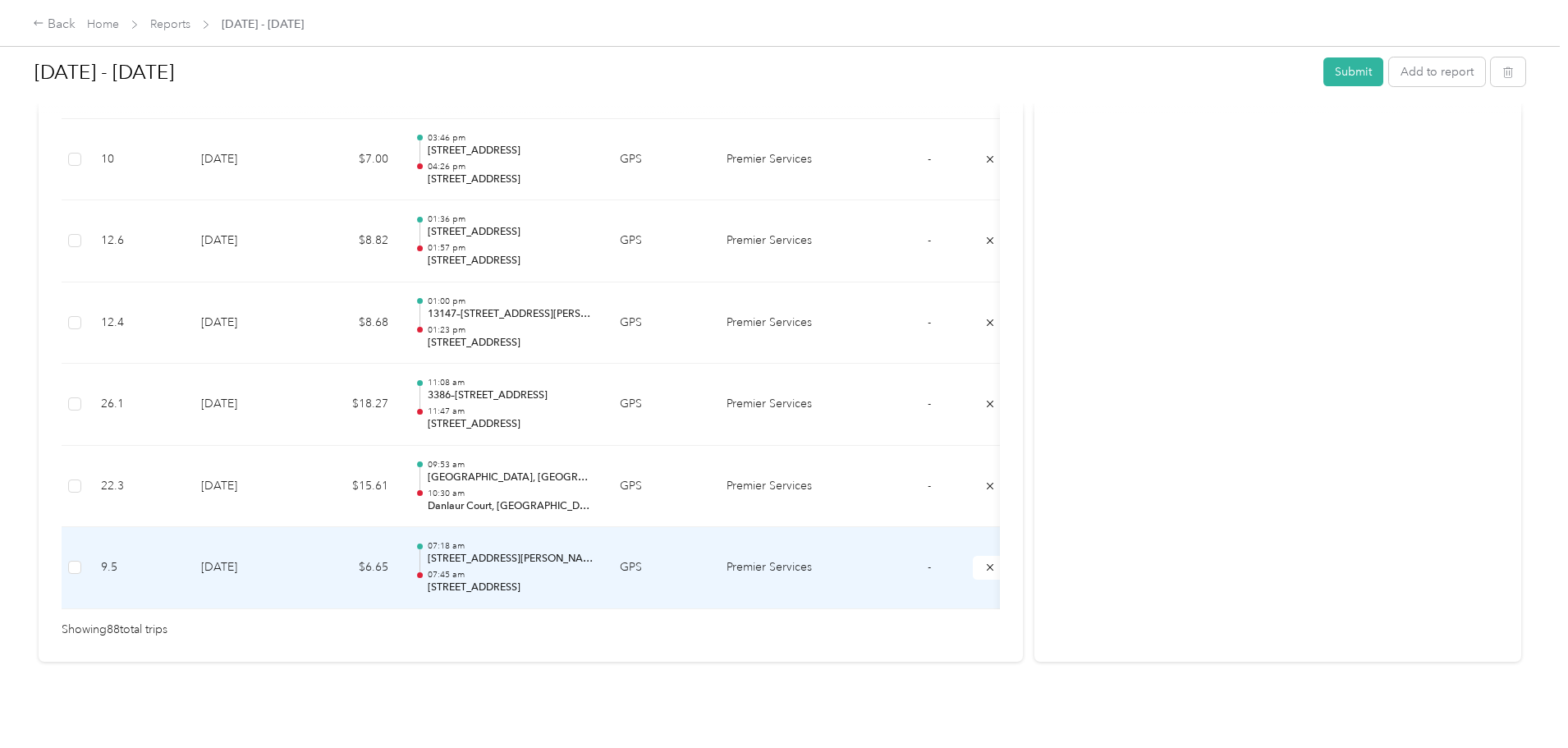
drag, startPoint x: 496, startPoint y: 584, endPoint x: 443, endPoint y: 580, distance: 53.2
click at [401, 580] on td "$6.65" at bounding box center [353, 568] width 99 height 82
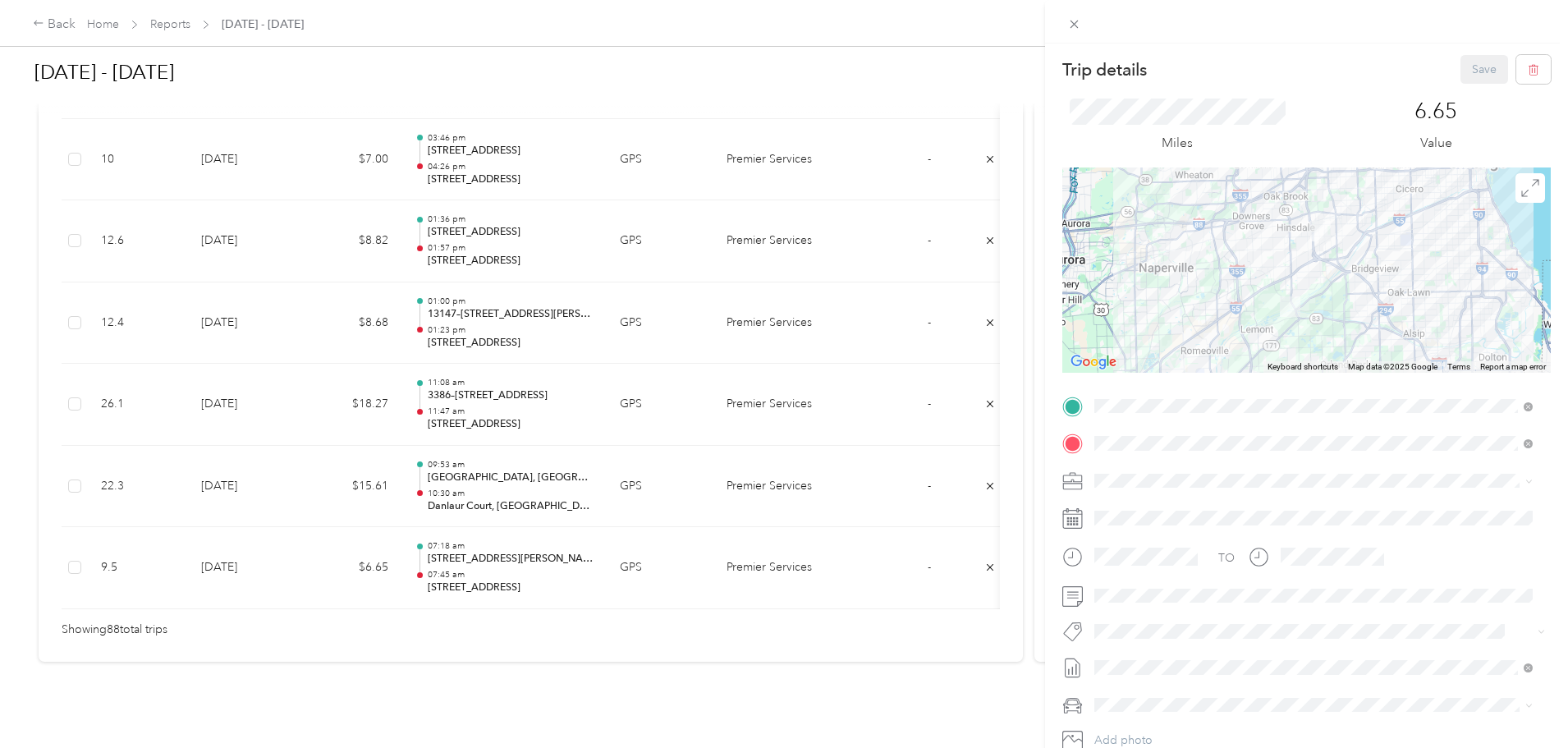
drag, startPoint x: 444, startPoint y: 589, endPoint x: 466, endPoint y: 594, distance: 22.6
click at [466, 594] on div "Trip details Save This trip cannot be edited because it is either under review,…" at bounding box center [784, 374] width 1568 height 748
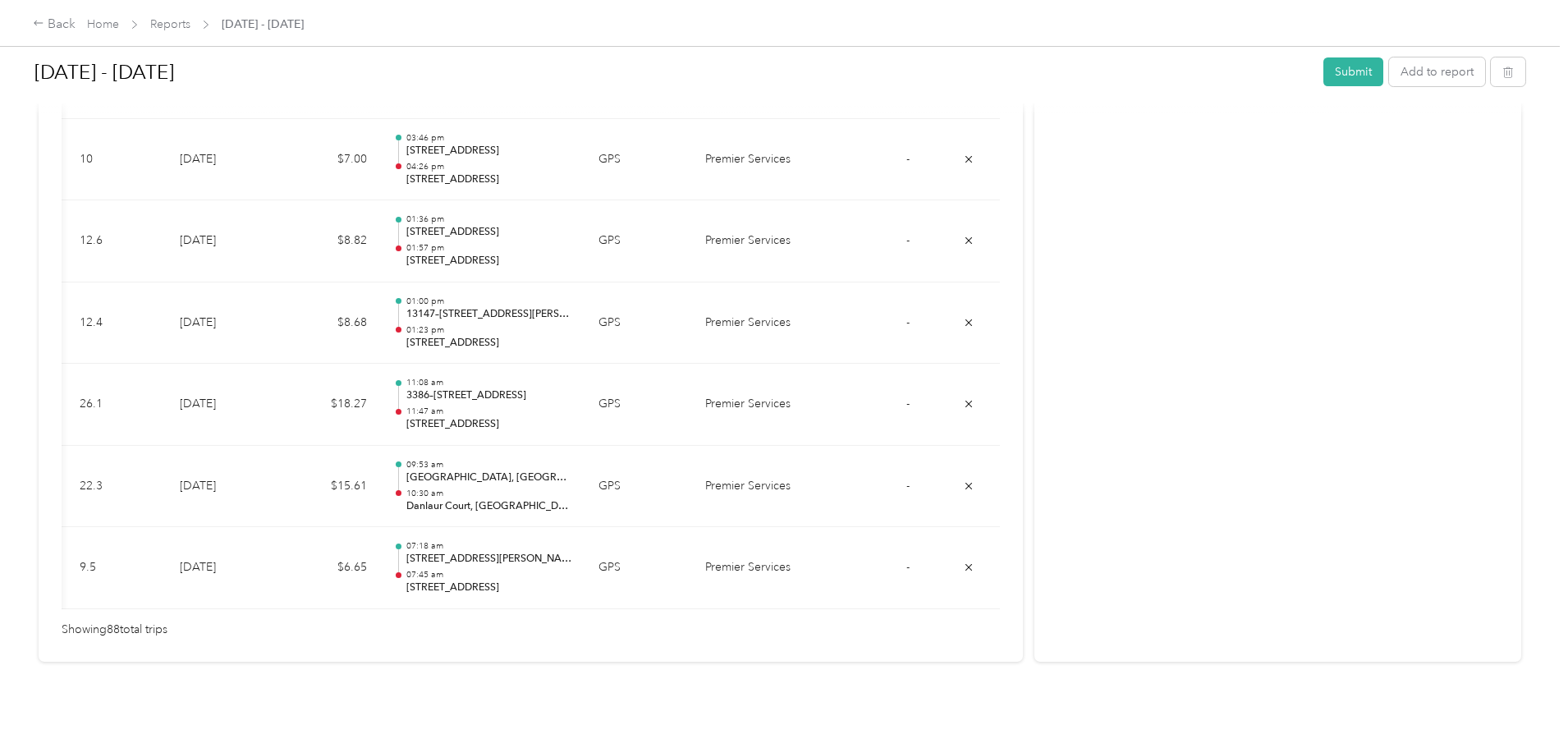
scroll to position [0, 0]
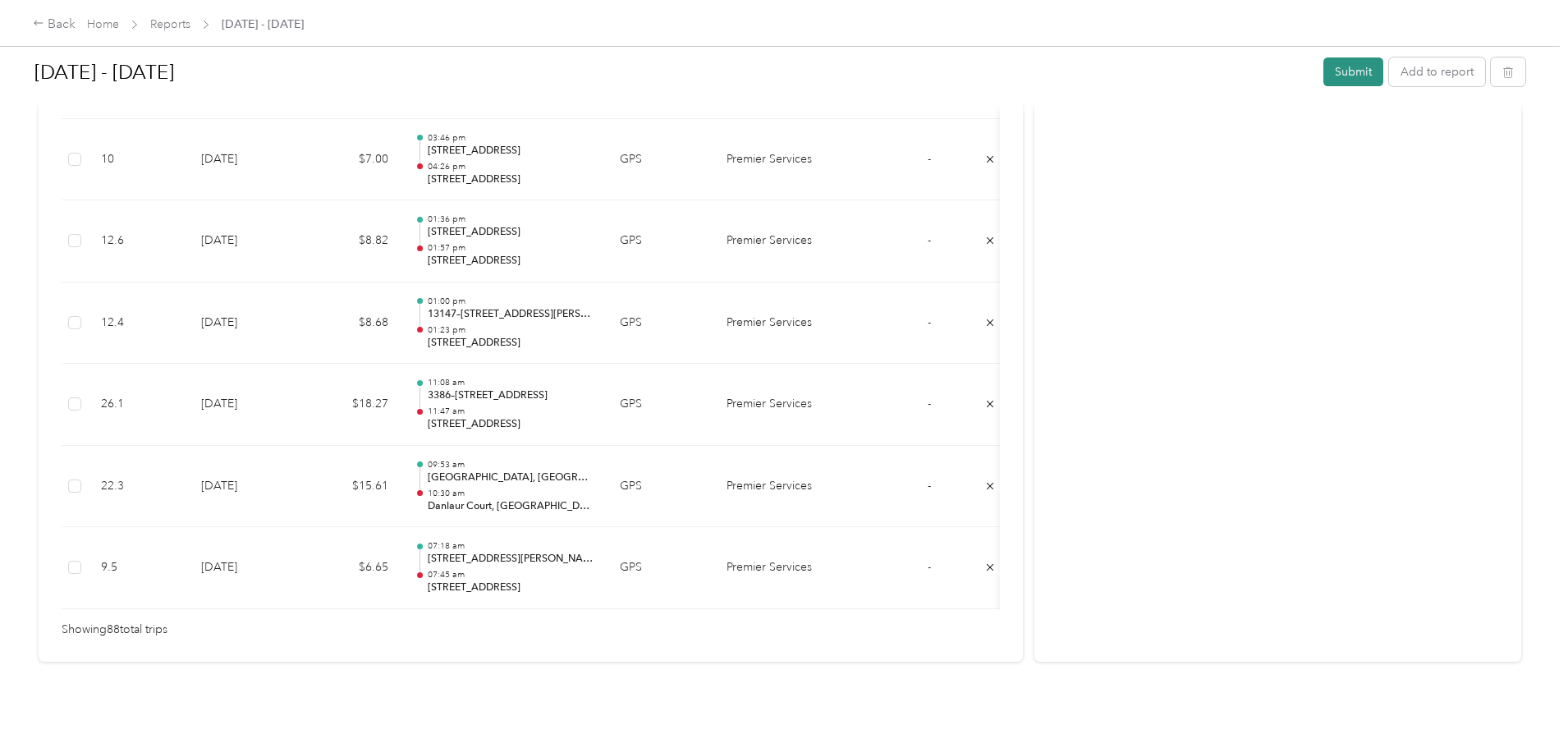
click at [1324, 66] on button "Submit" at bounding box center [1353, 72] width 60 height 29
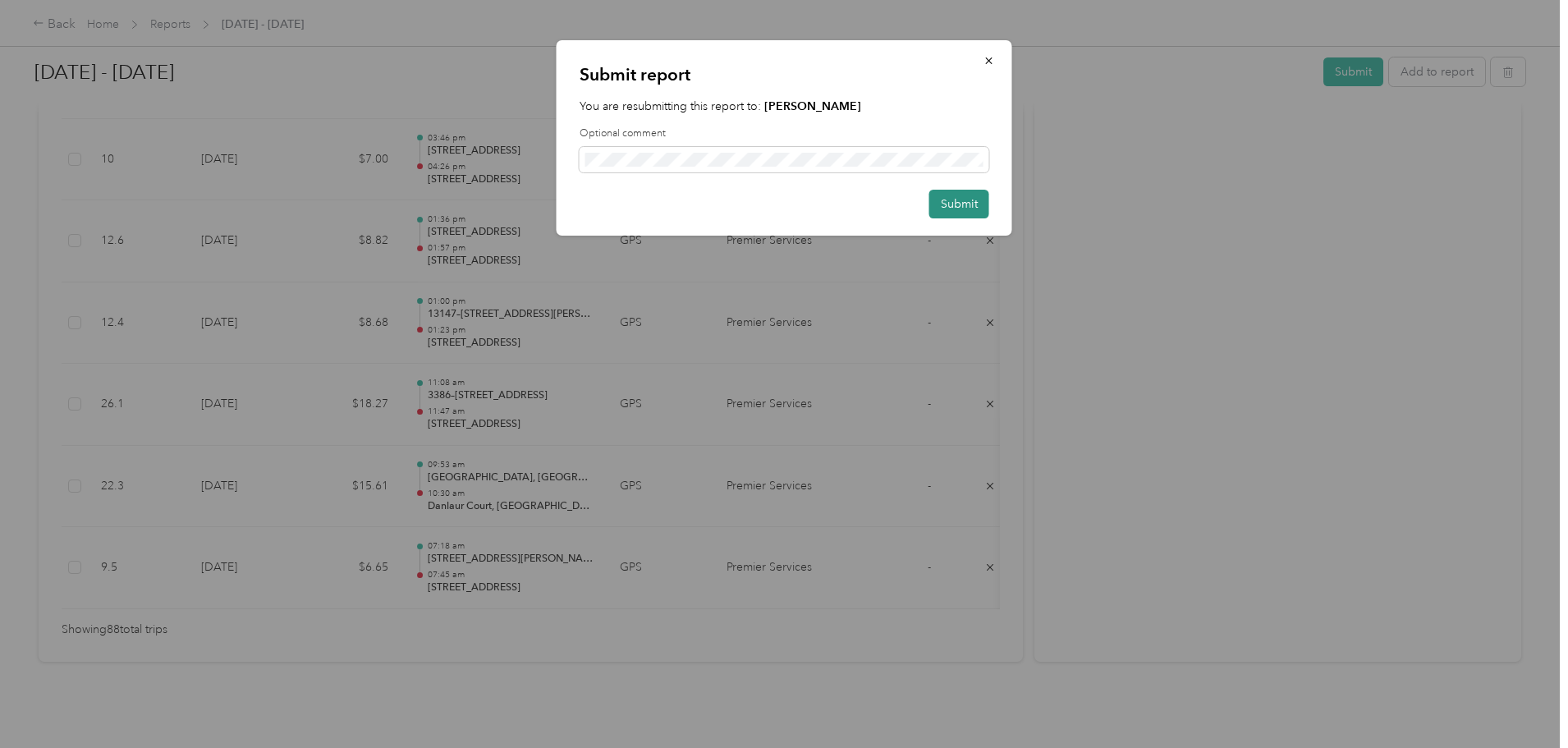
click at [974, 207] on button "Submit" at bounding box center [959, 204] width 60 height 29
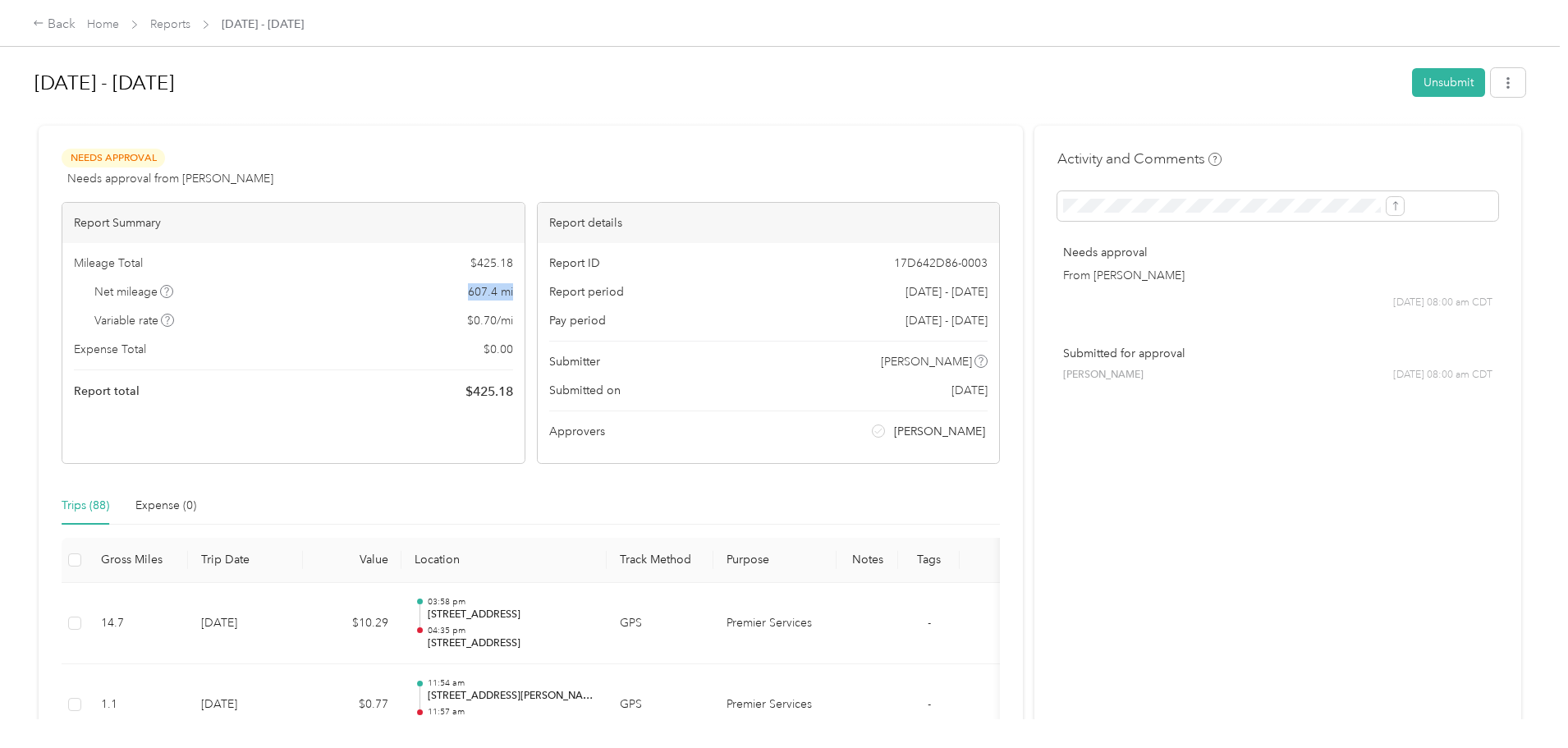
drag, startPoint x: 512, startPoint y: 294, endPoint x: 564, endPoint y: 291, distance: 52.1
click at [525, 291] on div "Mileage Total $ 425.18 Net mileage 607.4 mi Variable rate $ 0.70 / mi Expense T…" at bounding box center [293, 328] width 462 height 170
copy span "607.4 mi"
drag, startPoint x: 505, startPoint y: 260, endPoint x: 562, endPoint y: 260, distance: 57.0
click at [525, 260] on div "Mileage Total $ 425.18 Net mileage 607.4 mi Variable rate $ 0.70 / mi Expense T…" at bounding box center [293, 328] width 462 height 170
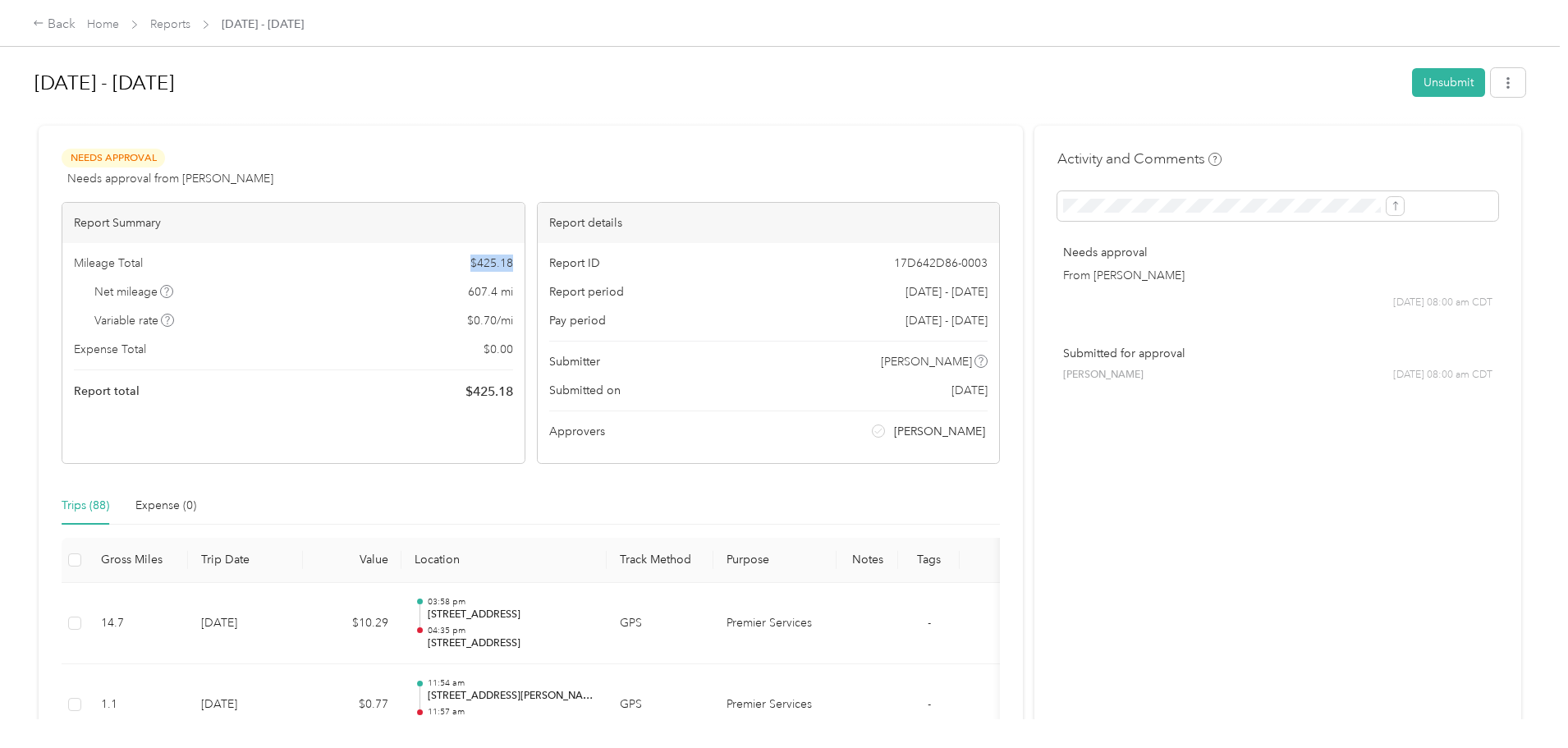
copy span "$ 425.18"
click at [1441, 295] on div "Back Home Reports [DATE] - [DATE] [DATE] - [DATE] Unsubmit Needs Approval Needs…" at bounding box center [780, 374] width 1560 height 748
click at [1491, 91] on button "button" at bounding box center [1508, 83] width 34 height 29
click at [1342, 140] on span "Download" at bounding box center [1327, 143] width 54 height 17
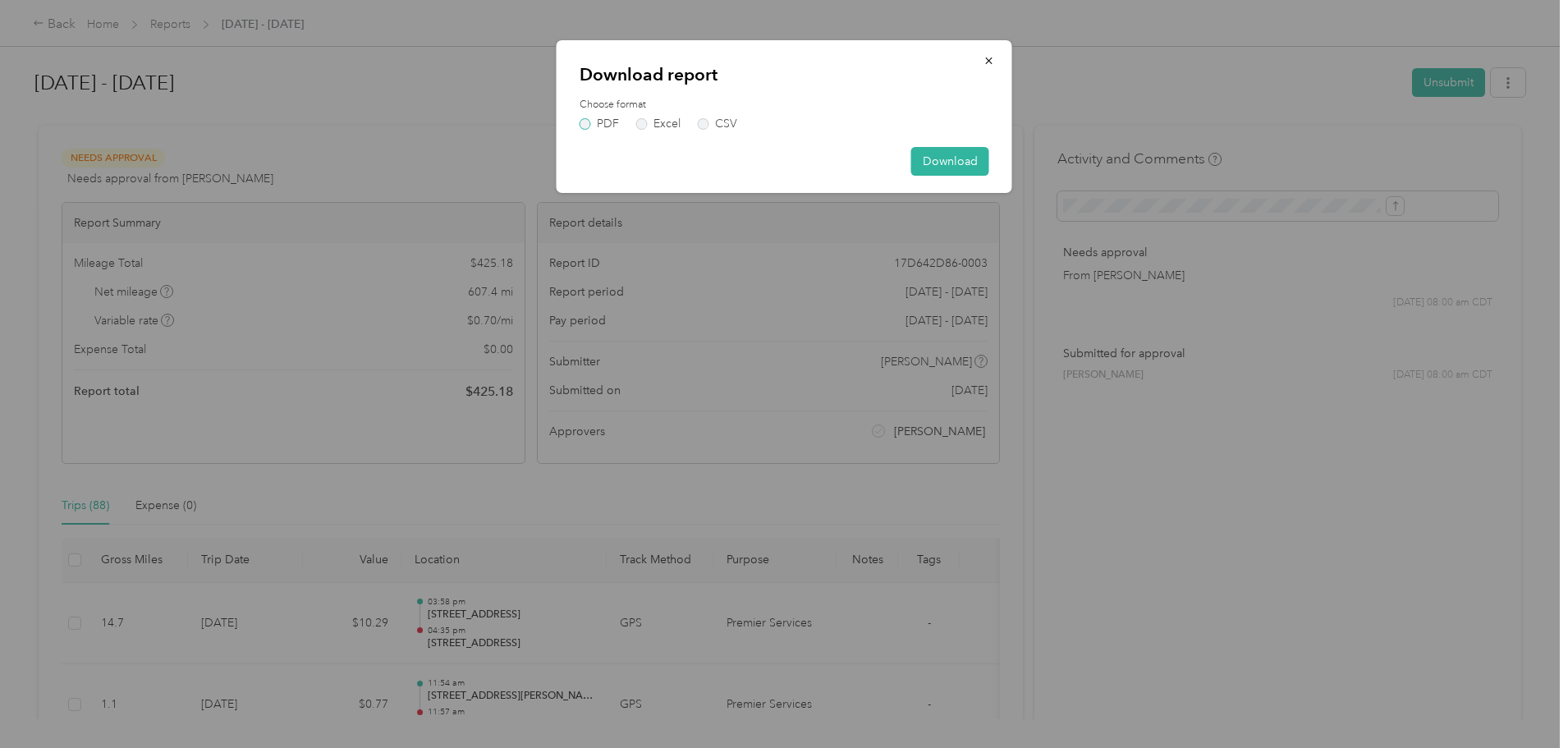
click at [582, 125] on label "PDF" at bounding box center [600, 124] width 39 height 12
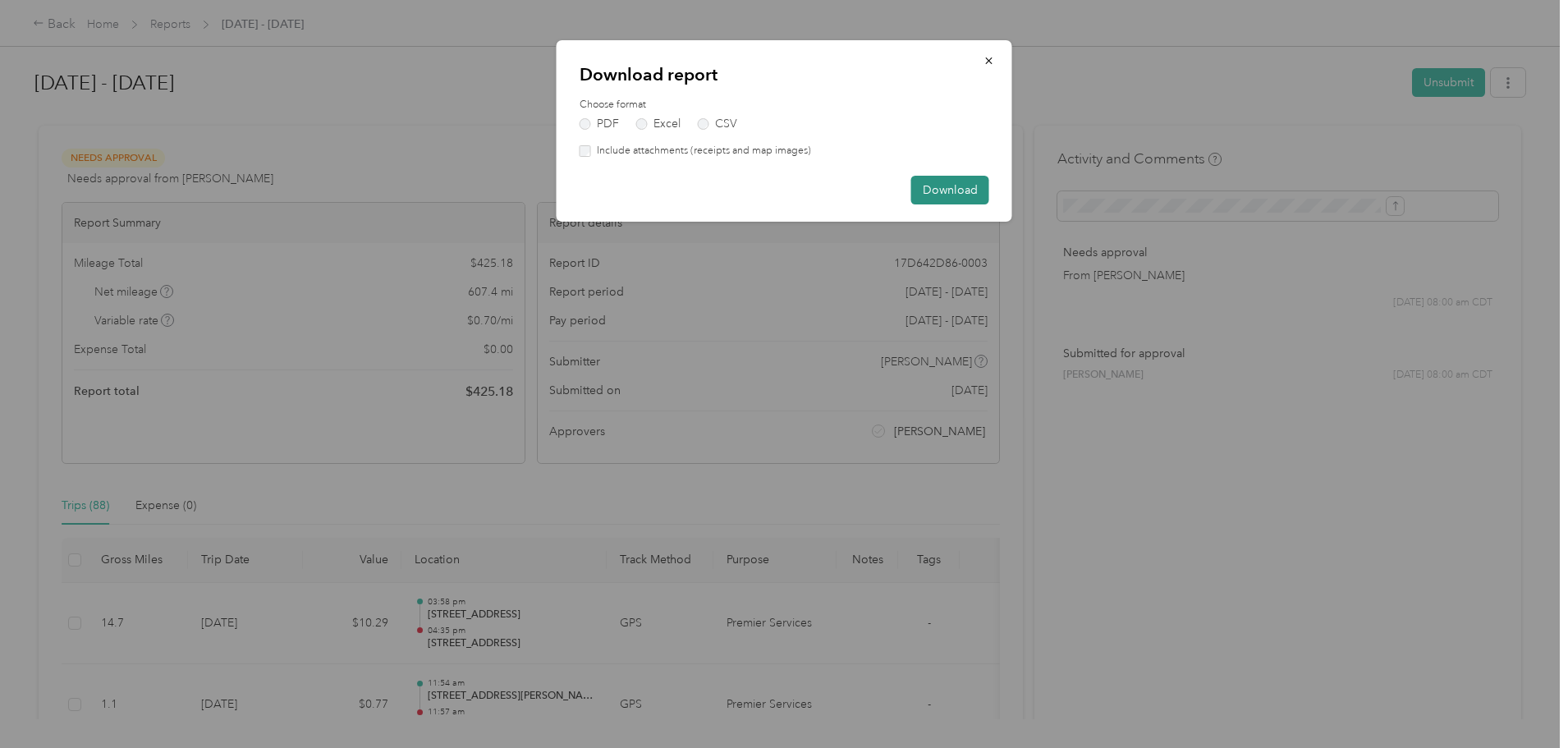
click at [952, 196] on button "Download" at bounding box center [950, 190] width 78 height 29
